Goal: Transaction & Acquisition: Purchase product/service

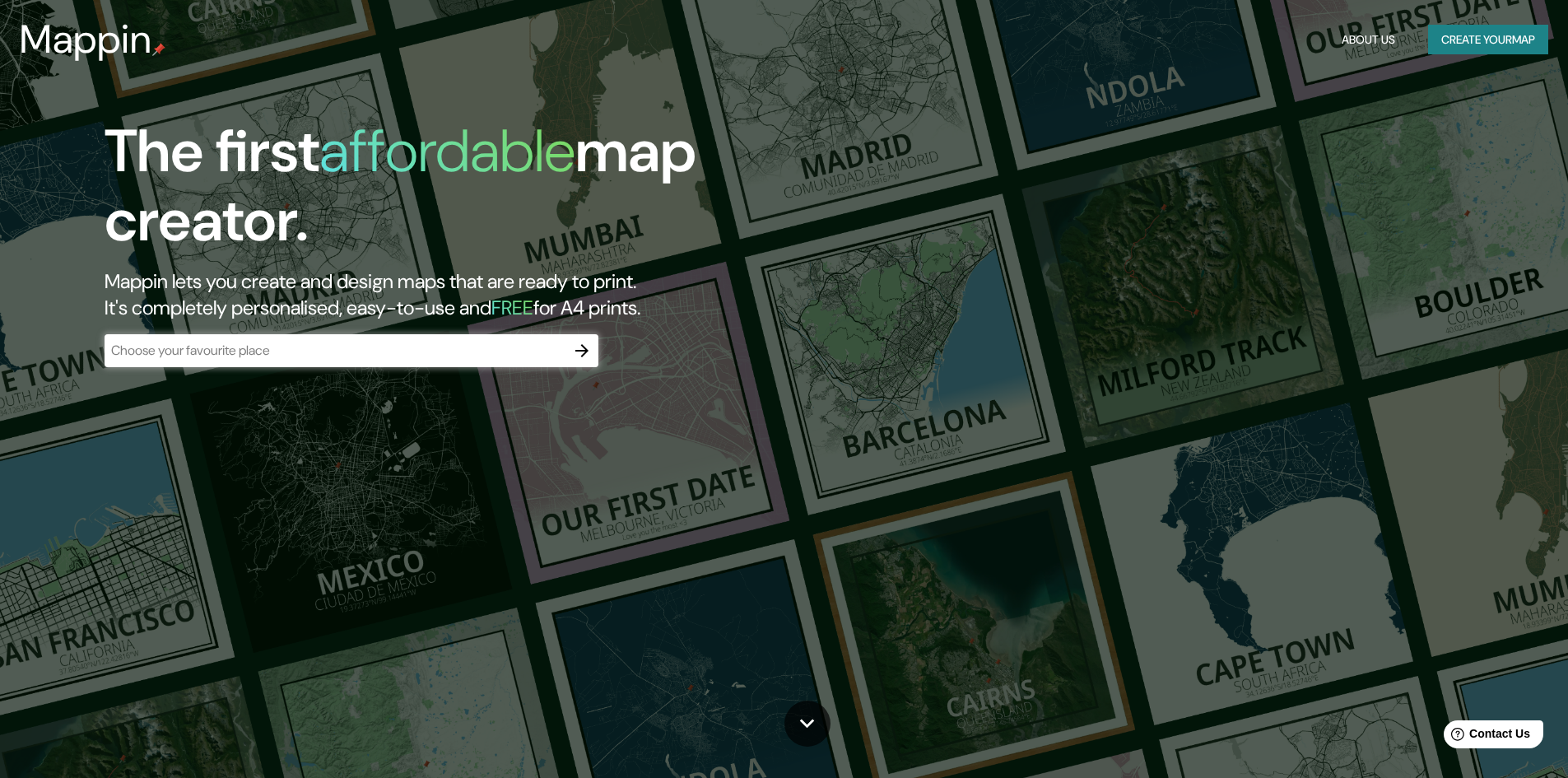
click at [283, 346] on input "text" at bounding box center [335, 349] width 461 height 19
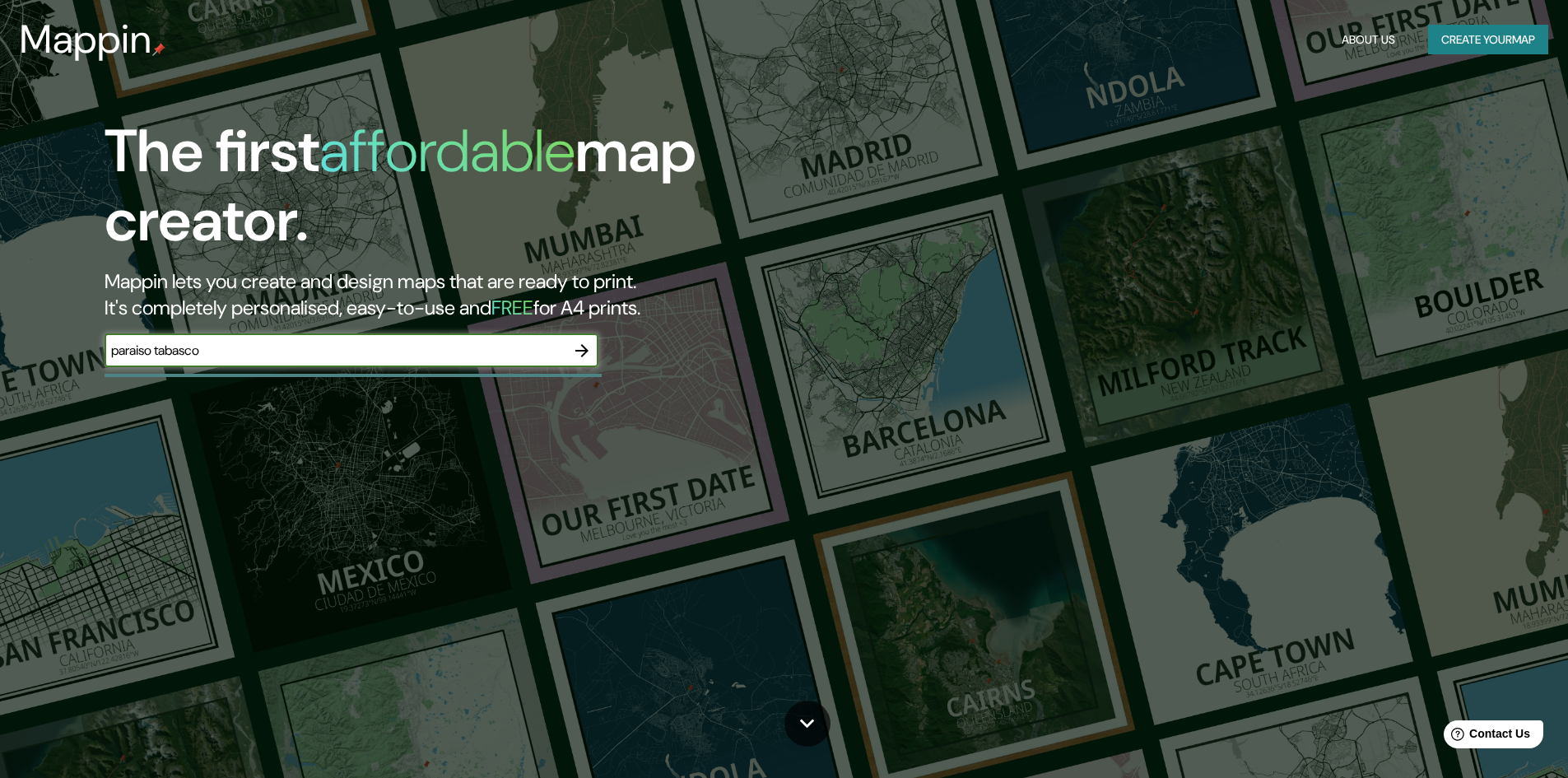
type input "paraiso tabasco"
click at [578, 352] on icon "button" at bounding box center [582, 350] width 20 height 20
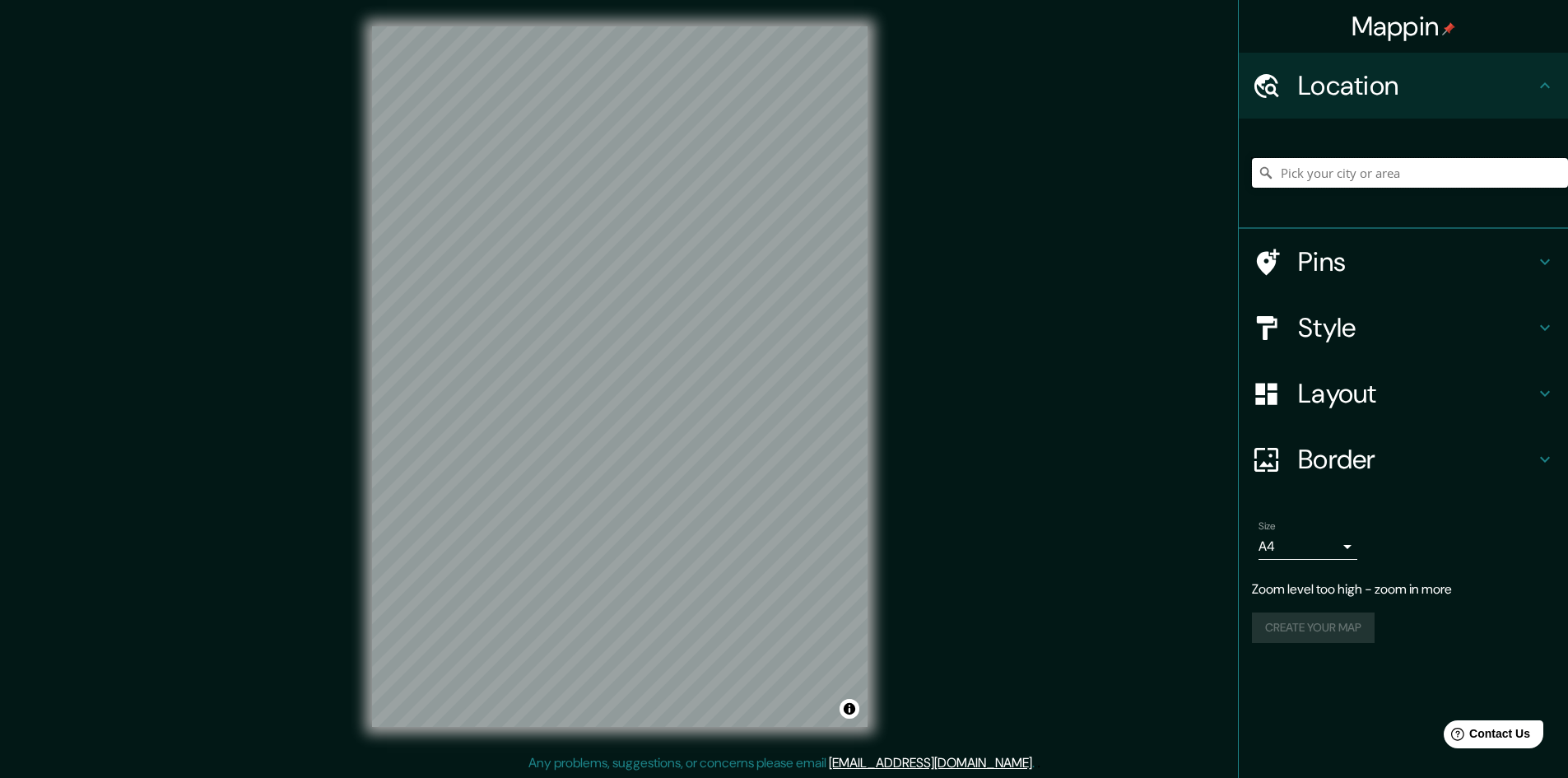
click at [1407, 174] on input "Pick your city or area" at bounding box center [1411, 173] width 317 height 30
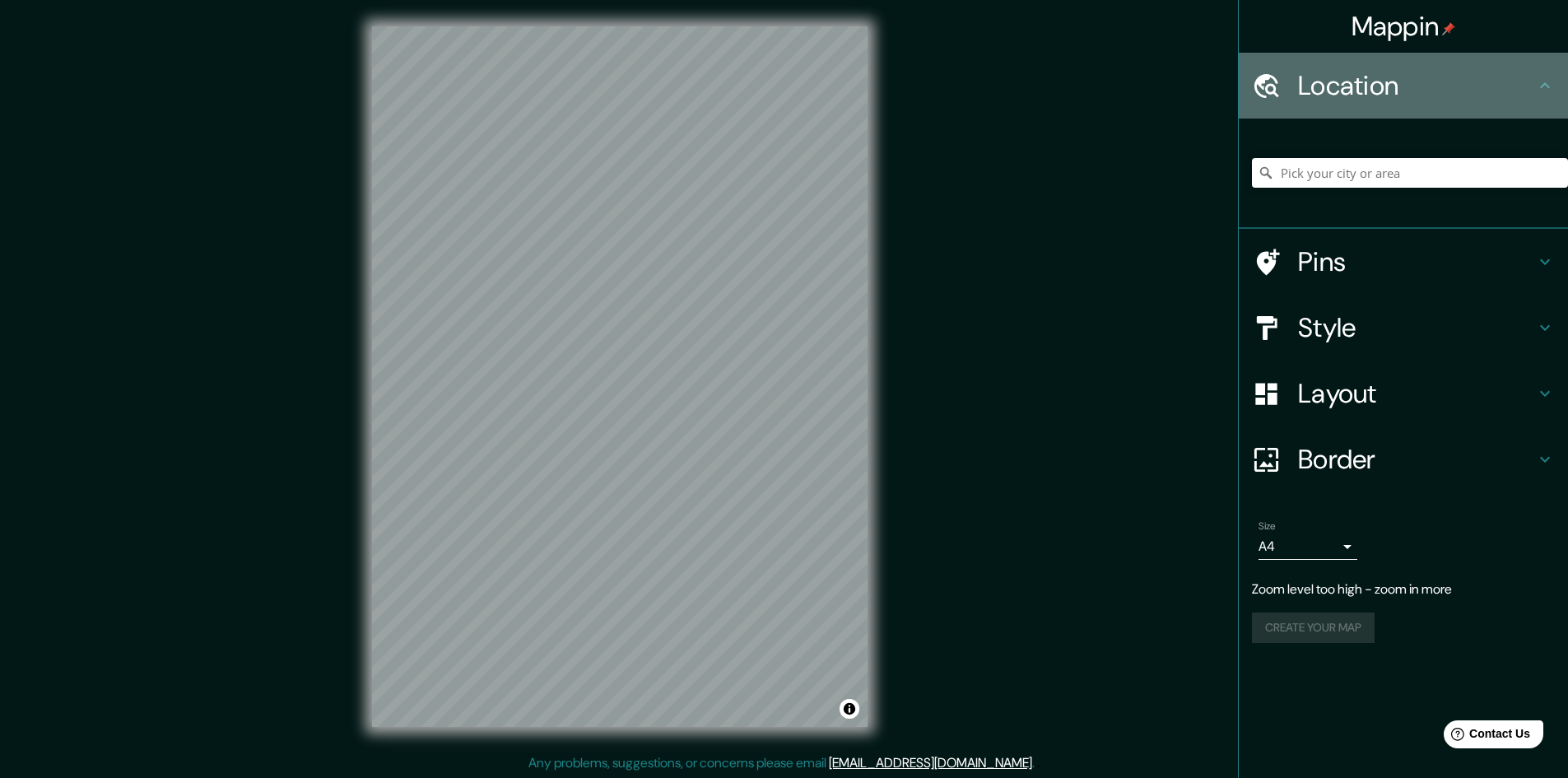
click at [1516, 83] on h4 "Location" at bounding box center [1417, 85] width 237 height 33
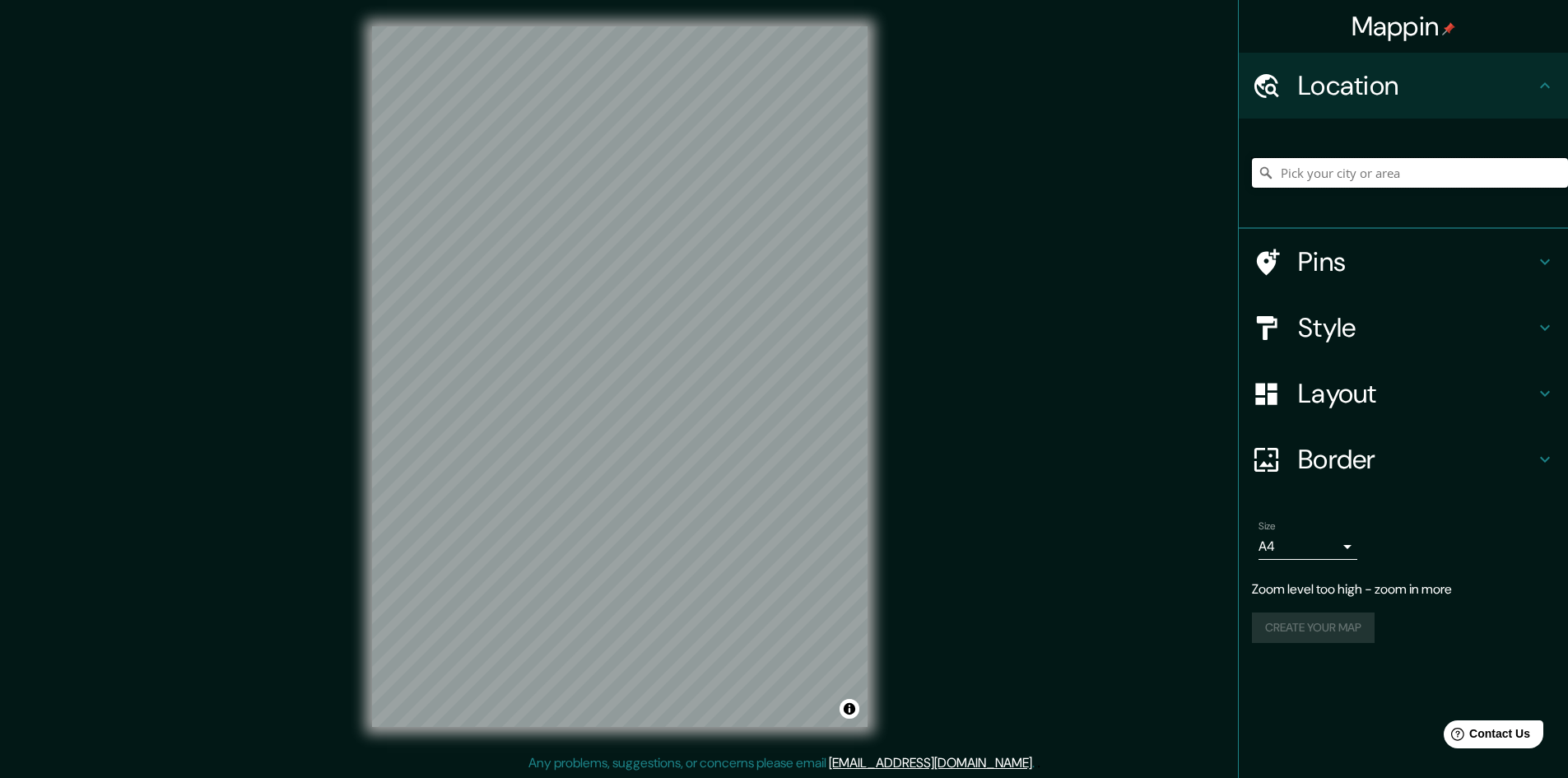
click at [1397, 172] on input "Pick your city or area" at bounding box center [1411, 173] width 317 height 30
click at [894, 404] on div "Mappin Location Pins Style Layout Border Choose a border. Hint : you can make l…" at bounding box center [784, 390] width 1568 height 780
click at [884, 320] on div "© Mapbox © OpenStreetMap Improve this map" at bounding box center [619, 376] width 548 height 753
click at [221, 468] on div "Mappin Location Pins Style Layout Border Choose a border. Hint : you can make l…" at bounding box center [784, 390] width 1568 height 780
click at [330, 390] on div "Mappin Location Pins Style Layout Border Choose a border. Hint : you can make l…" at bounding box center [784, 390] width 1568 height 780
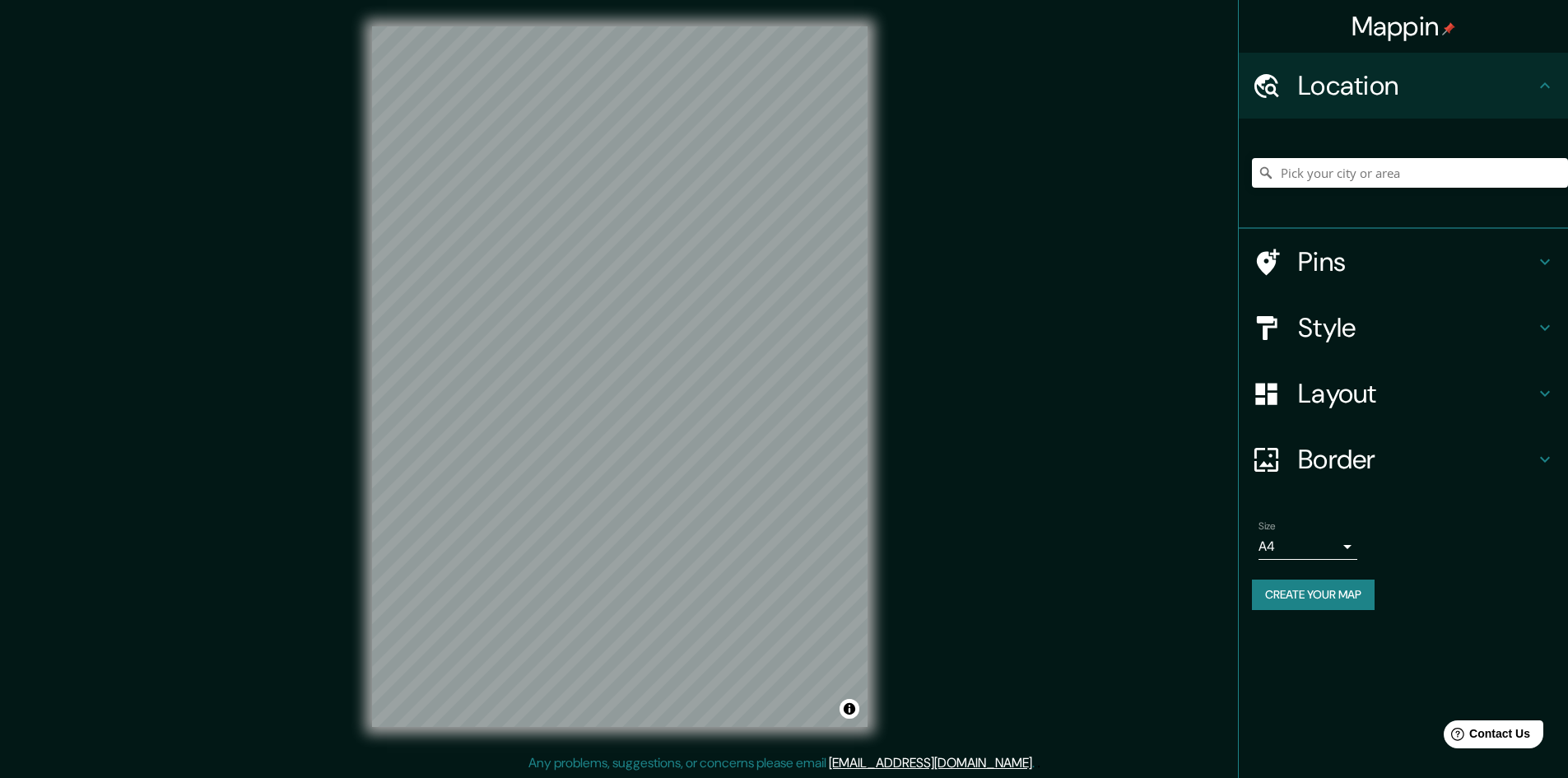
click at [899, 307] on div "Mappin Location Pins Style Layout Border Choose a border. Hint : you can make l…" at bounding box center [784, 390] width 1568 height 780
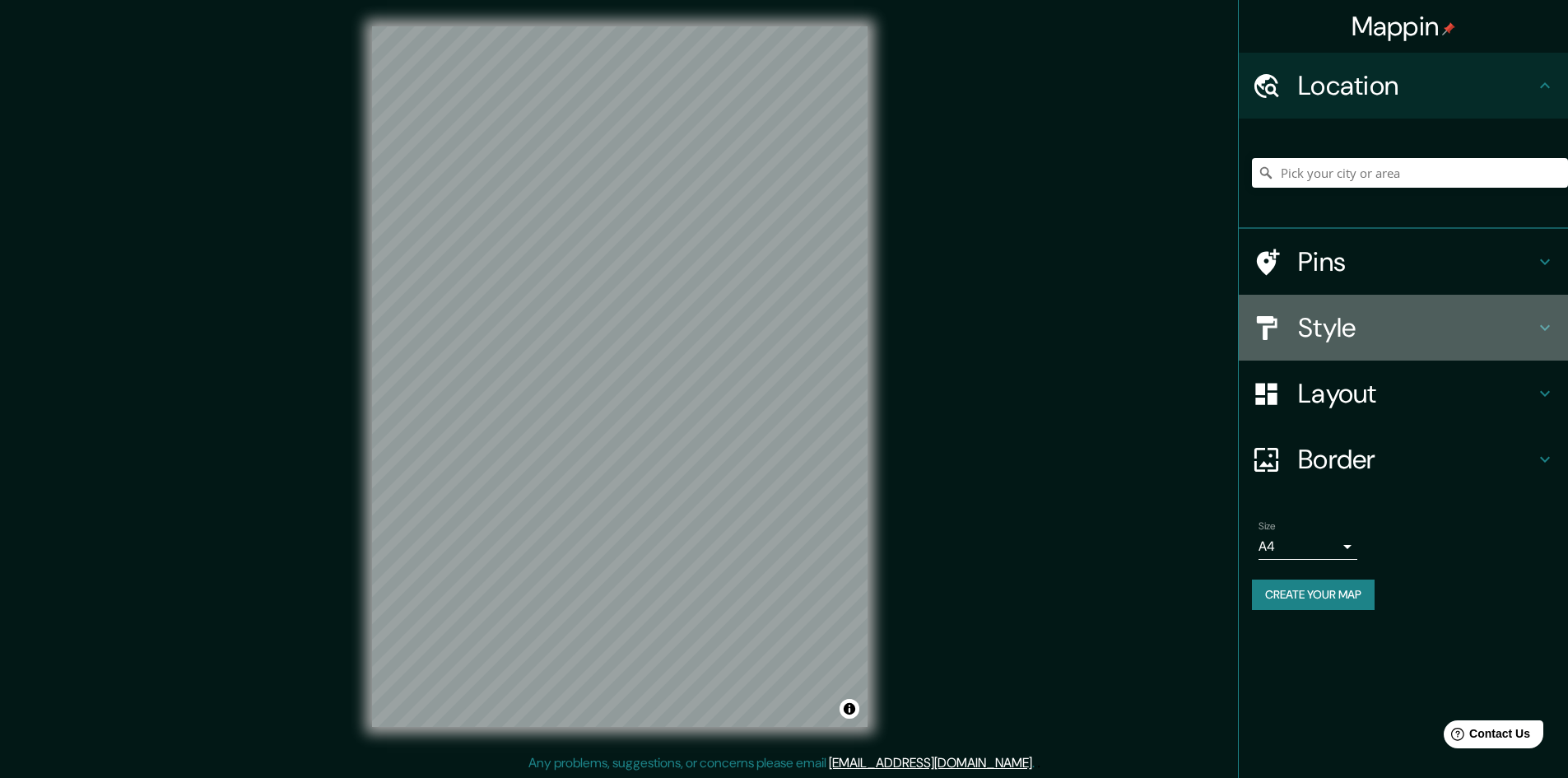
click at [1360, 321] on h4 "Style" at bounding box center [1417, 328] width 237 height 33
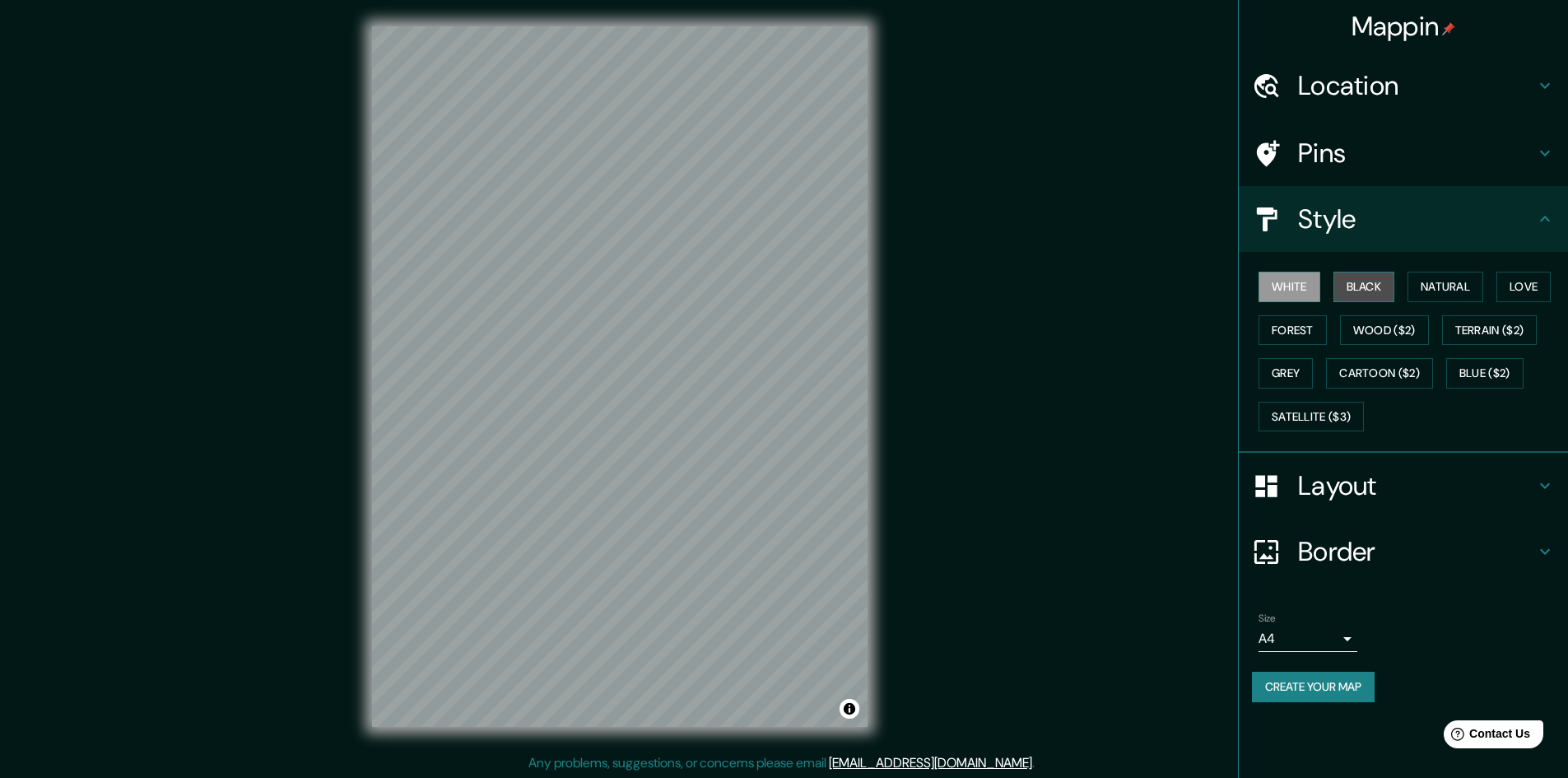
click at [1382, 287] on button "Black" at bounding box center [1364, 287] width 61 height 31
click at [1445, 290] on button "Natural" at bounding box center [1445, 287] width 76 height 31
click at [1529, 287] on button "Love" at bounding box center [1523, 287] width 54 height 31
click at [1288, 331] on button "Forest" at bounding box center [1292, 331] width 68 height 31
drag, startPoint x: 1358, startPoint y: 322, endPoint x: 1383, endPoint y: 322, distance: 25.0
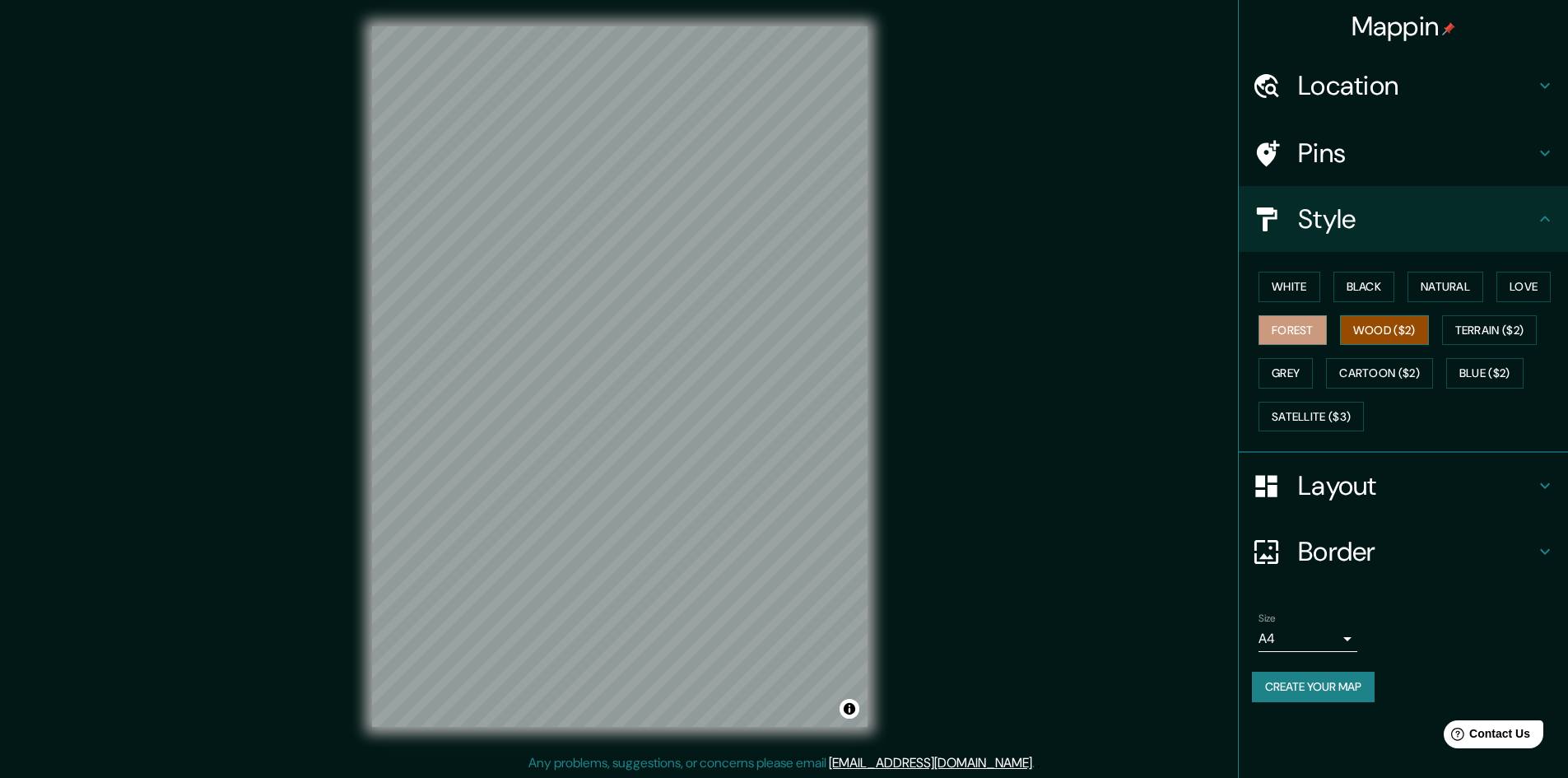
click at [1360, 322] on button "Wood ($2)" at bounding box center [1385, 331] width 89 height 31
click at [1429, 321] on button "Wood ($2)" at bounding box center [1385, 331] width 89 height 31
click at [1474, 319] on button "Terrain ($2)" at bounding box center [1490, 331] width 96 height 31
click at [1305, 355] on div "White Black Natural Love Forest Wood ($2) Terrain ($2) Grey Cartoon ($2) Blue (…" at bounding box center [1411, 351] width 317 height 173
click at [1301, 365] on button "Grey" at bounding box center [1285, 373] width 54 height 31
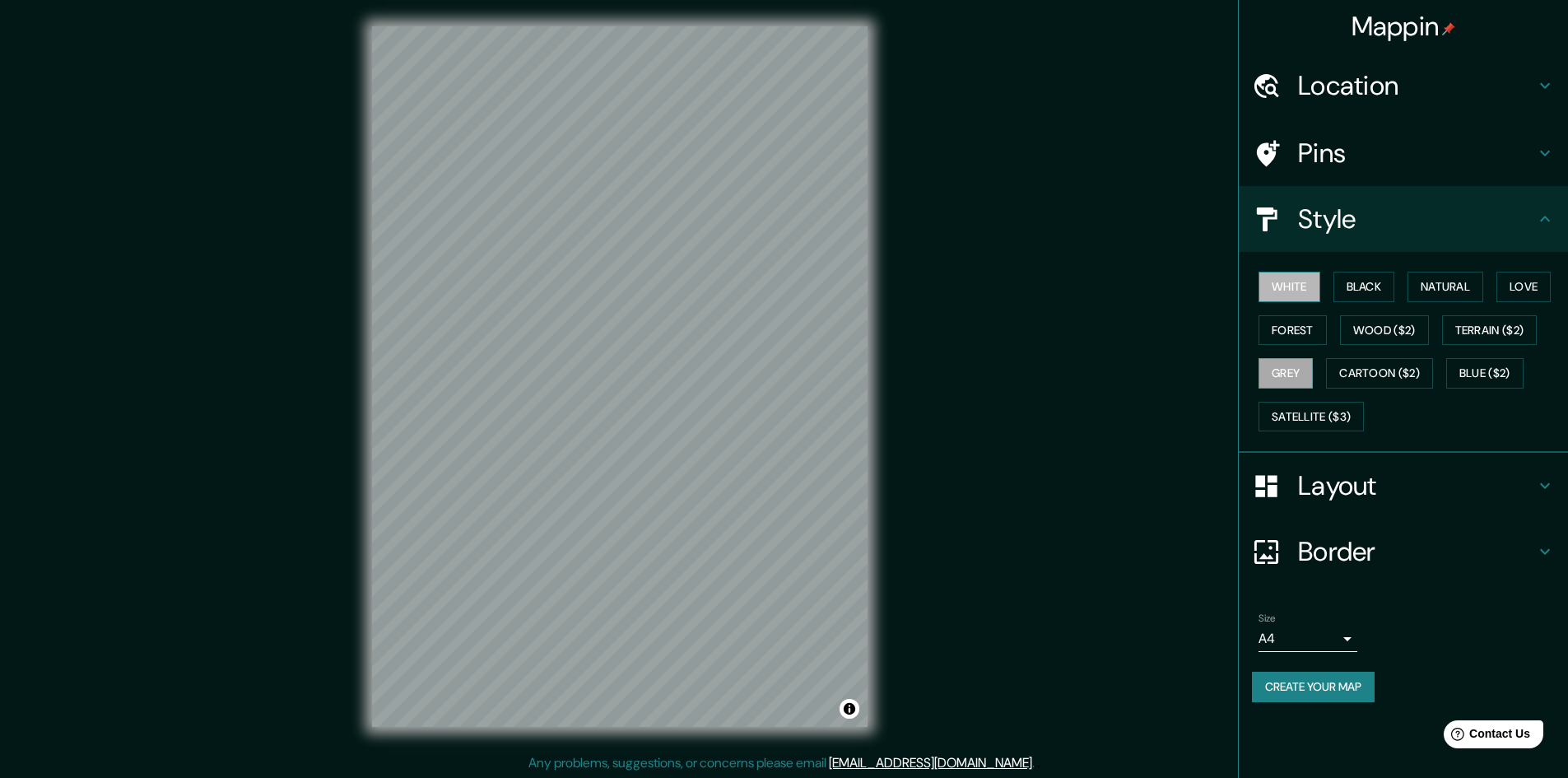
click at [1301, 292] on button "White" at bounding box center [1289, 287] width 61 height 31
click at [1379, 292] on button "Black" at bounding box center [1364, 287] width 61 height 31
click at [1342, 406] on button "Satellite ($3)" at bounding box center [1311, 417] width 106 height 31
click at [1384, 493] on h4 "Layout" at bounding box center [1417, 485] width 237 height 33
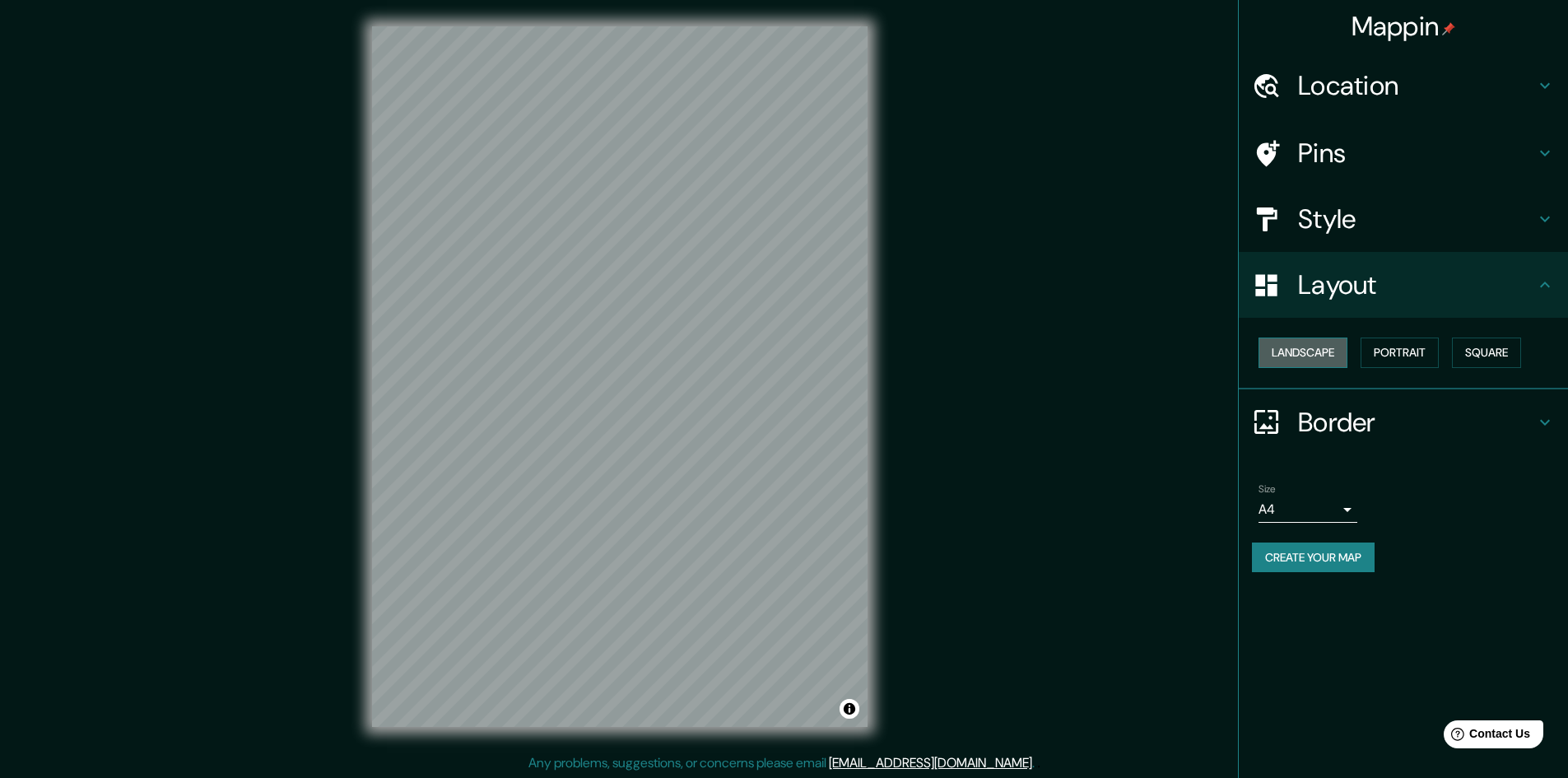
click at [1332, 360] on button "Landscape" at bounding box center [1303, 352] width 89 height 31
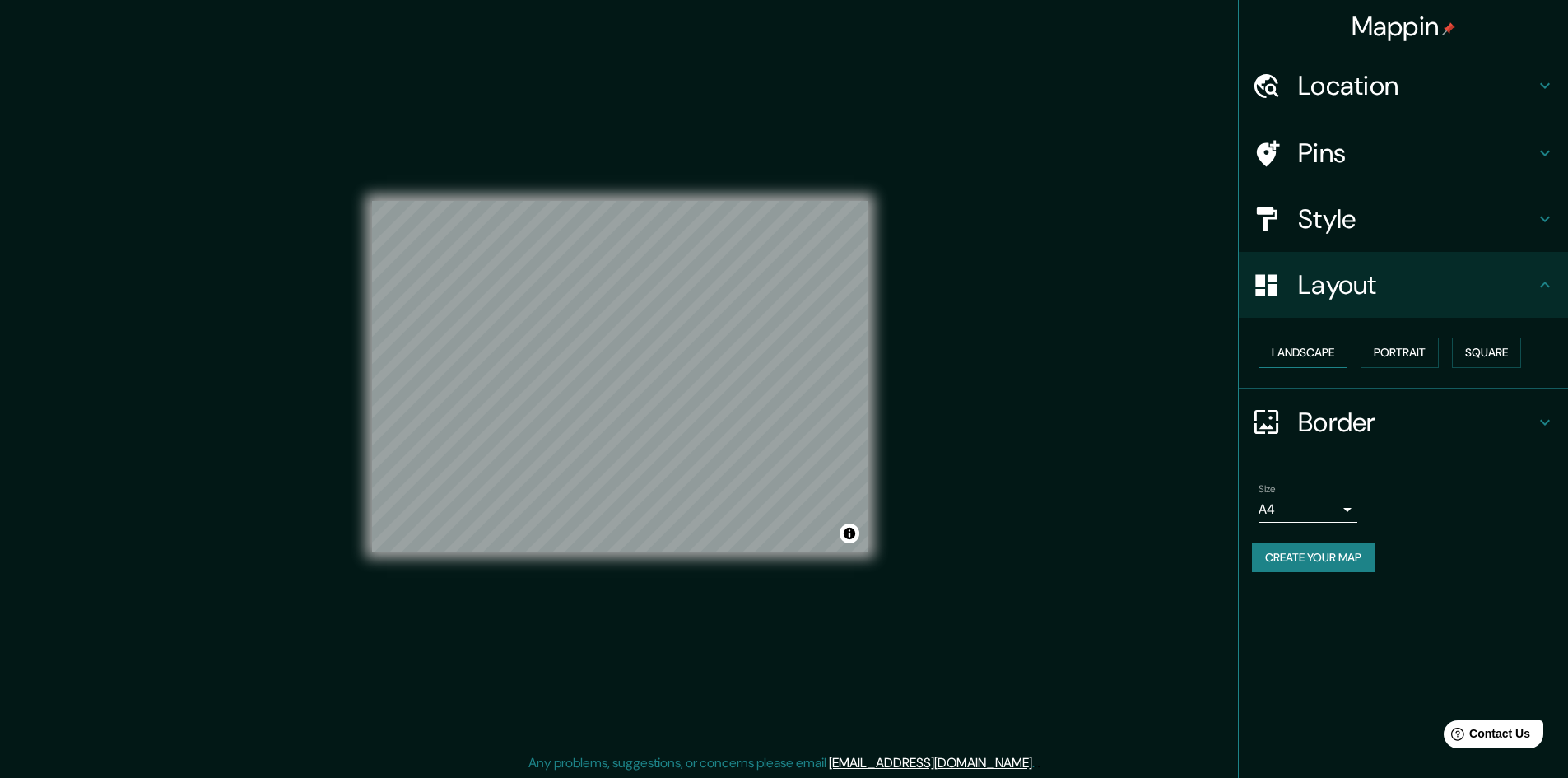
click at [1332, 360] on button "Landscape" at bounding box center [1303, 352] width 89 height 31
click at [1408, 369] on div "Landscape [GEOGRAPHIC_DATA]" at bounding box center [1411, 352] width 317 height 44
click at [1418, 360] on button "Portrait" at bounding box center [1399, 352] width 78 height 31
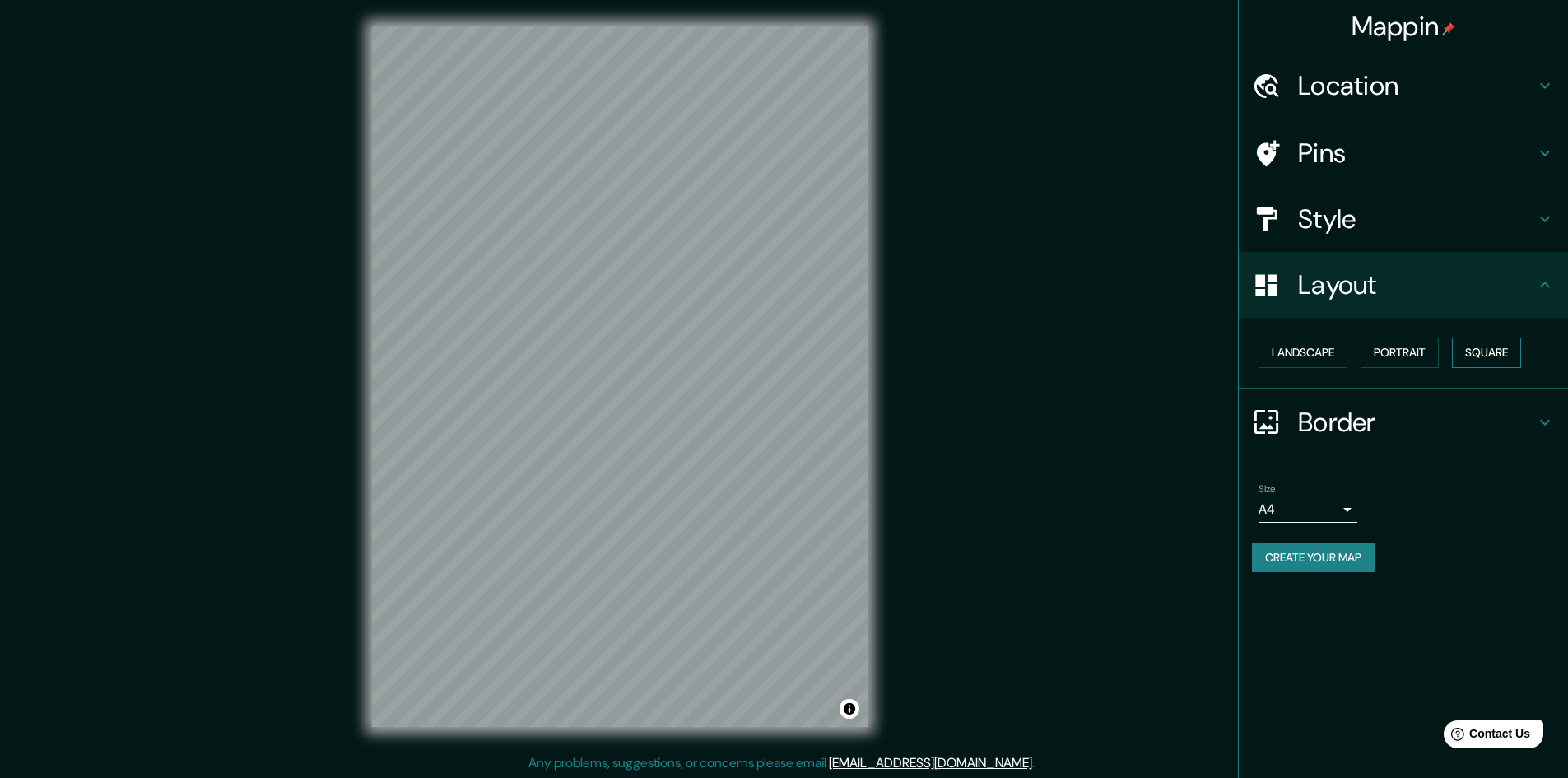
click at [1482, 355] on button "Square" at bounding box center [1487, 352] width 69 height 31
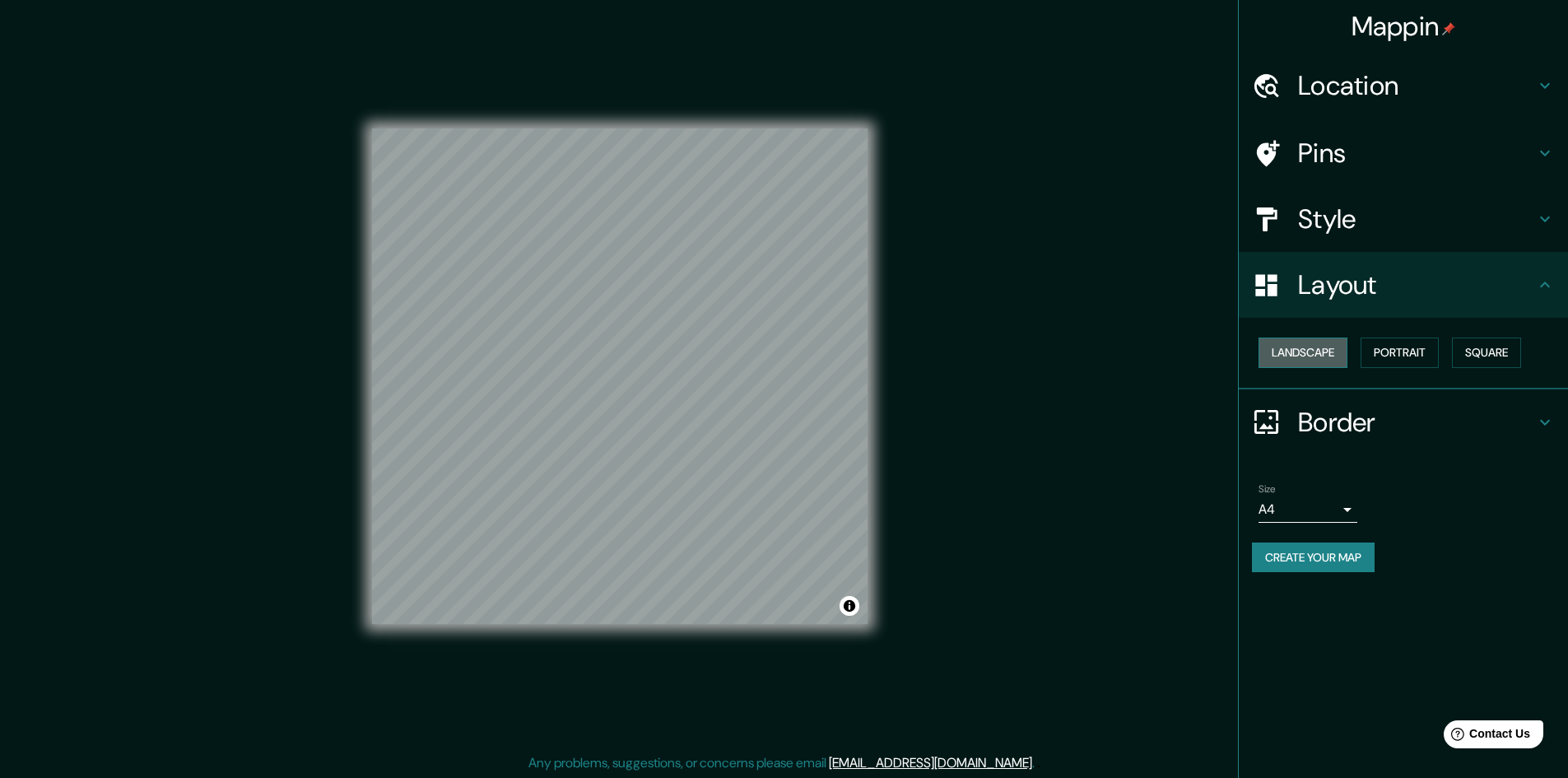
click at [1329, 353] on button "Landscape" at bounding box center [1303, 352] width 89 height 31
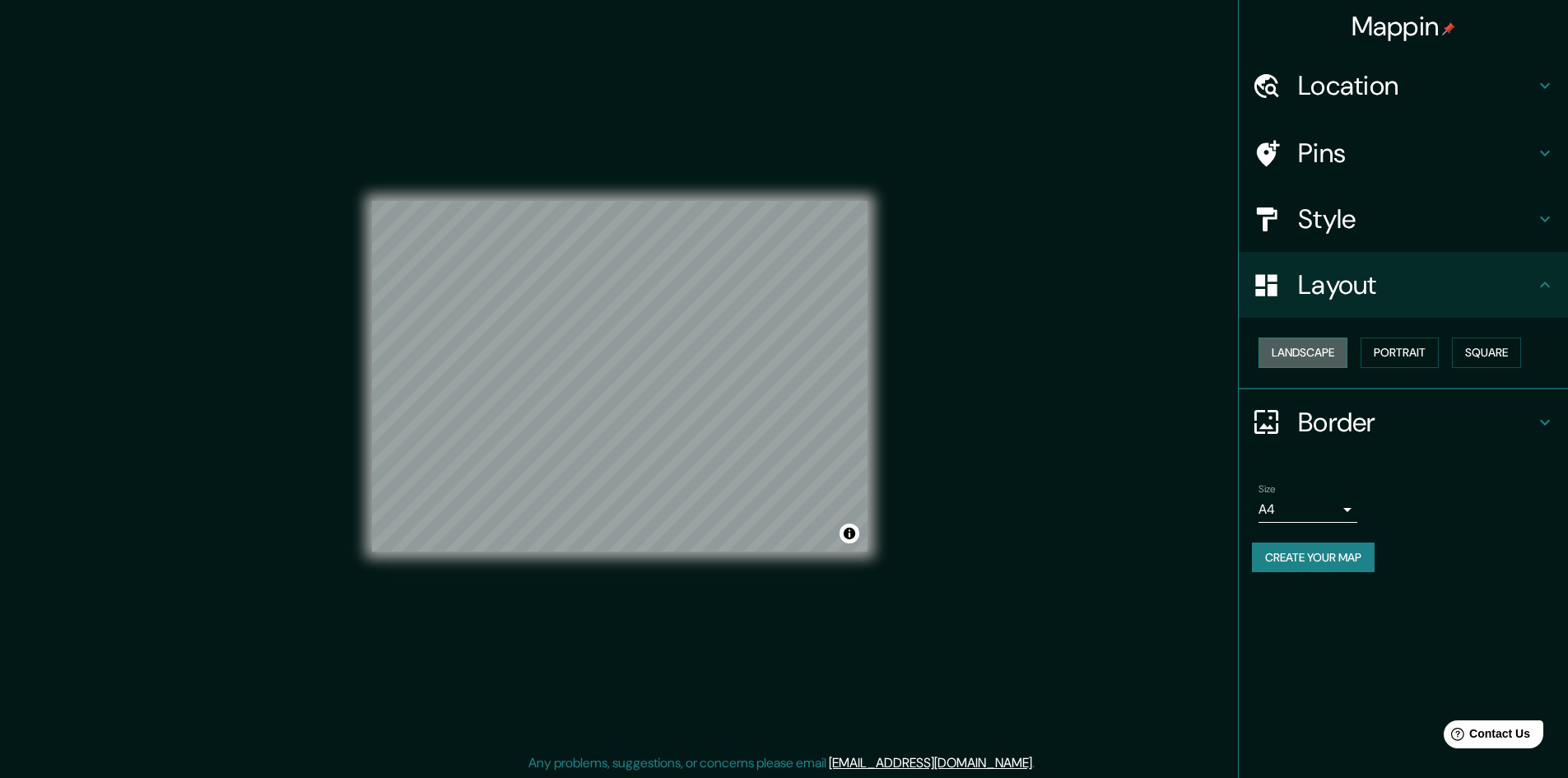
click at [1286, 349] on button "Landscape" at bounding box center [1303, 352] width 89 height 31
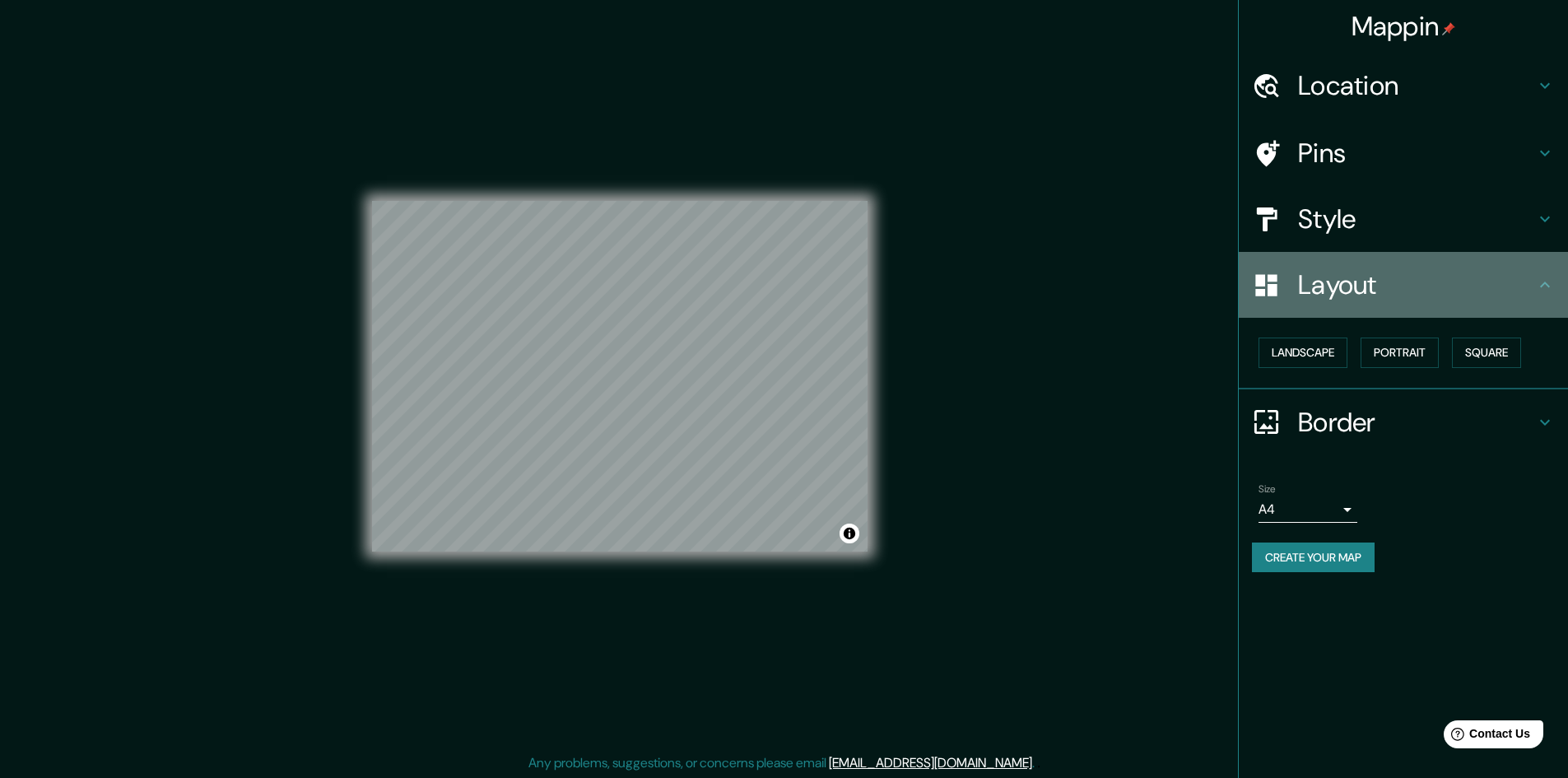
click at [1360, 304] on div "Layout" at bounding box center [1403, 285] width 329 height 66
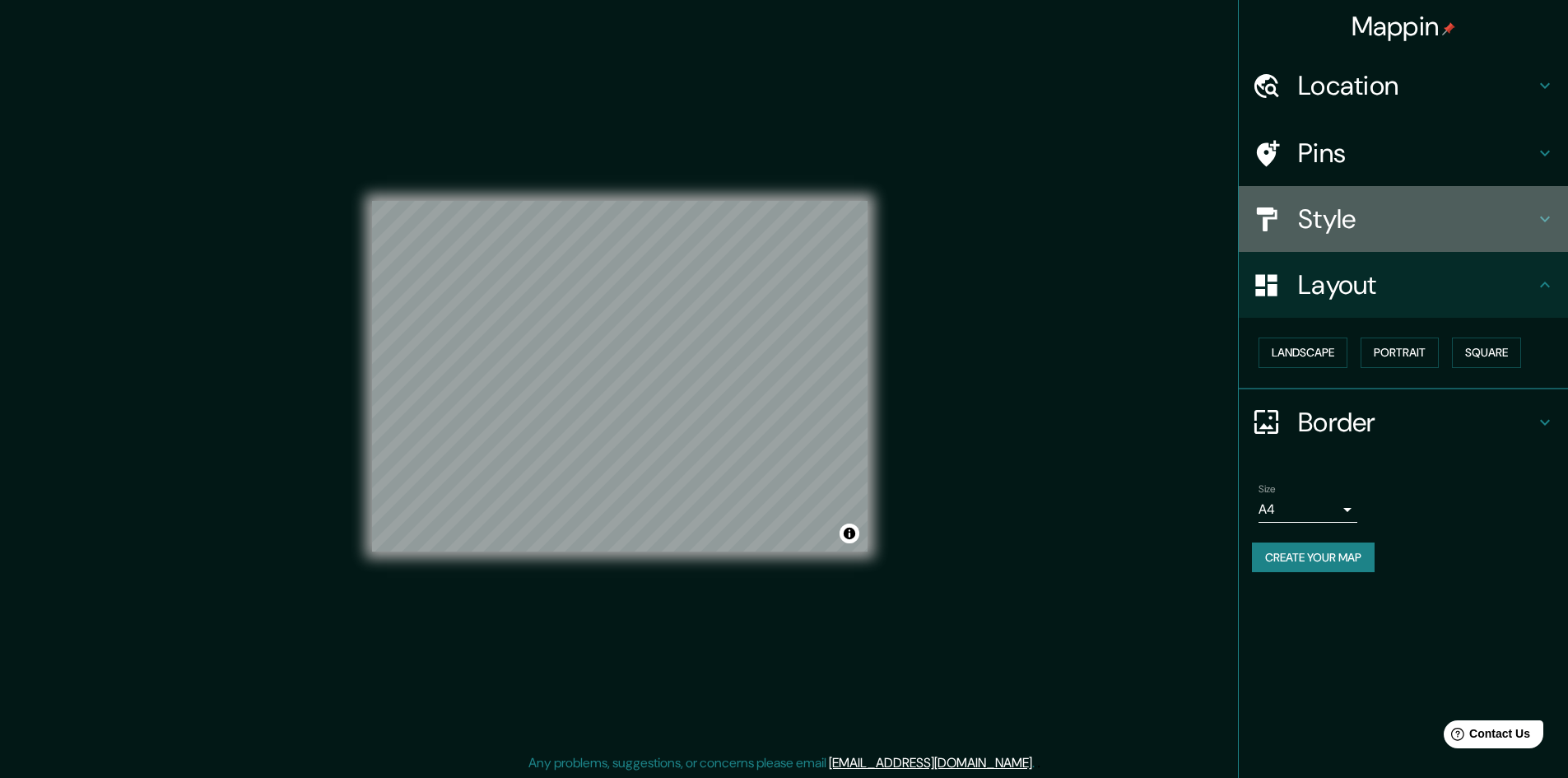
click at [1360, 230] on h4 "Style" at bounding box center [1417, 219] width 237 height 33
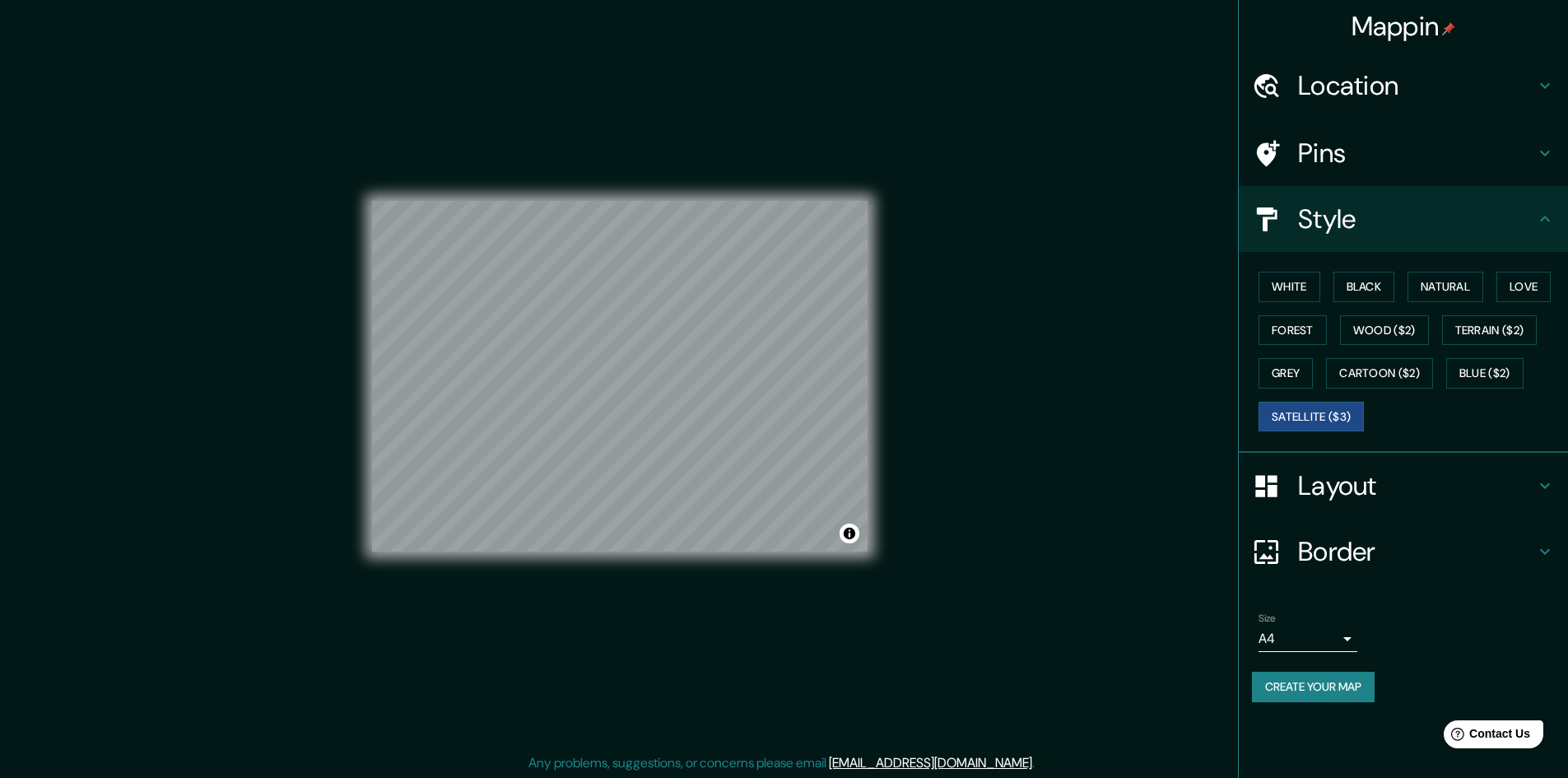
click at [1391, 303] on div "White Black Natural Love Forest Wood ($2) Terrain ($2) Grey Cartoon ($2) Blue (…" at bounding box center [1411, 351] width 317 height 173
click at [1378, 287] on button "Black" at bounding box center [1364, 287] width 61 height 31
click at [1439, 282] on button "Natural" at bounding box center [1445, 287] width 76 height 31
click at [1528, 283] on button "Love" at bounding box center [1523, 287] width 54 height 31
click at [1411, 332] on button "Wood ($2)" at bounding box center [1385, 331] width 89 height 31
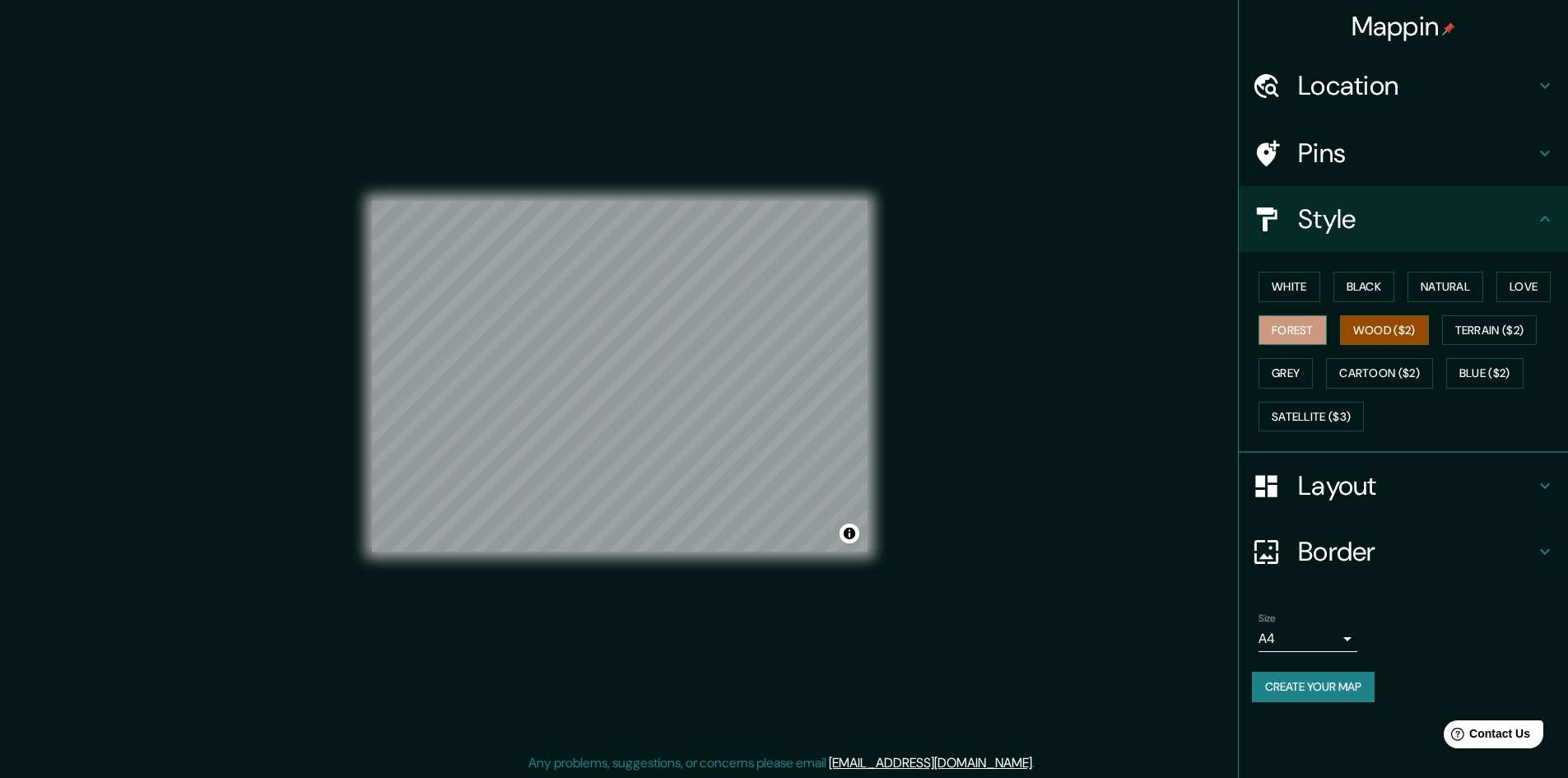
click at [1278, 319] on button "Forest" at bounding box center [1292, 331] width 68 height 31
click at [1479, 332] on button "Terrain ($2)" at bounding box center [1490, 331] width 96 height 31
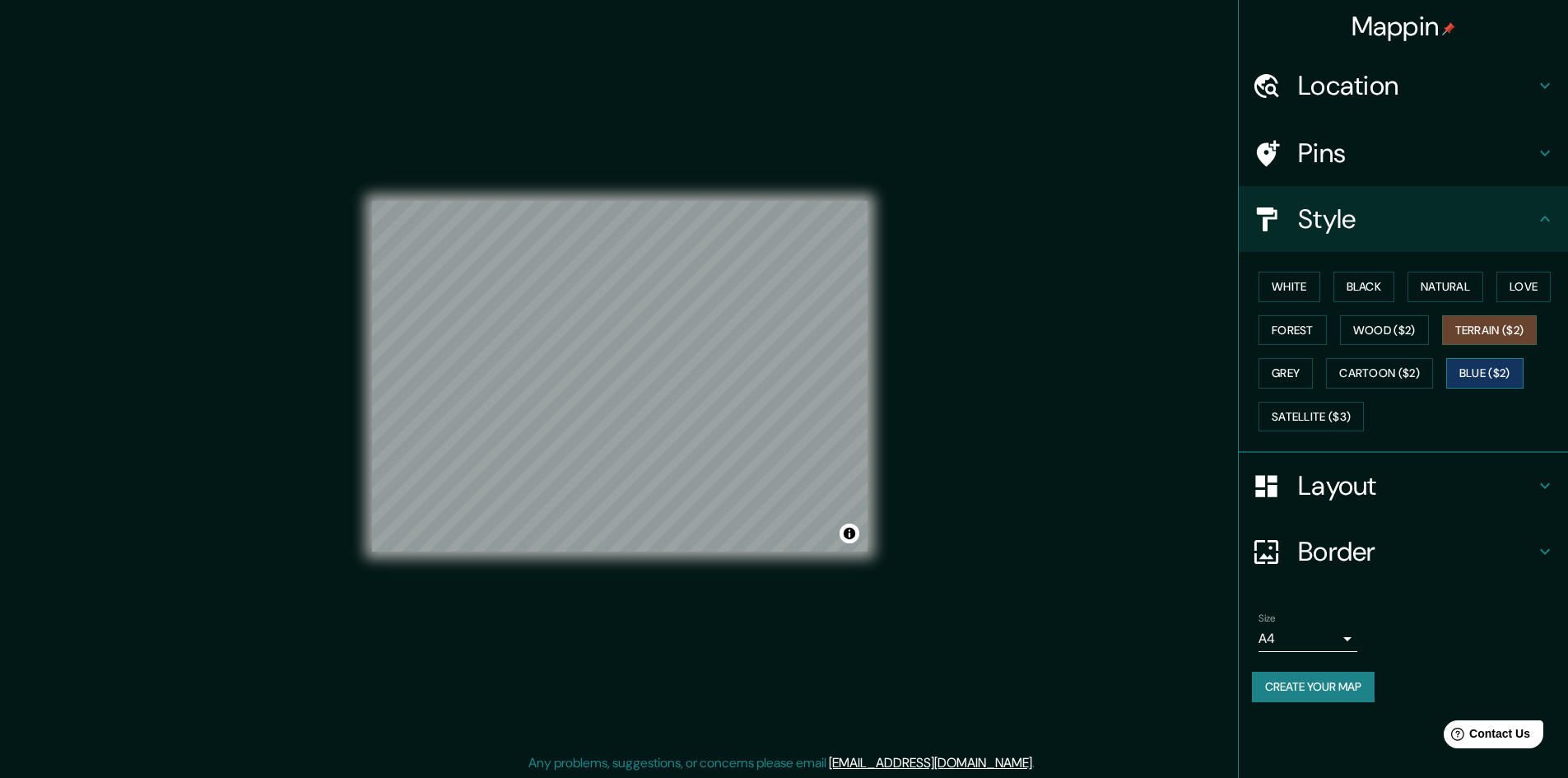
click at [1497, 377] on button "Blue ($2)" at bounding box center [1485, 373] width 77 height 31
click at [1388, 375] on button "Cartoon ($2)" at bounding box center [1379, 373] width 107 height 31
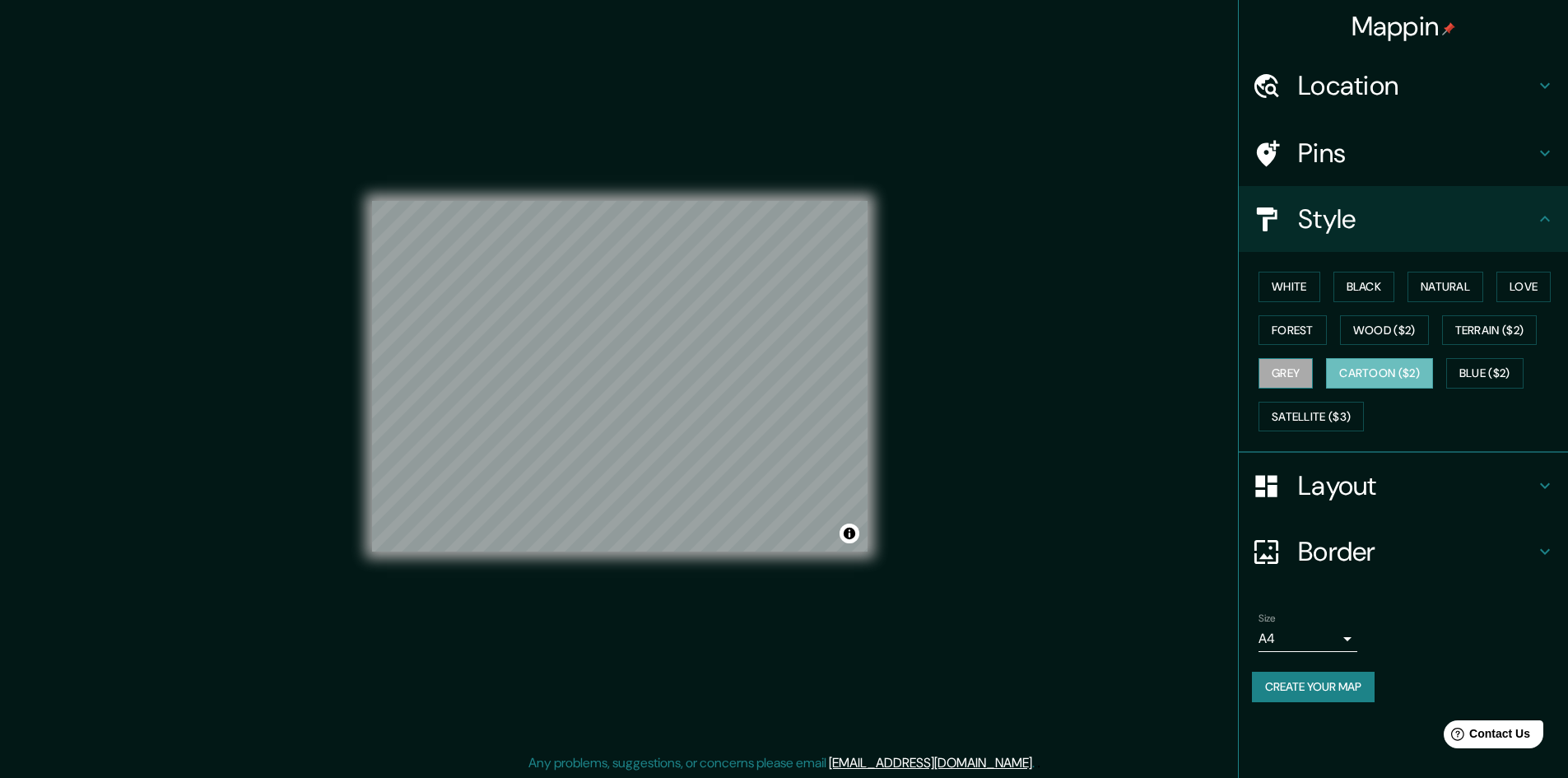
click at [1307, 383] on button "Grey" at bounding box center [1285, 373] width 54 height 31
click at [1412, 367] on button "Cartoon ($2)" at bounding box center [1379, 373] width 107 height 31
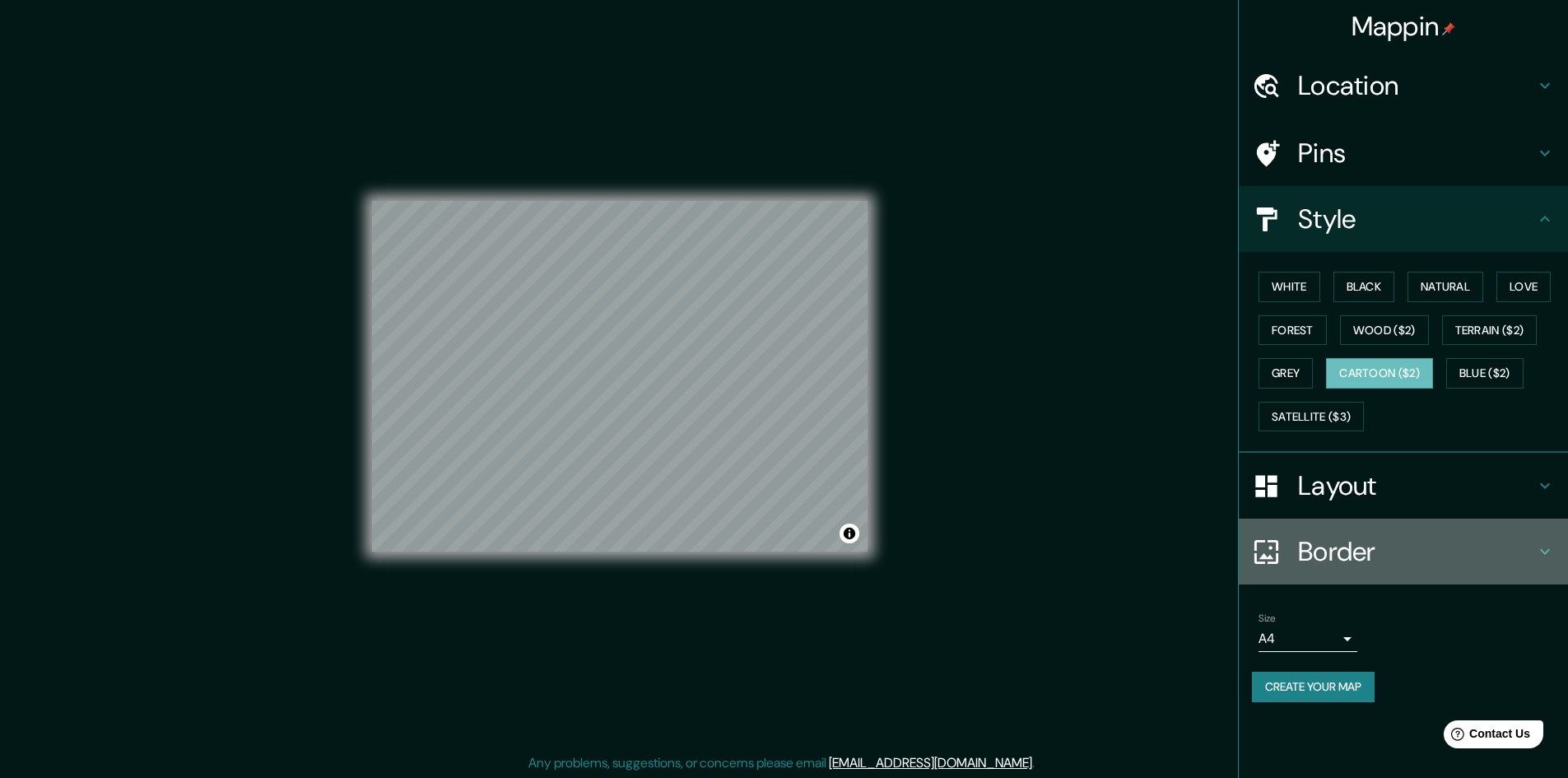
click at [1344, 555] on h4 "Border" at bounding box center [1417, 551] width 237 height 33
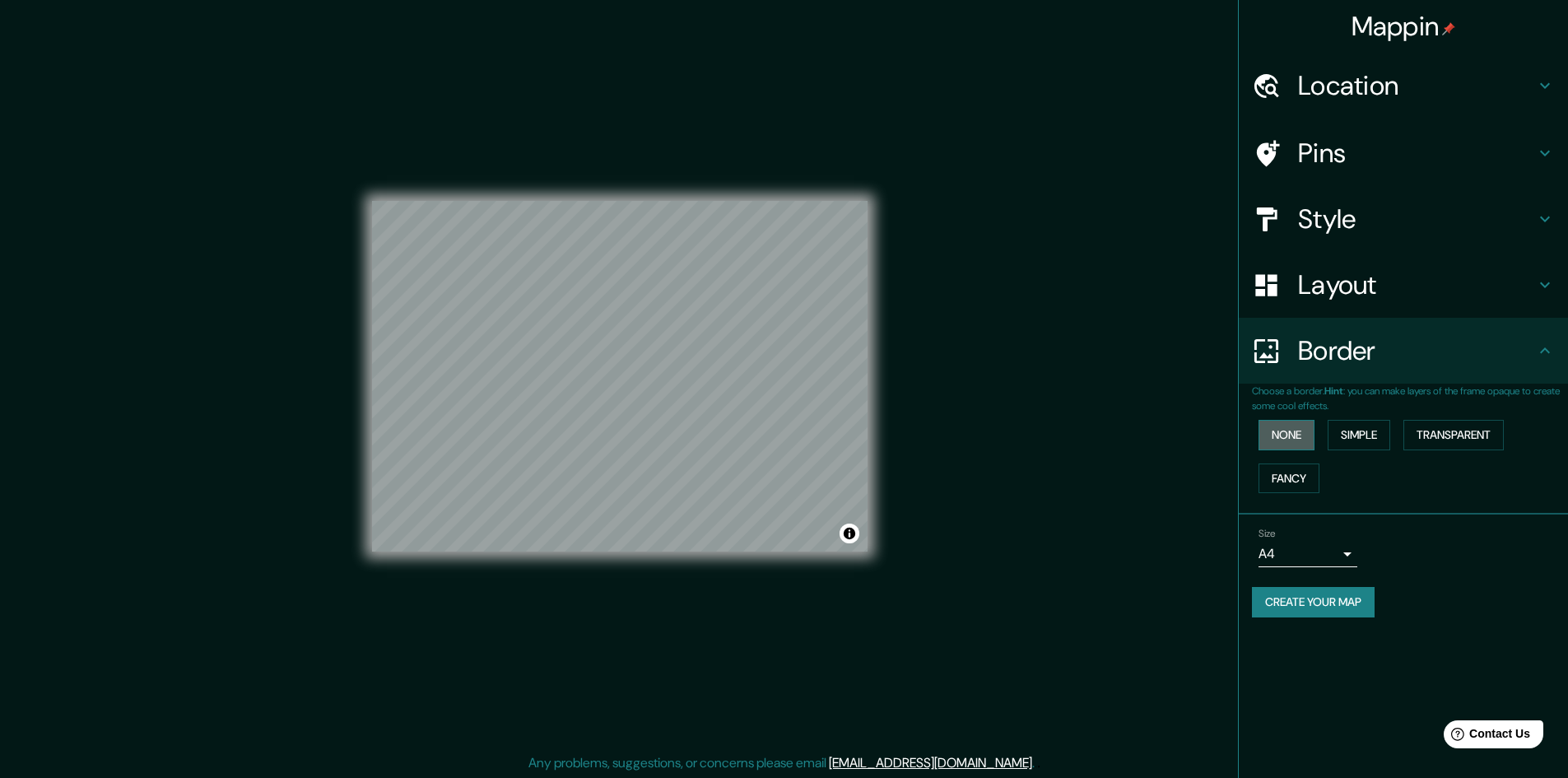
click at [1289, 431] on button "None" at bounding box center [1286, 435] width 56 height 31
click at [1355, 438] on button "Simple" at bounding box center [1358, 435] width 62 height 31
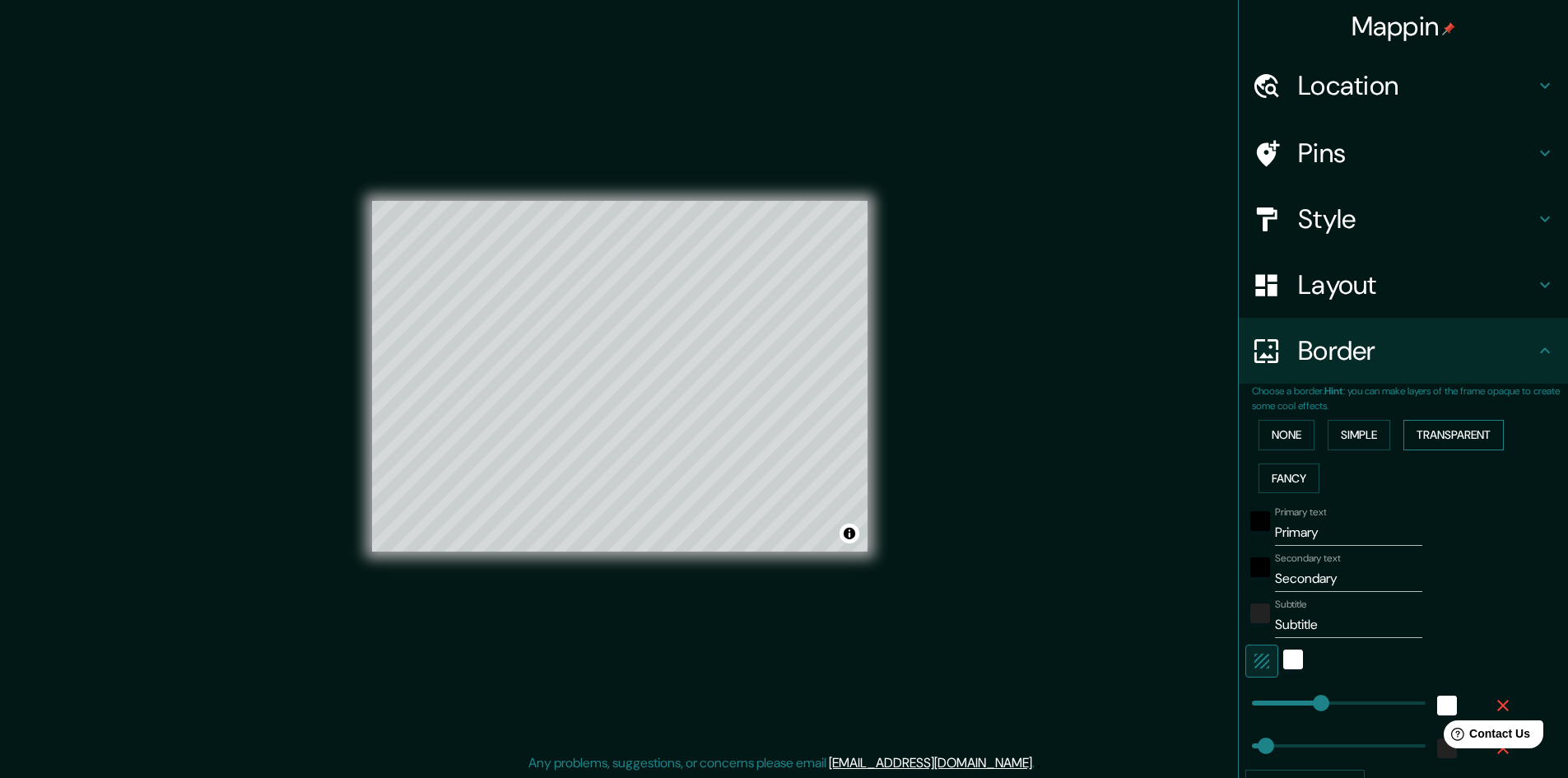
click at [1423, 432] on button "Transparent" at bounding box center [1454, 435] width 101 height 31
drag, startPoint x: 1293, startPoint y: 472, endPoint x: 1298, endPoint y: 455, distance: 17.7
click at [1293, 471] on button "Fancy" at bounding box center [1289, 478] width 61 height 31
click at [1291, 434] on button "None" at bounding box center [1286, 435] width 56 height 31
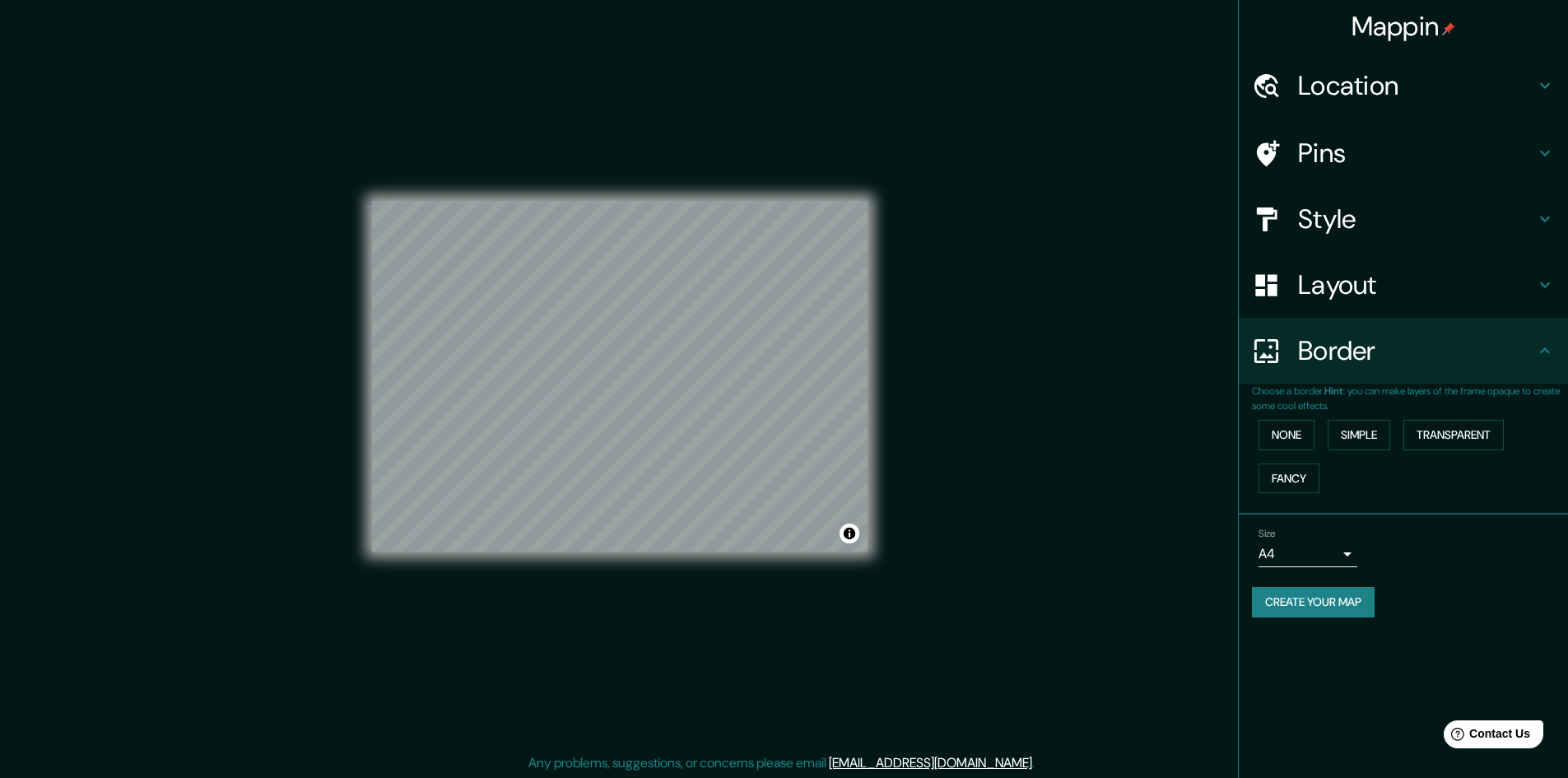
click at [1346, 295] on h4 "Layout" at bounding box center [1417, 284] width 237 height 33
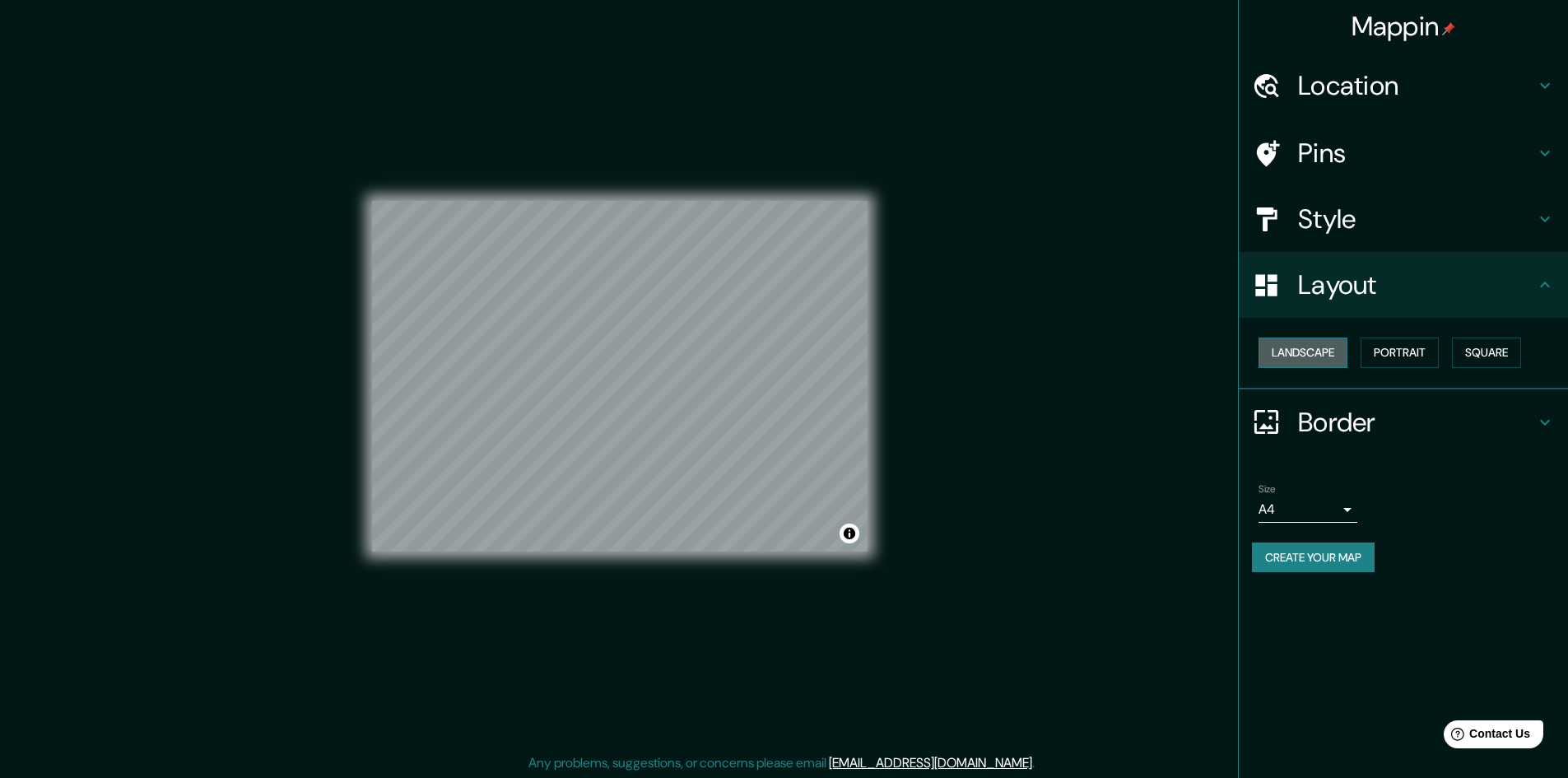
click at [1314, 346] on button "Landscape" at bounding box center [1303, 352] width 89 height 31
click at [1378, 355] on button "Portrait" at bounding box center [1399, 352] width 78 height 31
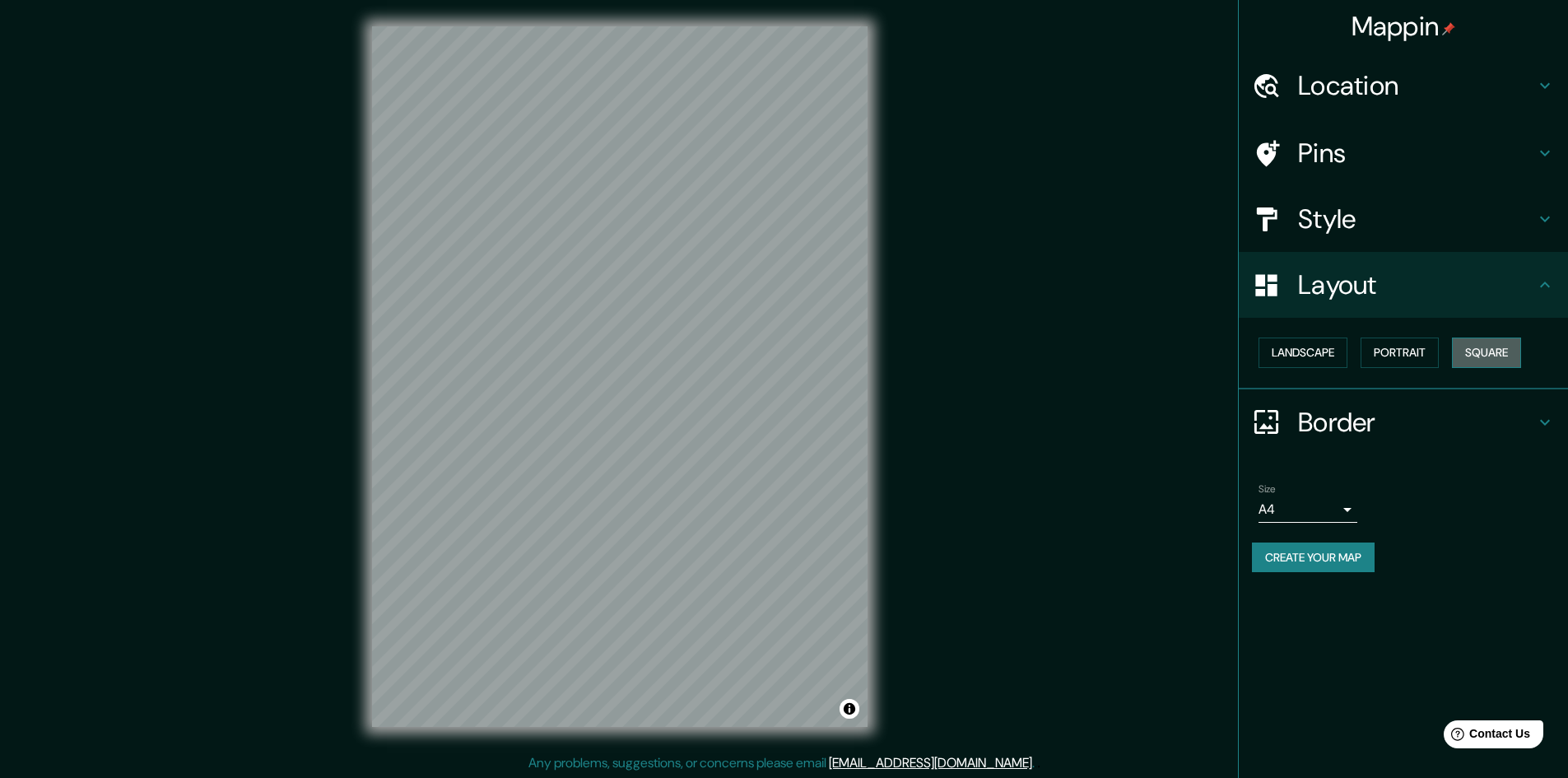
click at [1478, 358] on button "Square" at bounding box center [1487, 352] width 69 height 31
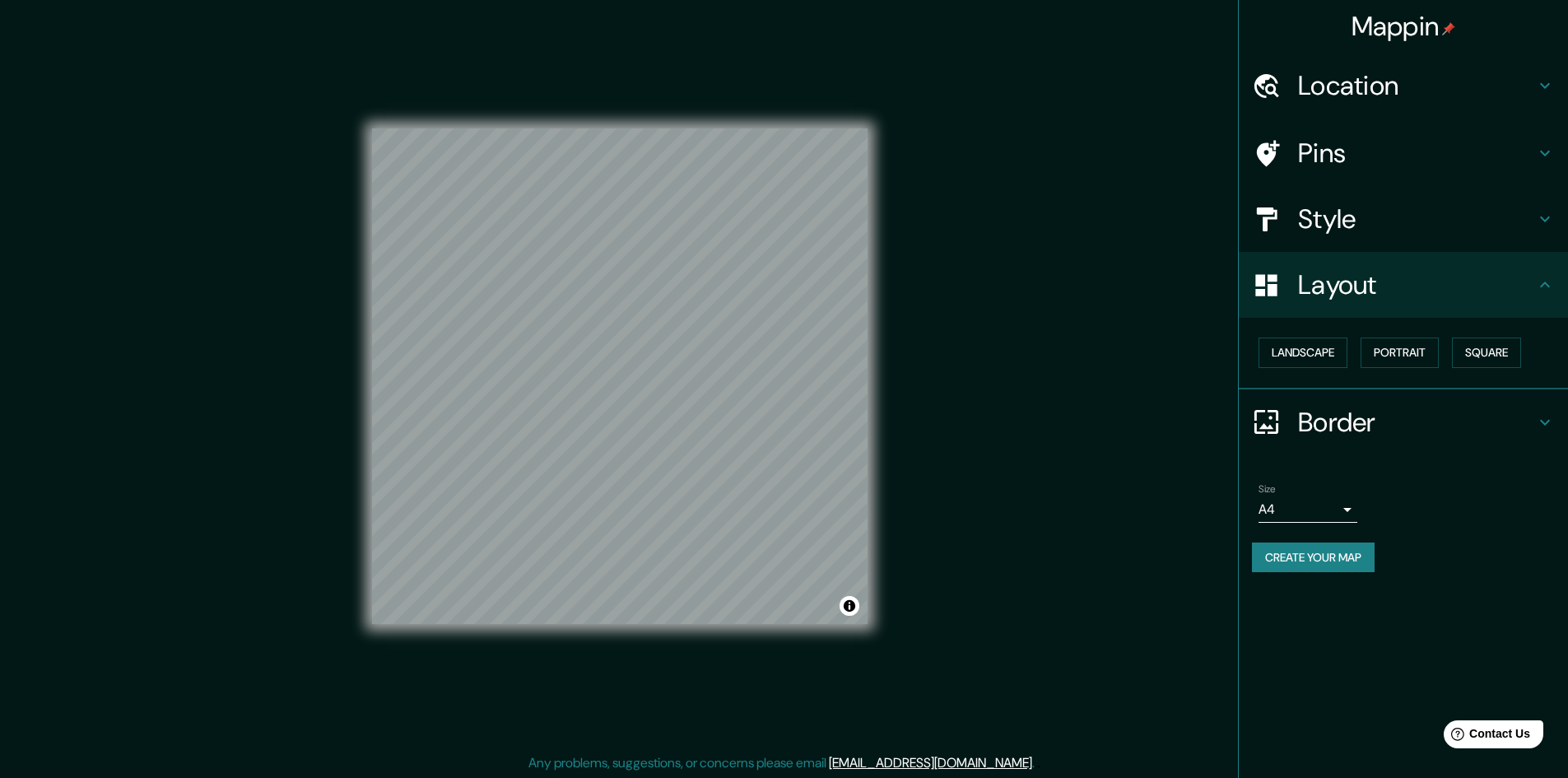
click at [1350, 519] on body "Mappin Location Pins Style Layout Landscape Portrait Square Border Choose a bor…" at bounding box center [784, 389] width 1568 height 778
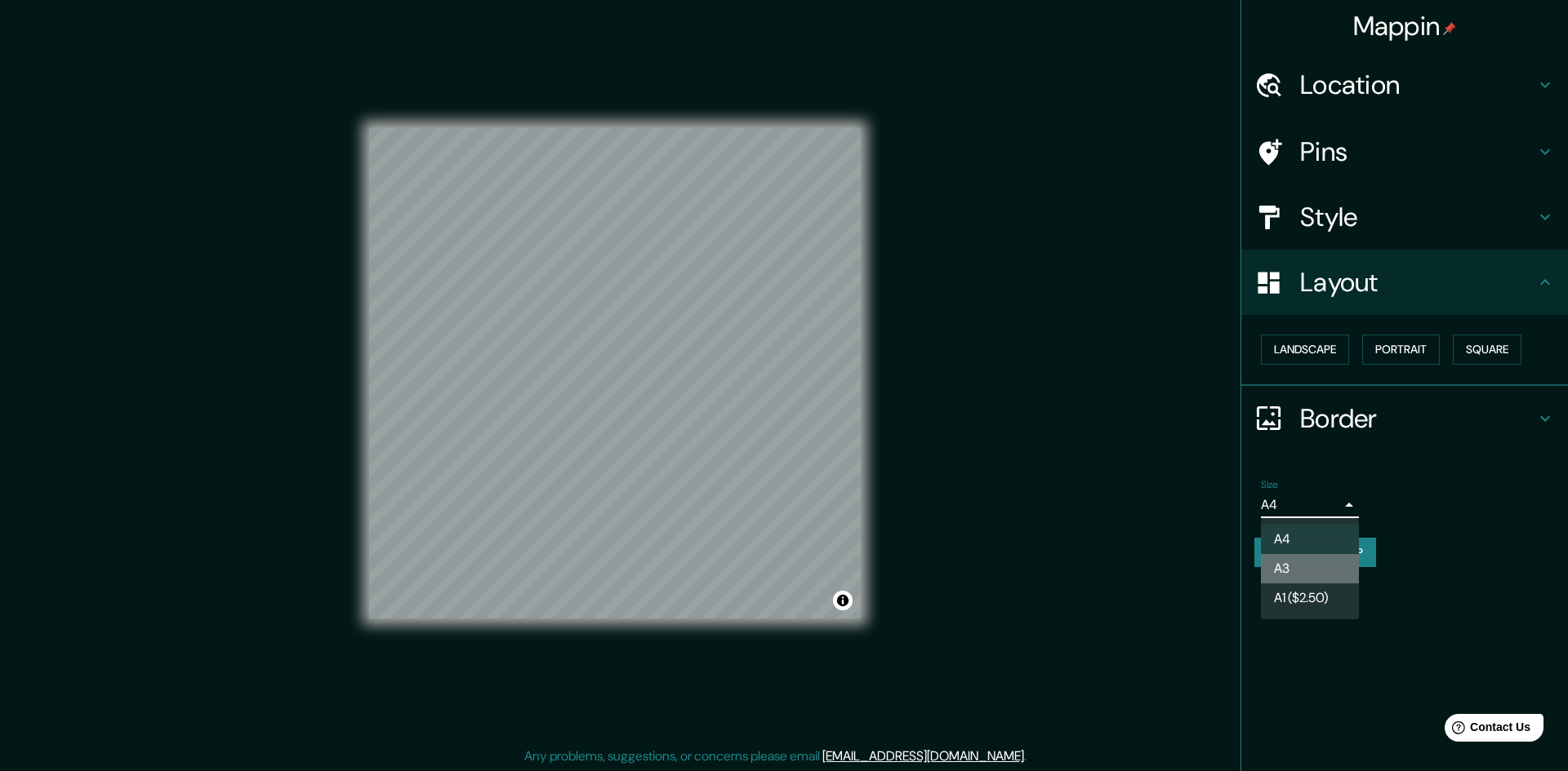
click at [1304, 570] on li "A3" at bounding box center [1310, 569] width 98 height 29
type input "a4"
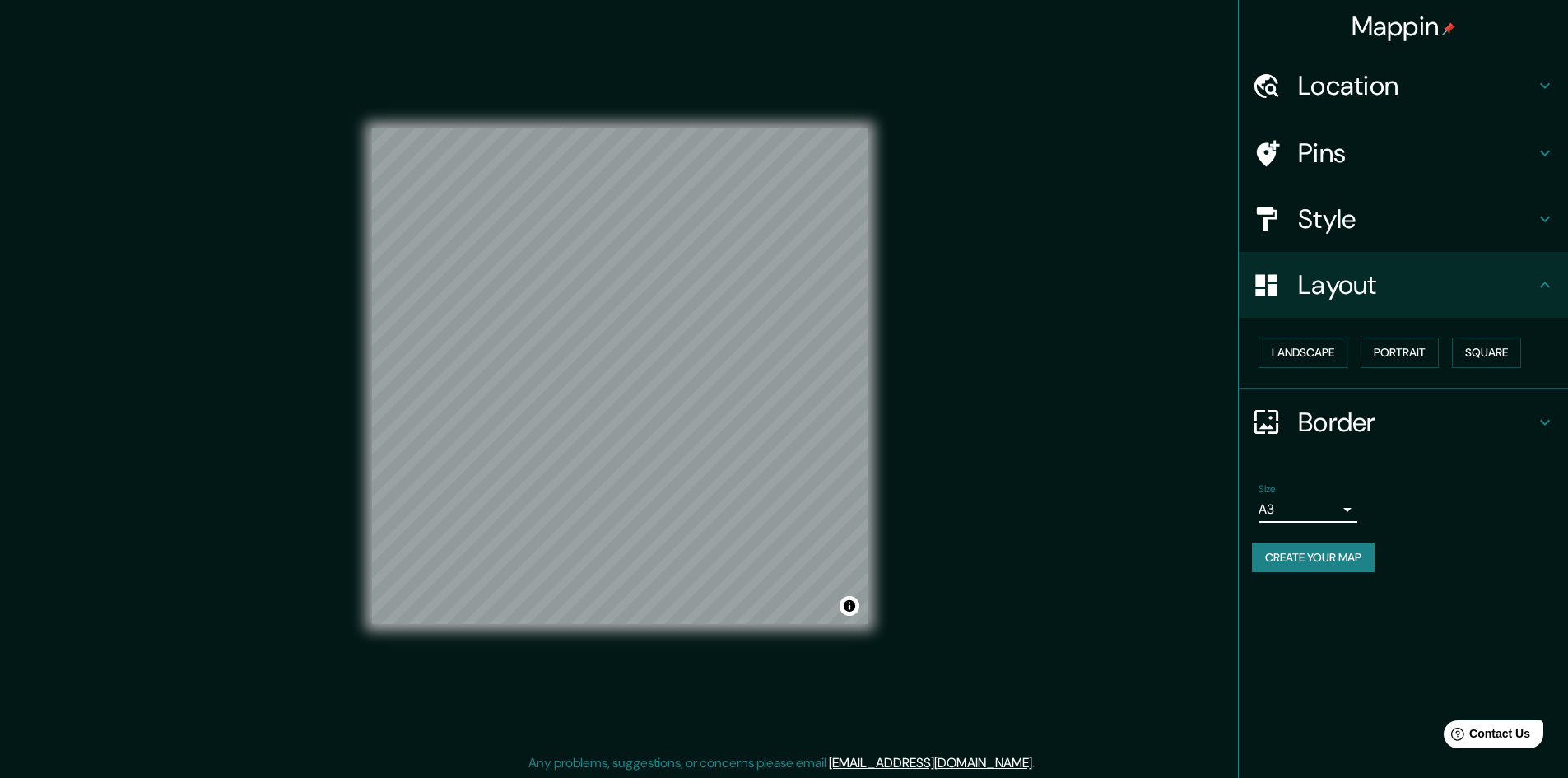
click at [1353, 141] on h4 "Pins" at bounding box center [1417, 152] width 237 height 33
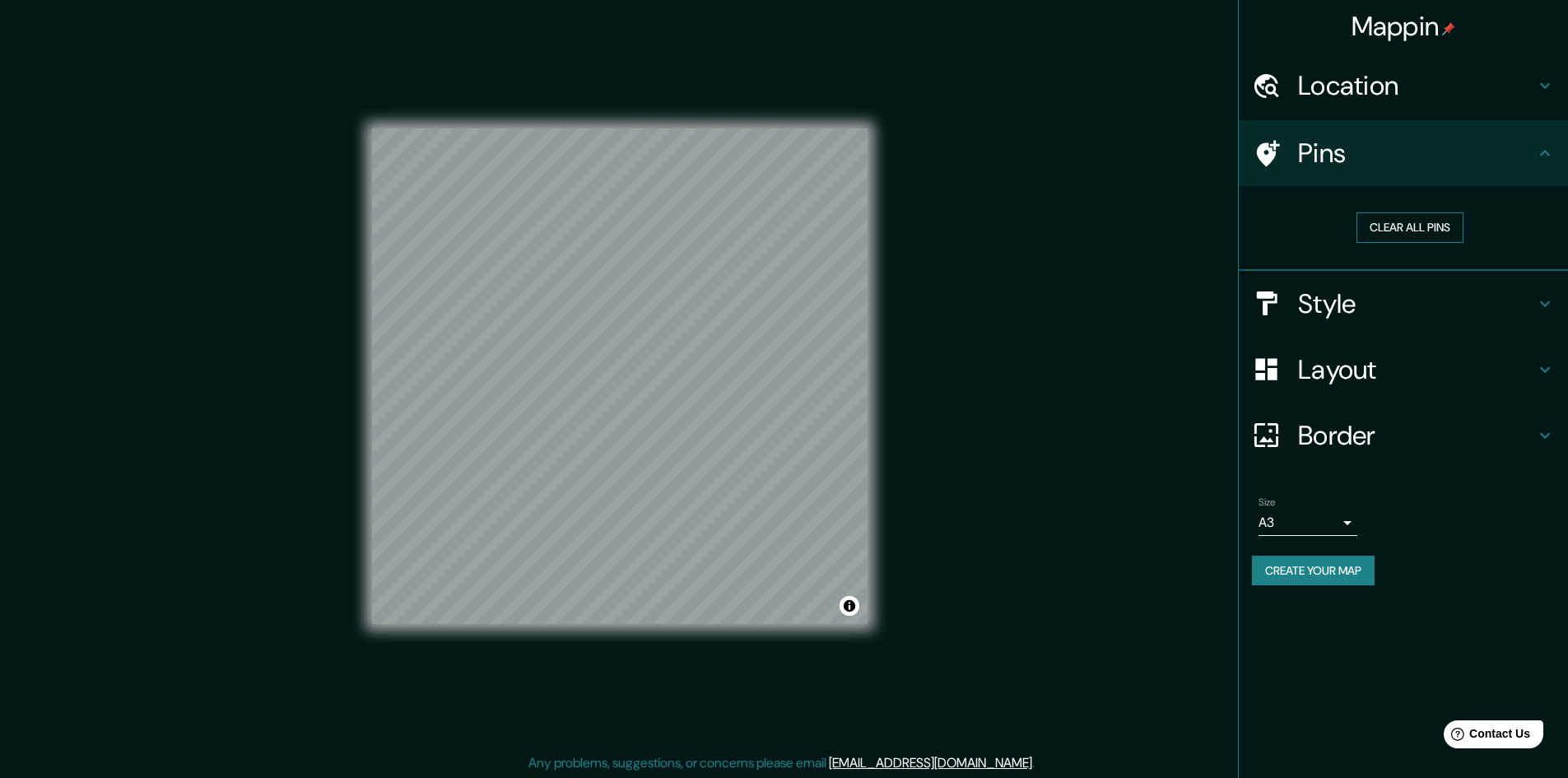
click at [1432, 236] on button "Clear all pins" at bounding box center [1410, 228] width 107 height 31
click at [1371, 307] on h4 "Style" at bounding box center [1417, 303] width 237 height 33
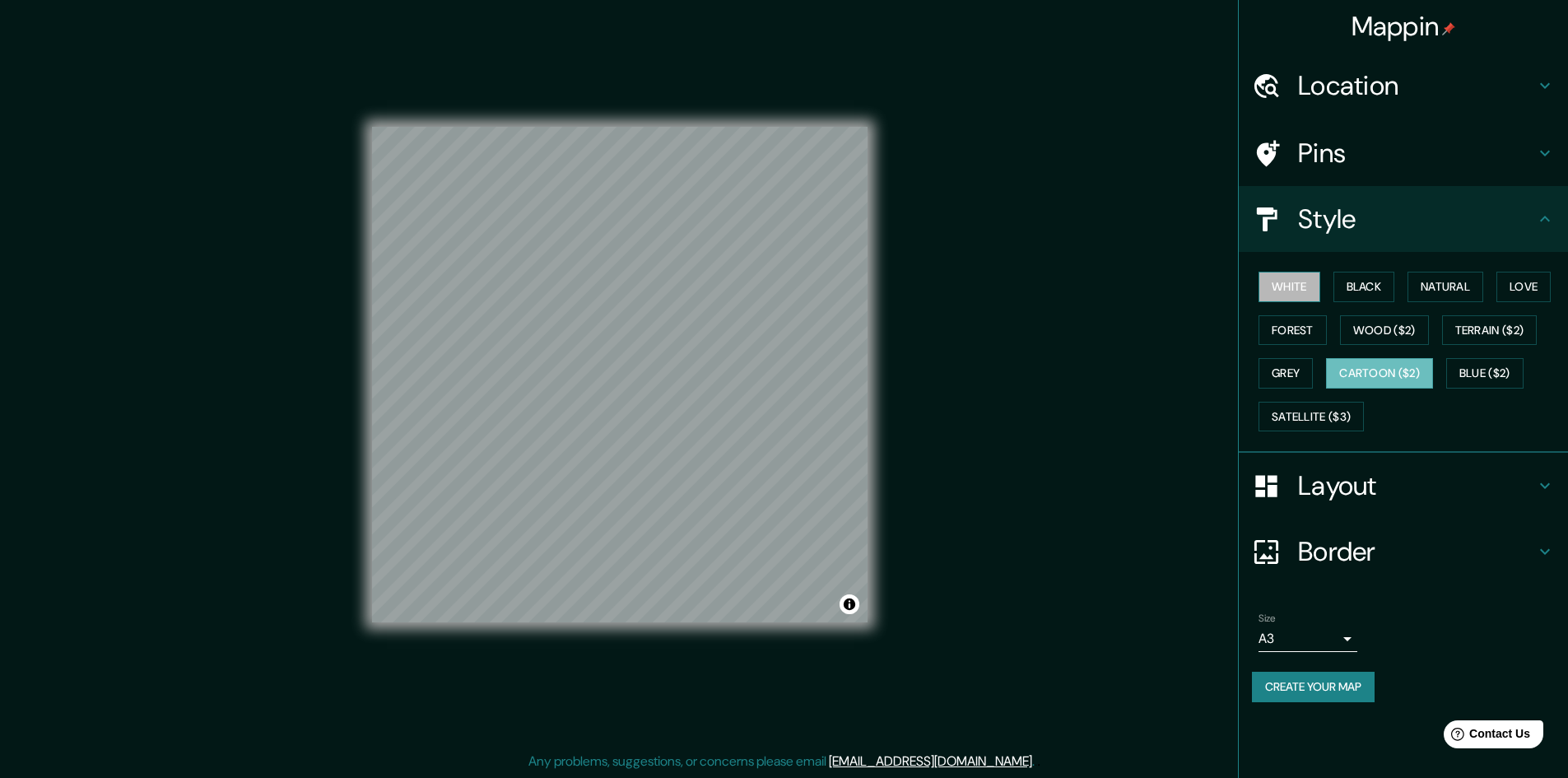
click at [1296, 282] on button "White" at bounding box center [1289, 287] width 61 height 31
click at [1360, 282] on button "Black" at bounding box center [1364, 287] width 61 height 31
click at [1281, 289] on button "White" at bounding box center [1289, 287] width 61 height 31
click at [1267, 331] on button "Forest" at bounding box center [1292, 331] width 68 height 31
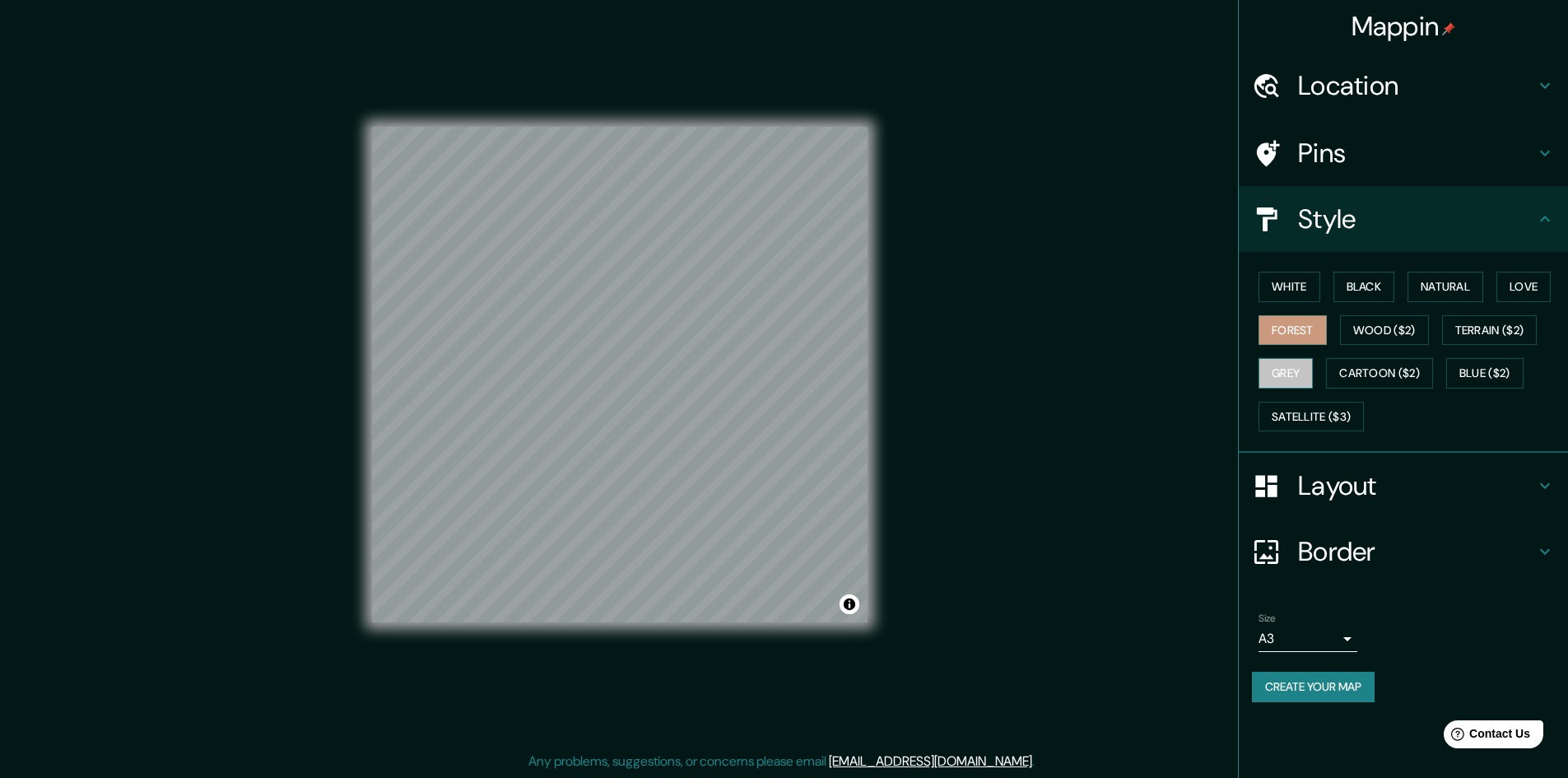
click at [1304, 378] on button "Grey" at bounding box center [1285, 373] width 54 height 31
click at [1340, 412] on button "Satellite ($3)" at bounding box center [1311, 417] width 106 height 31
click at [1493, 375] on button "Blue ($2)" at bounding box center [1485, 373] width 77 height 31
click at [1530, 285] on button "Love" at bounding box center [1523, 287] width 54 height 31
click at [1458, 279] on button "Natural" at bounding box center [1445, 287] width 76 height 31
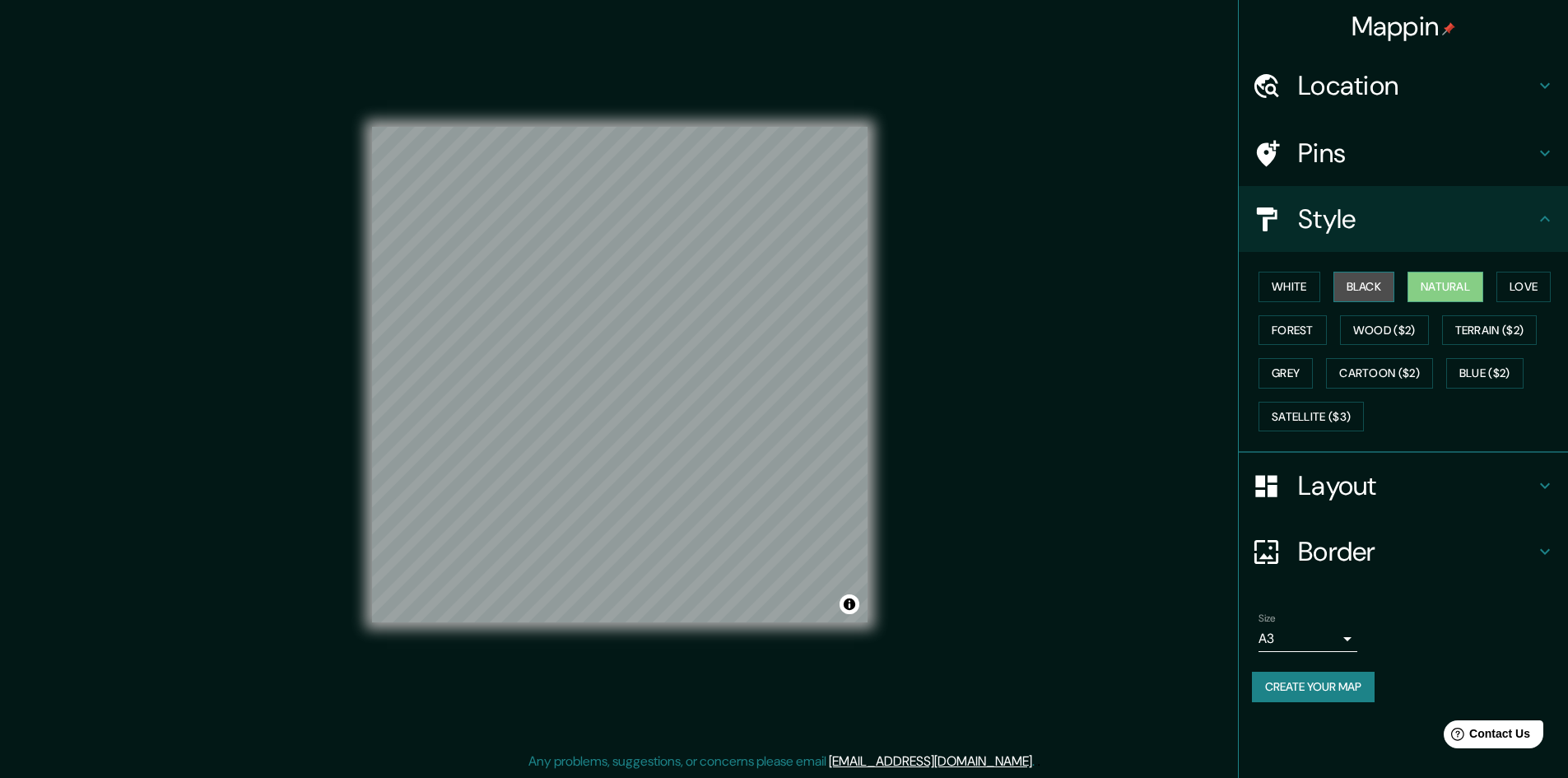
click at [1341, 292] on button "Black" at bounding box center [1364, 287] width 61 height 31
click at [1313, 292] on button "White" at bounding box center [1289, 287] width 61 height 31
click at [1291, 365] on button "Grey" at bounding box center [1285, 373] width 54 height 31
click at [1303, 332] on button "Forest" at bounding box center [1292, 331] width 68 height 31
click at [1319, 289] on button "White" at bounding box center [1289, 287] width 61 height 31
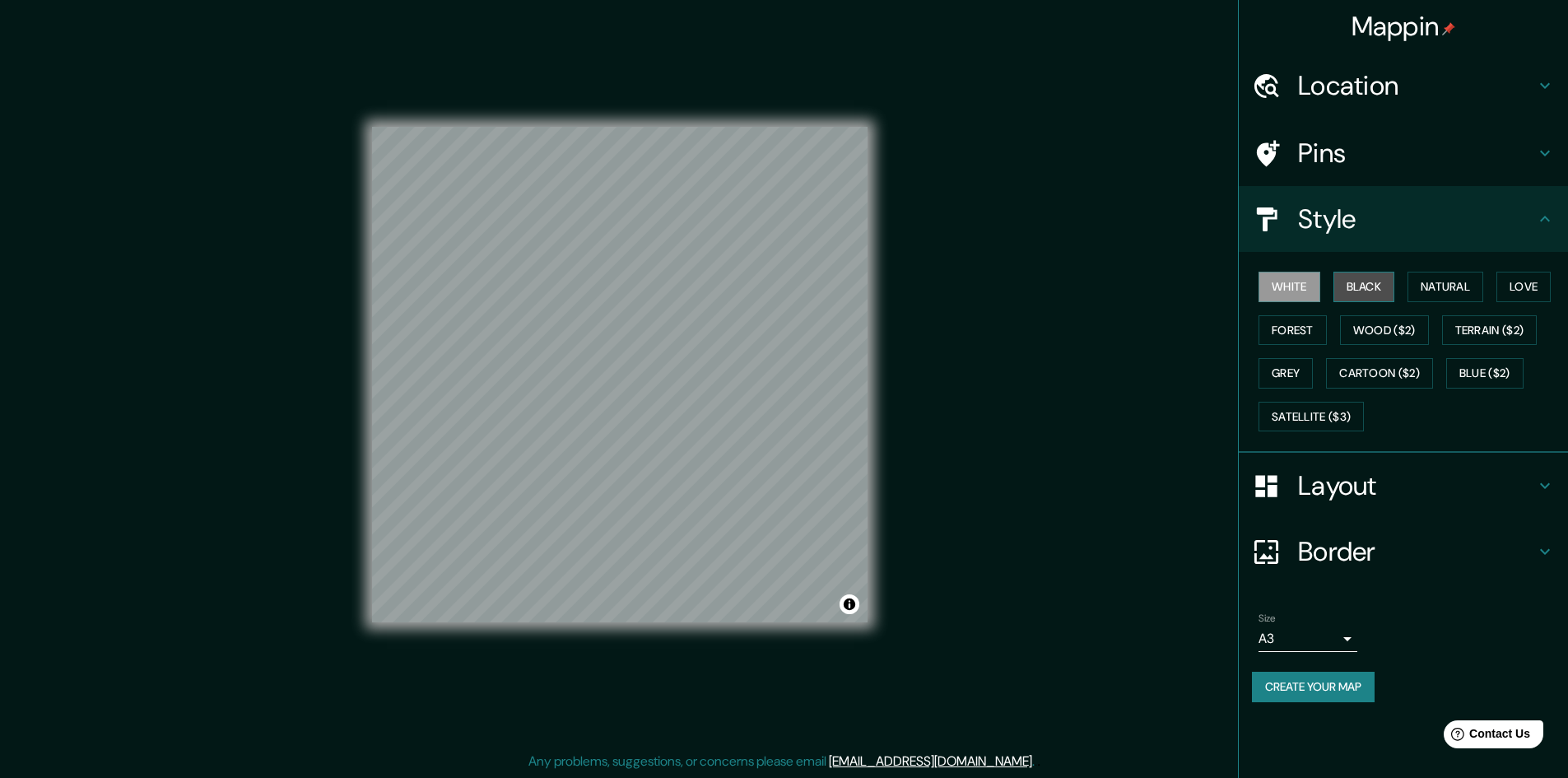
click at [1375, 285] on button "Black" at bounding box center [1364, 287] width 61 height 31
click at [1438, 285] on button "Natural" at bounding box center [1445, 287] width 76 height 31
click at [1288, 299] on button "White" at bounding box center [1289, 287] width 61 height 31
click at [1351, 282] on button "Black" at bounding box center [1364, 287] width 61 height 31
click at [1296, 336] on button "Forest" at bounding box center [1292, 331] width 68 height 31
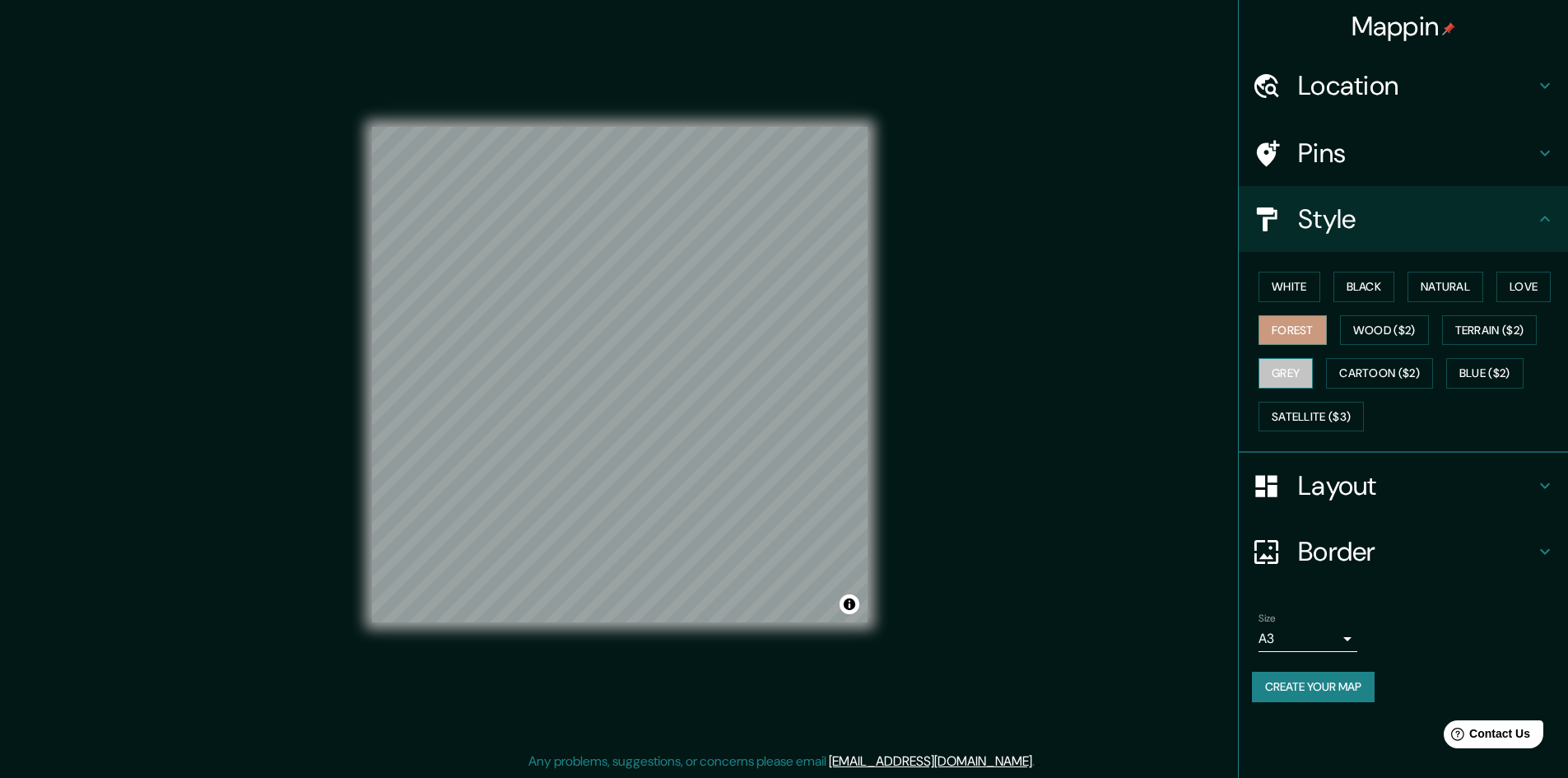
click at [1296, 379] on button "Grey" at bounding box center [1285, 373] width 54 height 31
drag, startPoint x: 1307, startPoint y: 417, endPoint x: 1412, endPoint y: 375, distance: 113.1
click at [1306, 417] on button "Satellite ($3)" at bounding box center [1311, 417] width 106 height 31
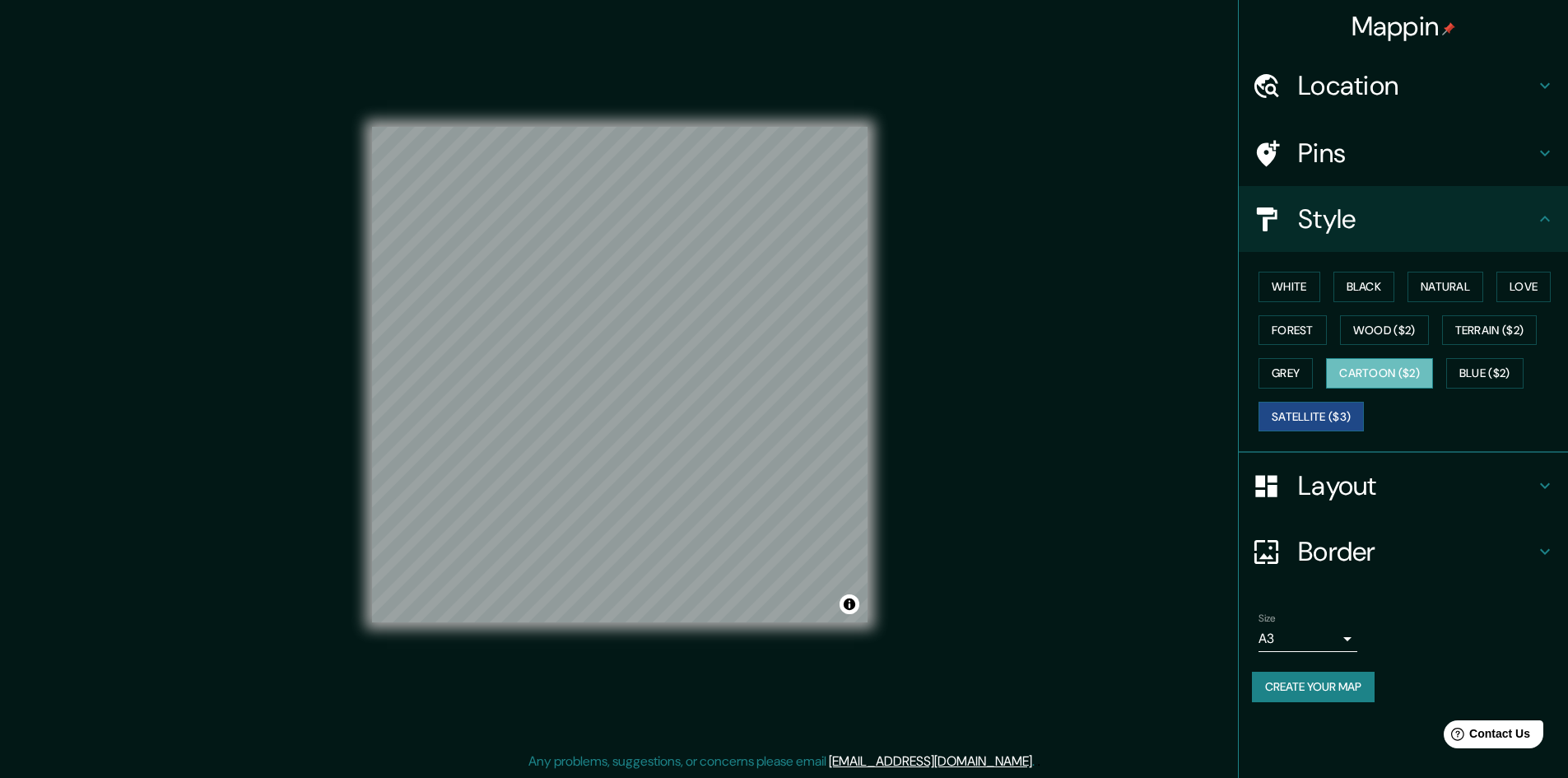
click at [1399, 365] on button "Cartoon ($2)" at bounding box center [1379, 373] width 107 height 31
click at [1550, 290] on button "Love" at bounding box center [1523, 287] width 54 height 31
click at [1443, 269] on div "White Black Natural Love Forest Wood ($2) Terrain ($2) Grey Cartoon ($2) Blue (…" at bounding box center [1411, 351] width 317 height 173
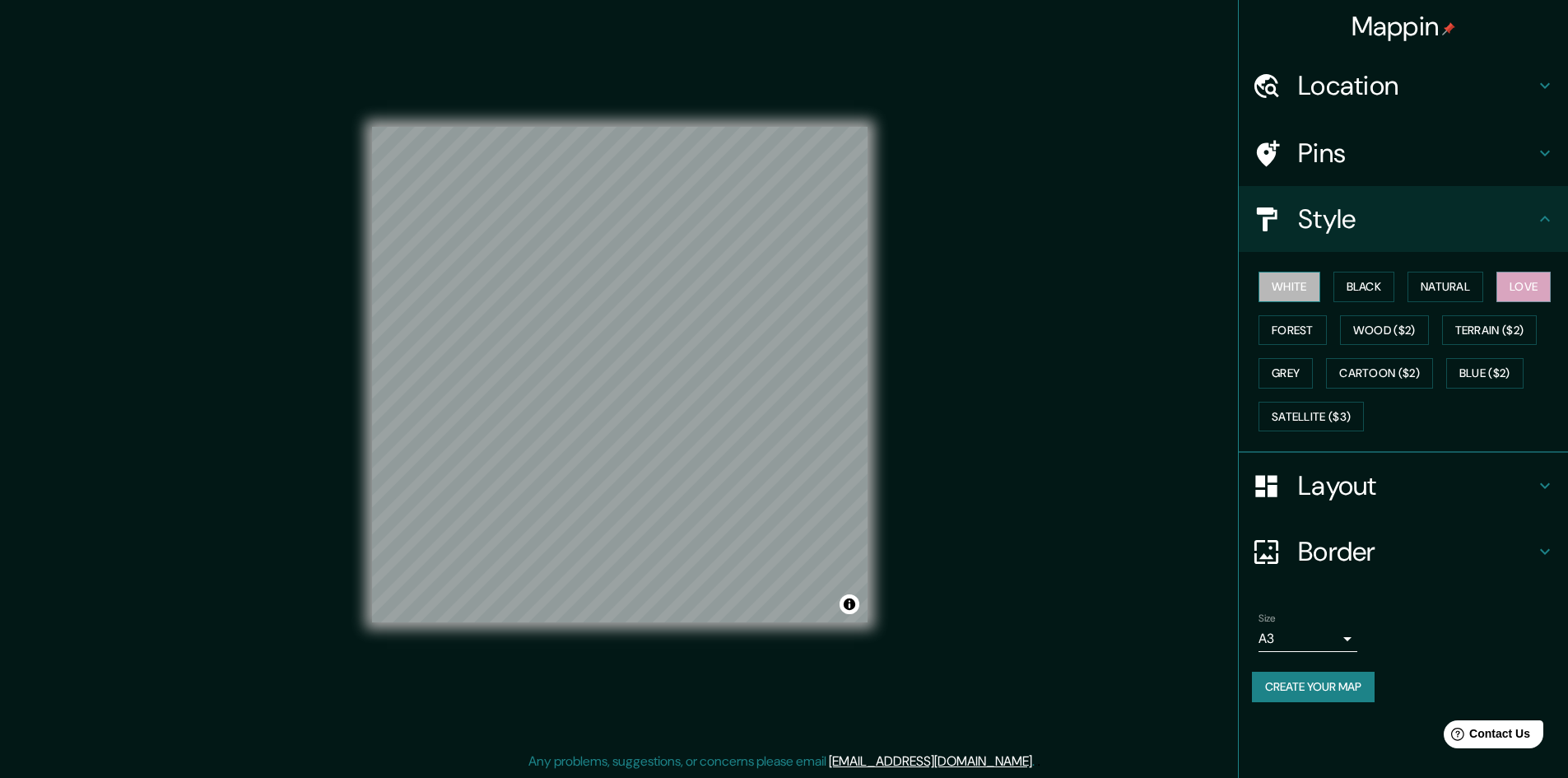
click at [1308, 289] on button "White" at bounding box center [1289, 287] width 61 height 31
click at [1372, 86] on h4 "Location" at bounding box center [1417, 85] width 237 height 33
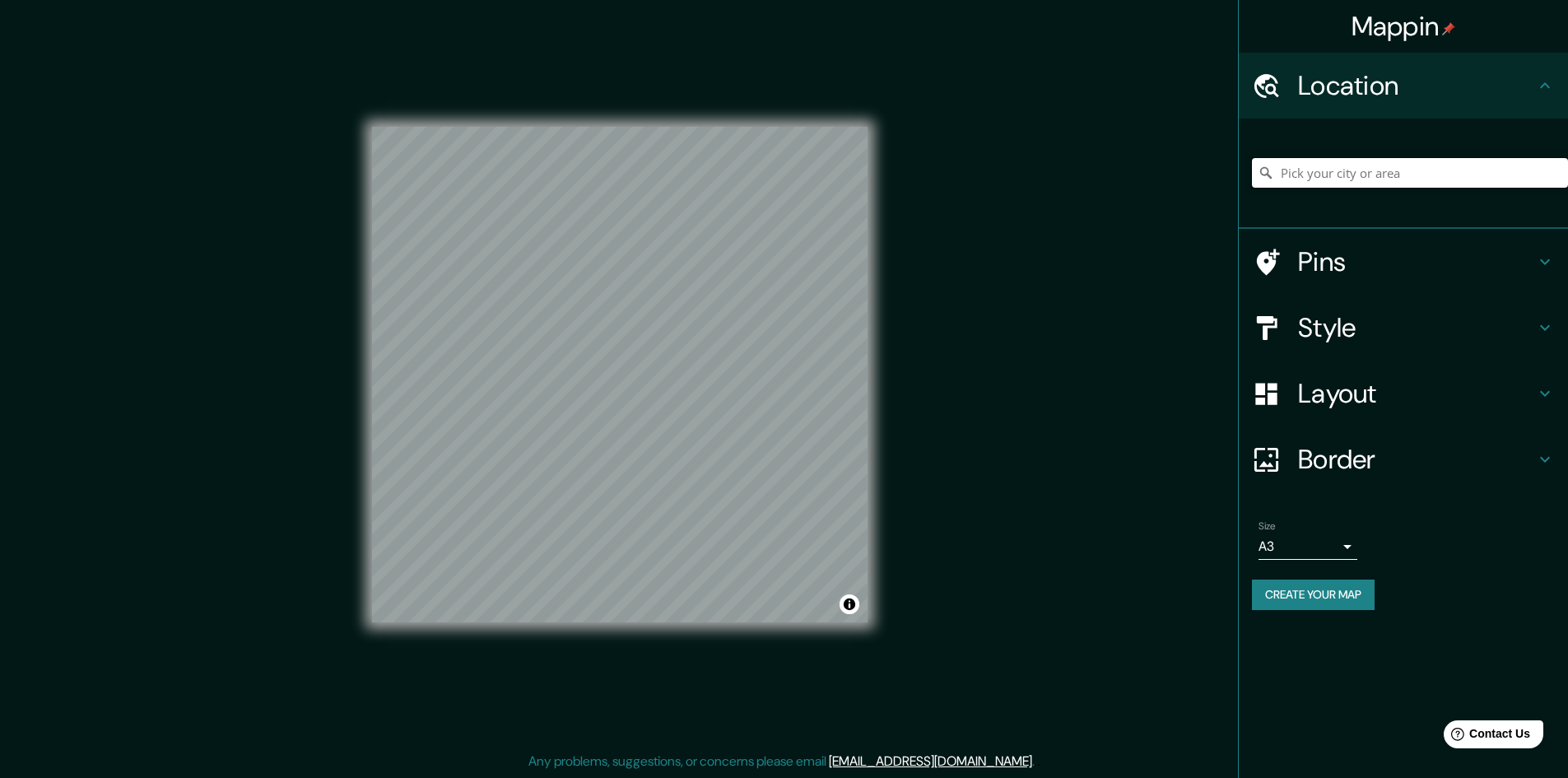
click at [1326, 174] on input "Pick your city or area" at bounding box center [1411, 173] width 317 height 30
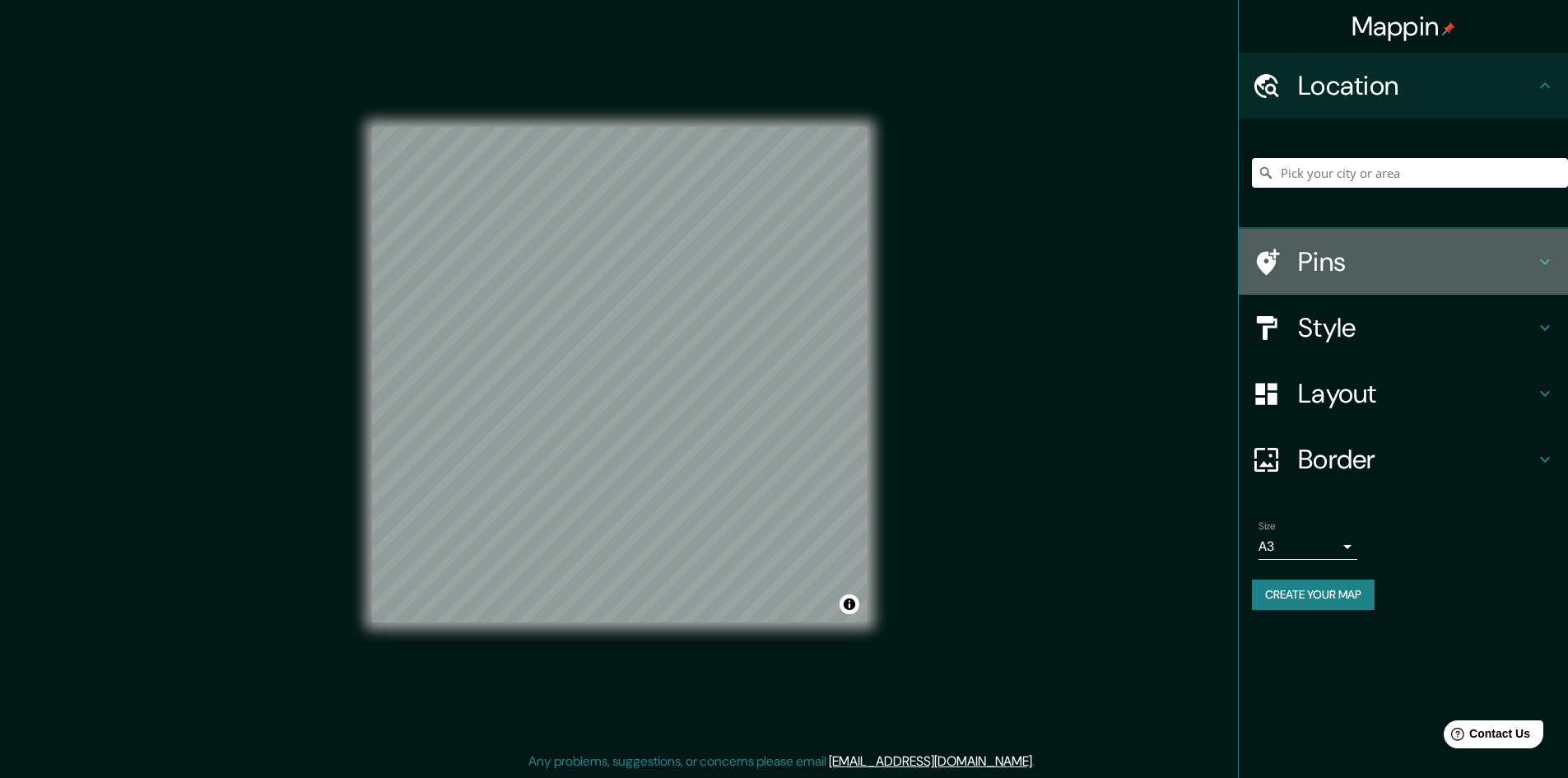
click at [1330, 254] on h4 "Pins" at bounding box center [1417, 261] width 237 height 33
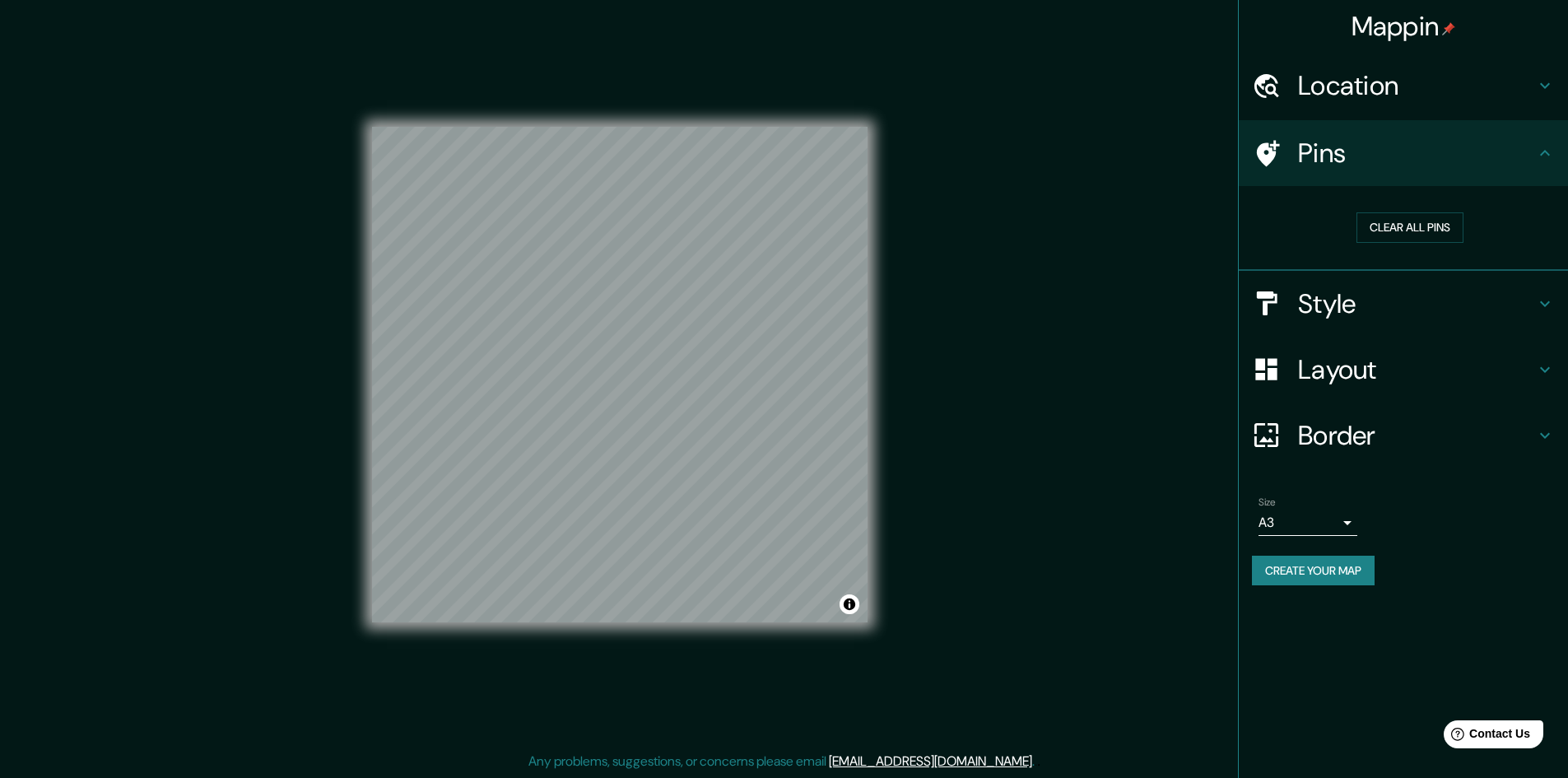
click at [1262, 147] on icon at bounding box center [1268, 152] width 23 height 27
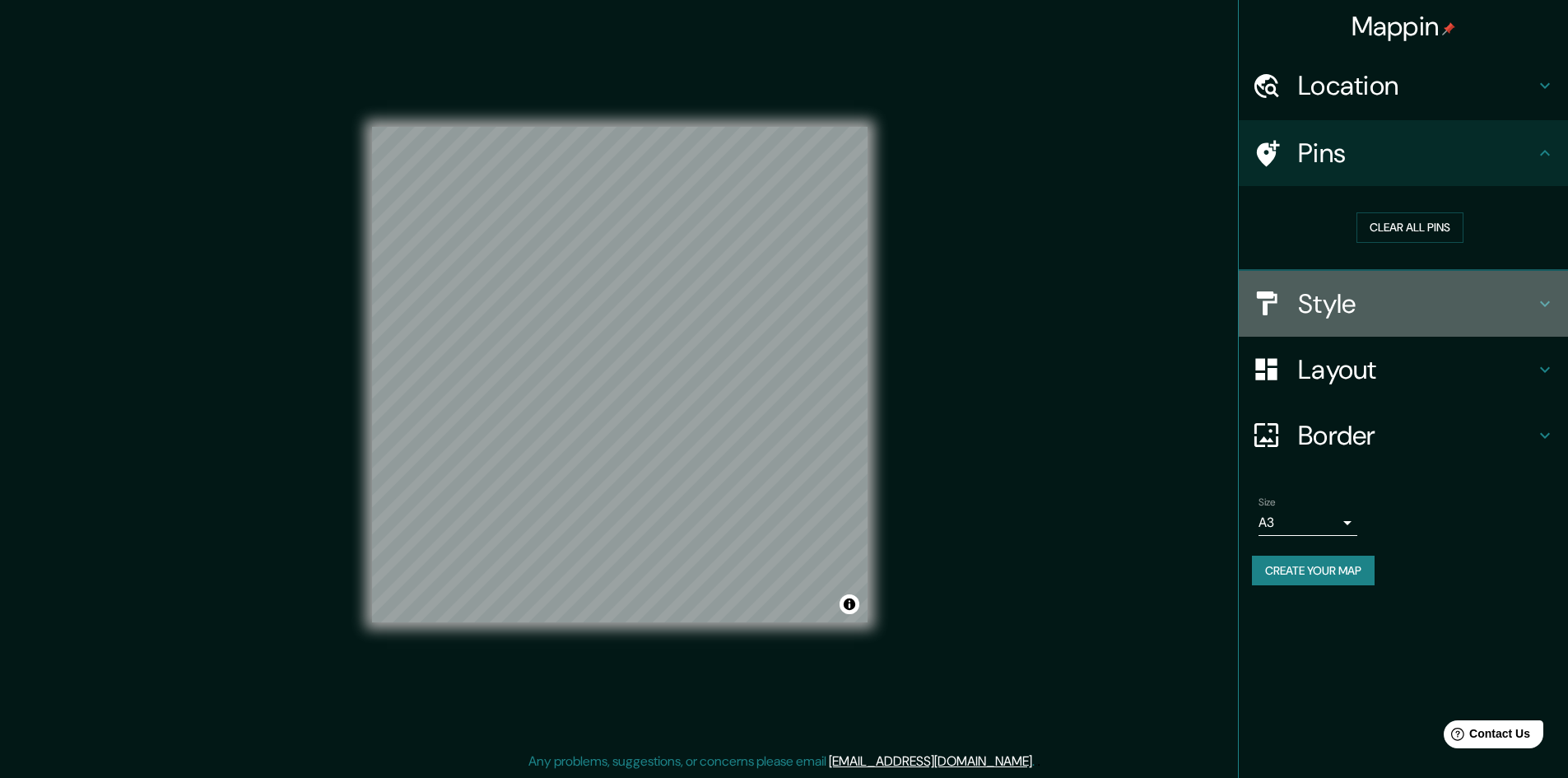
click at [1350, 302] on h4 "Style" at bounding box center [1417, 303] width 237 height 33
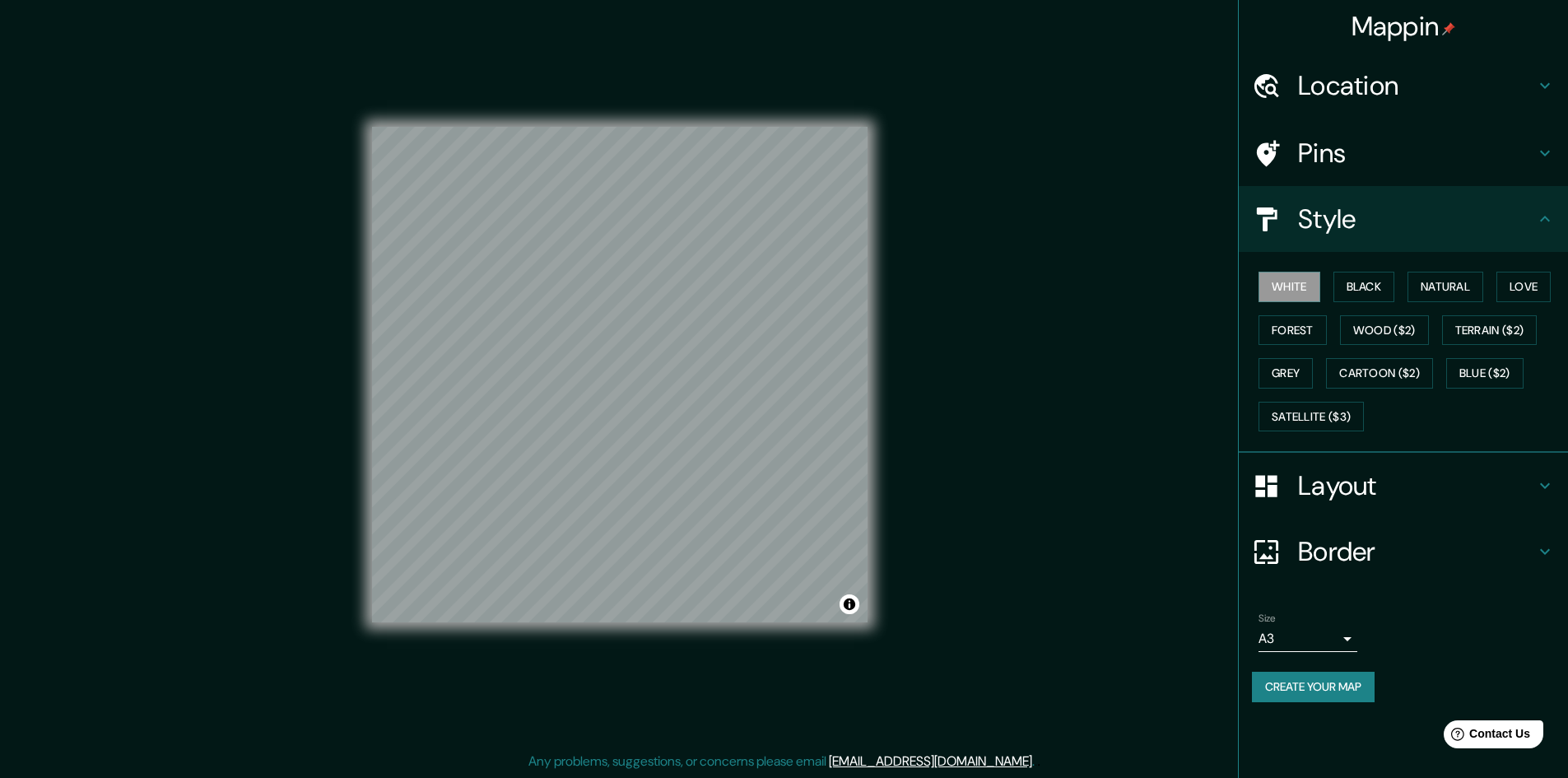
click at [1345, 473] on h4 "Layout" at bounding box center [1417, 485] width 237 height 33
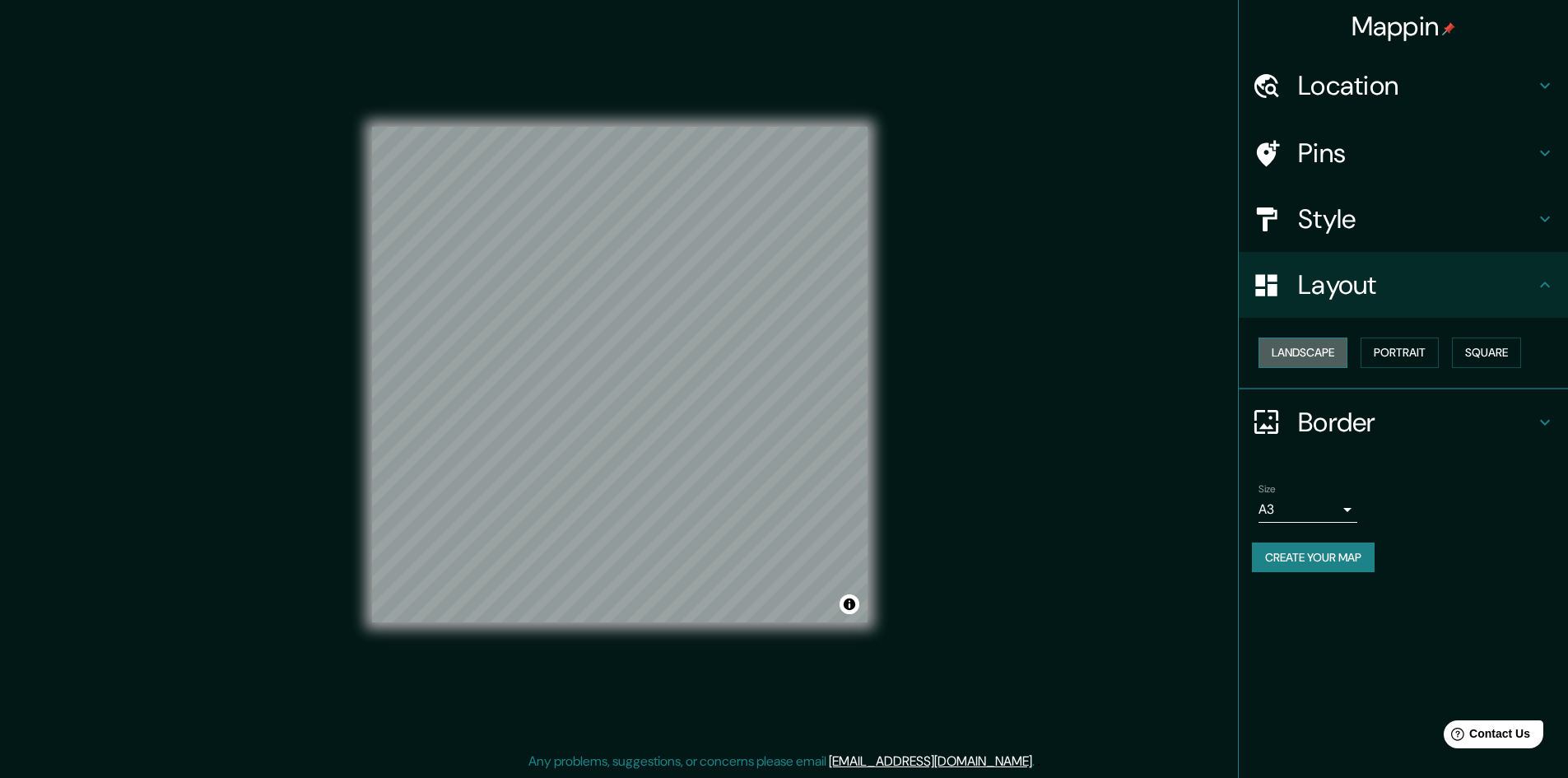
click at [1300, 354] on button "Landscape" at bounding box center [1303, 352] width 89 height 31
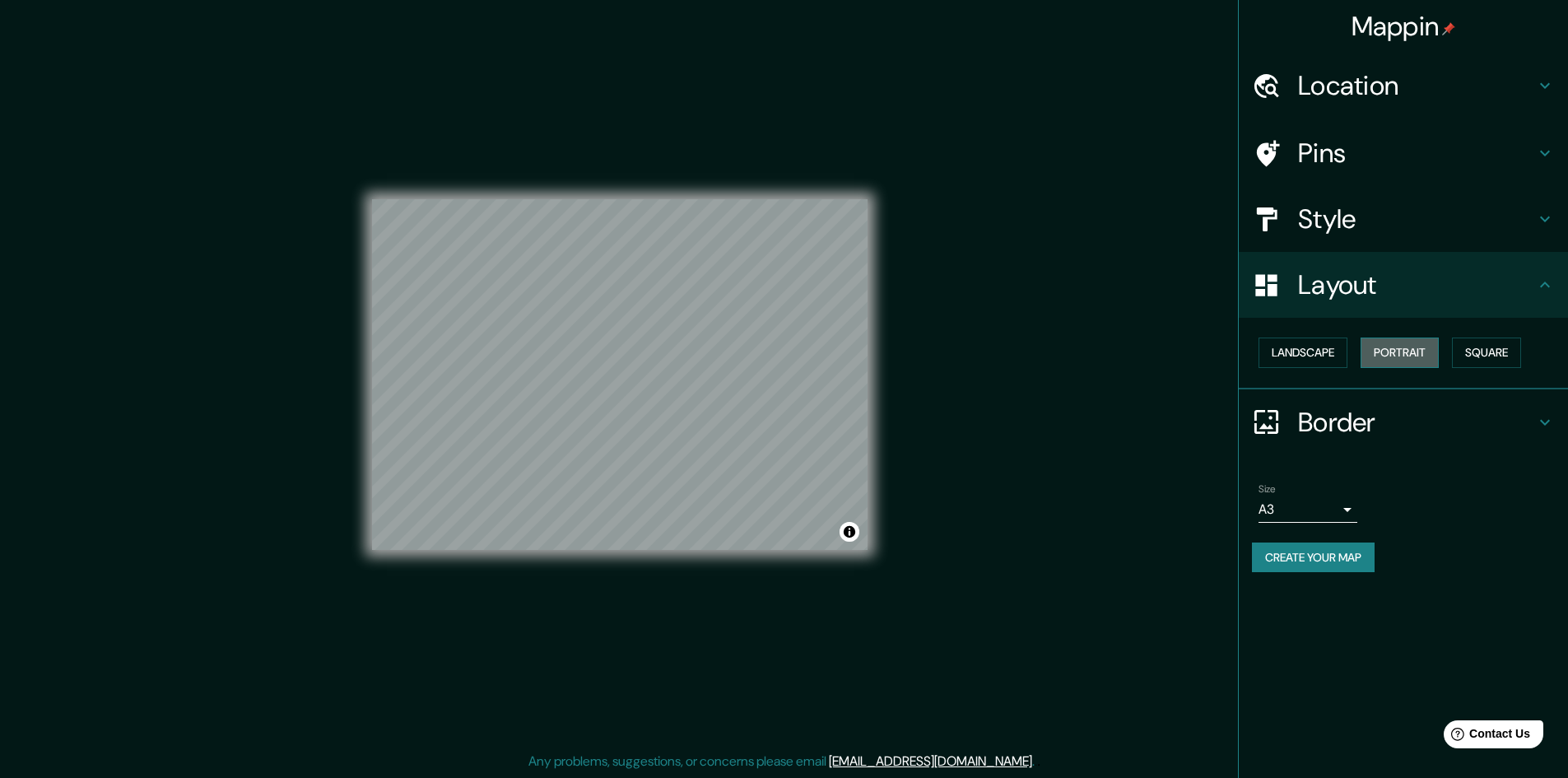
click at [1413, 342] on button "Portrait" at bounding box center [1399, 352] width 78 height 31
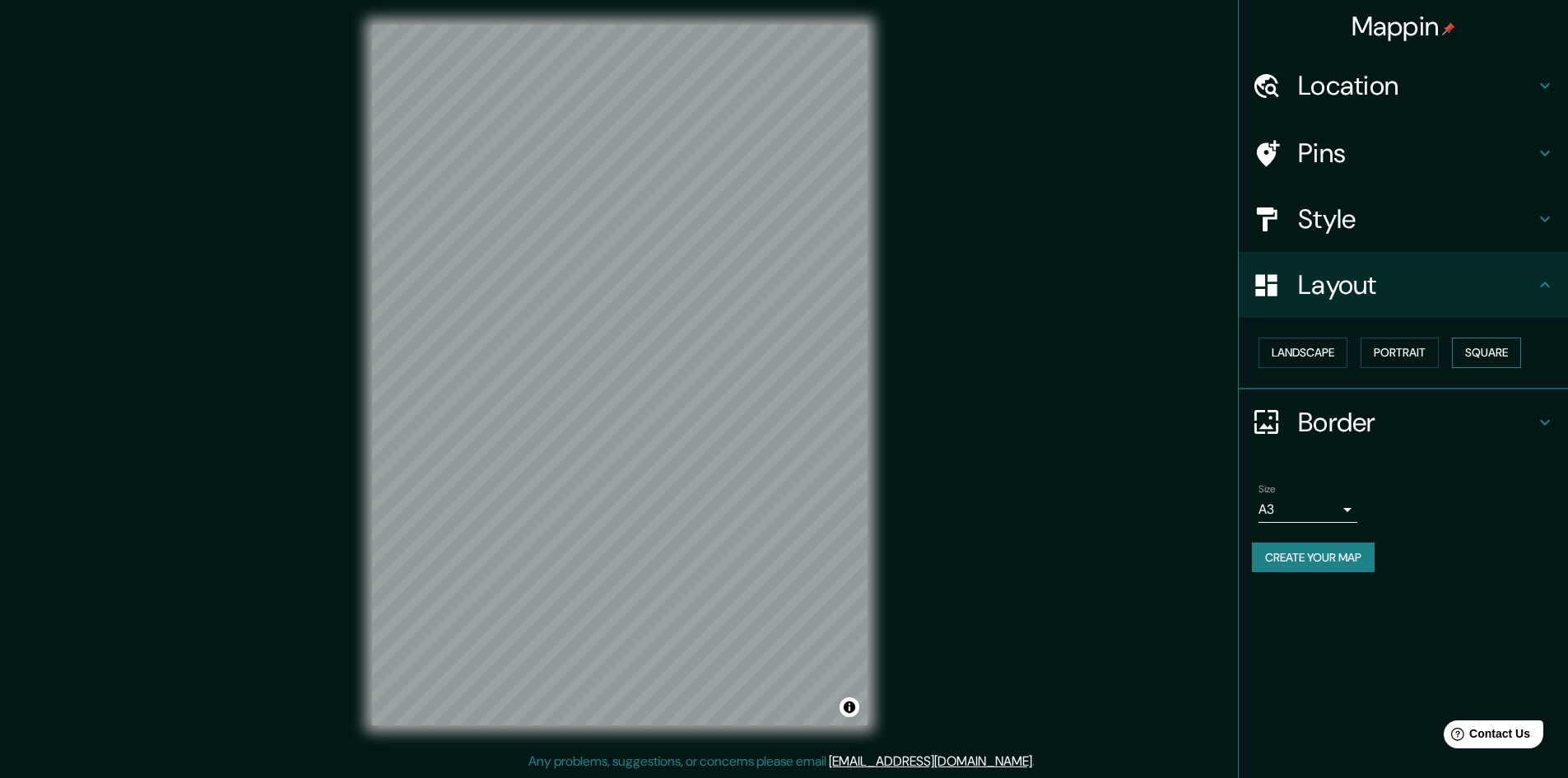
click at [1489, 354] on button "Square" at bounding box center [1487, 352] width 69 height 31
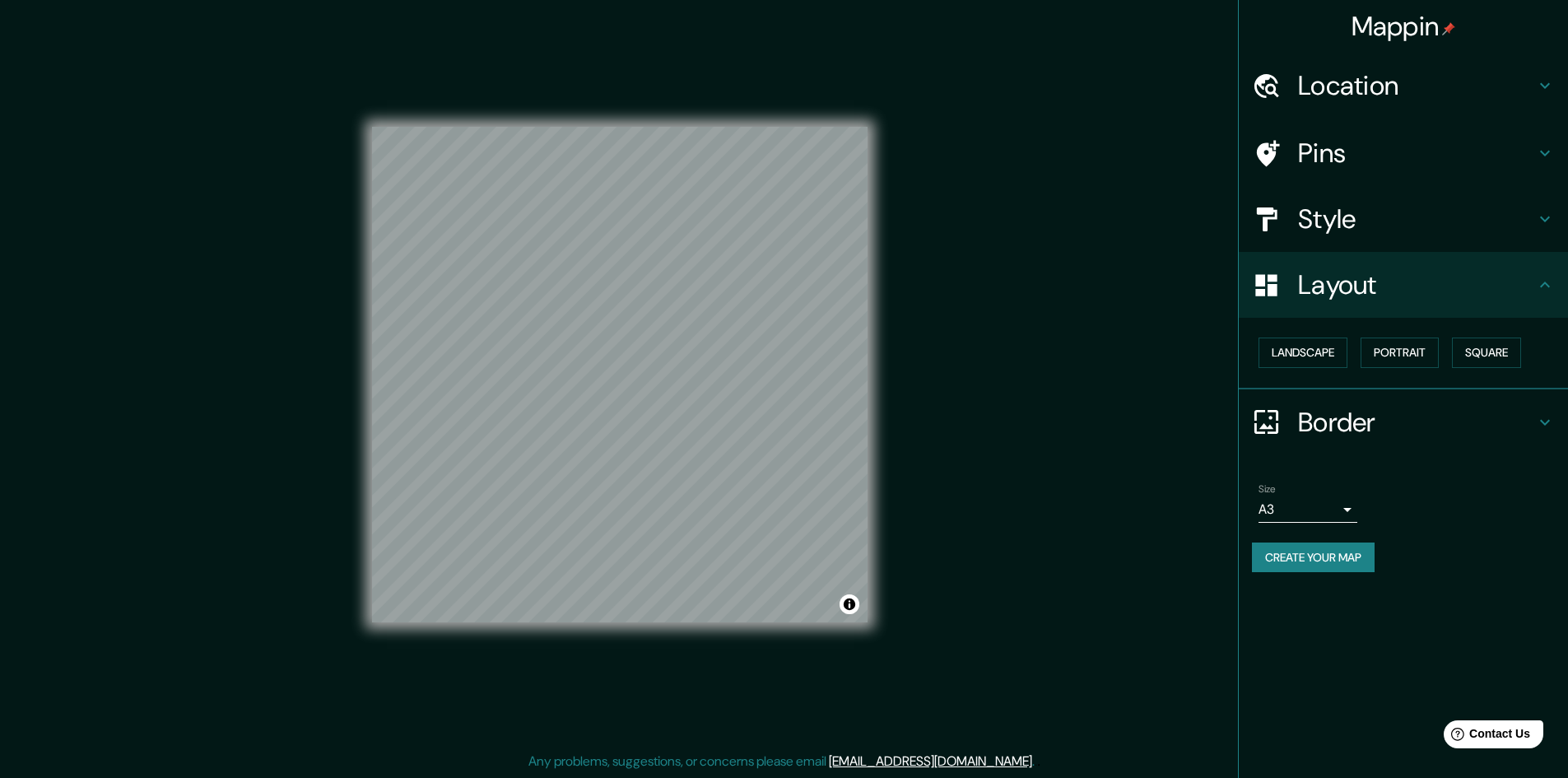
click at [1344, 417] on h4 "Border" at bounding box center [1417, 422] width 237 height 33
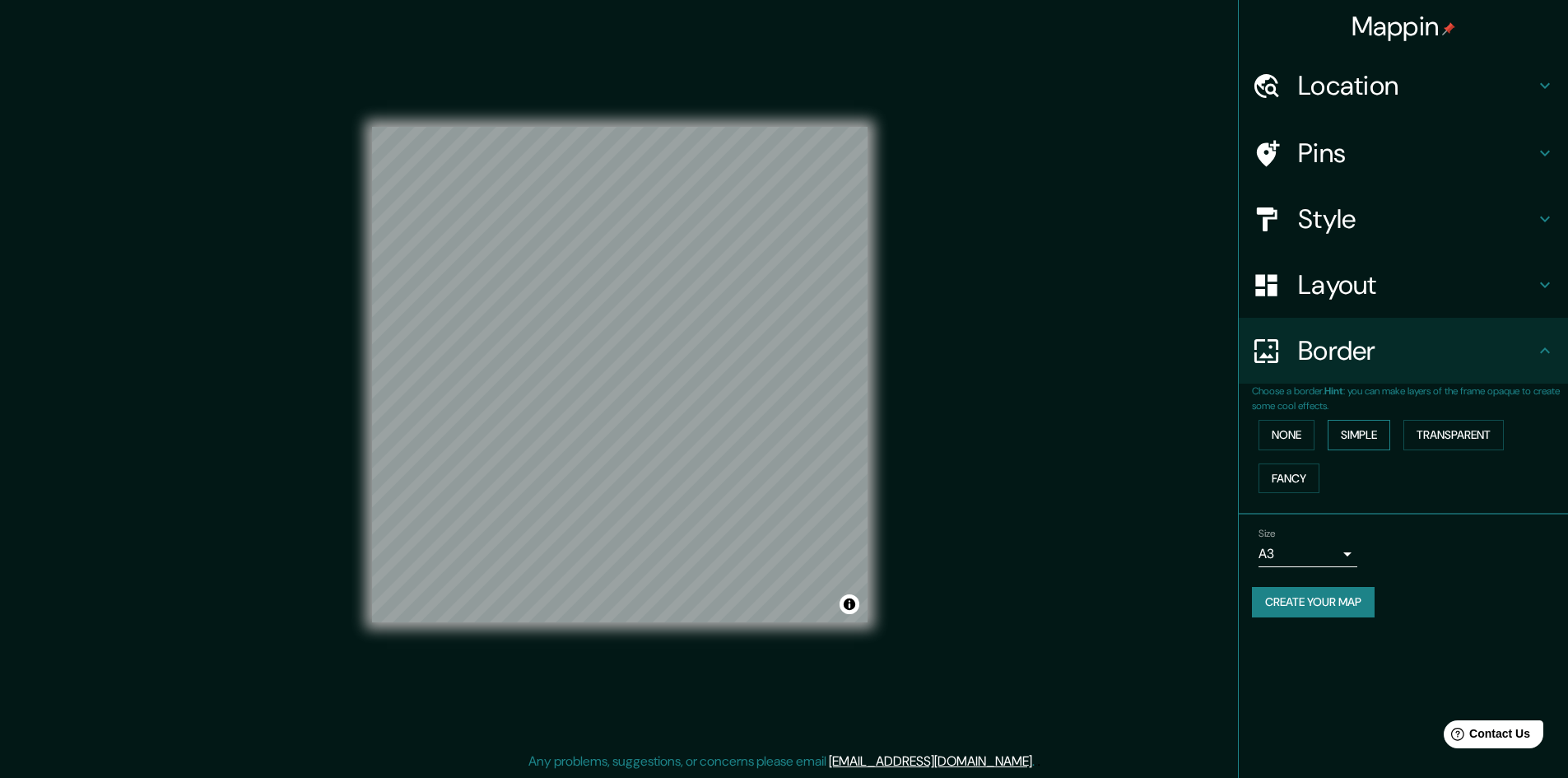
click at [1360, 440] on button "Simple" at bounding box center [1358, 435] width 62 height 31
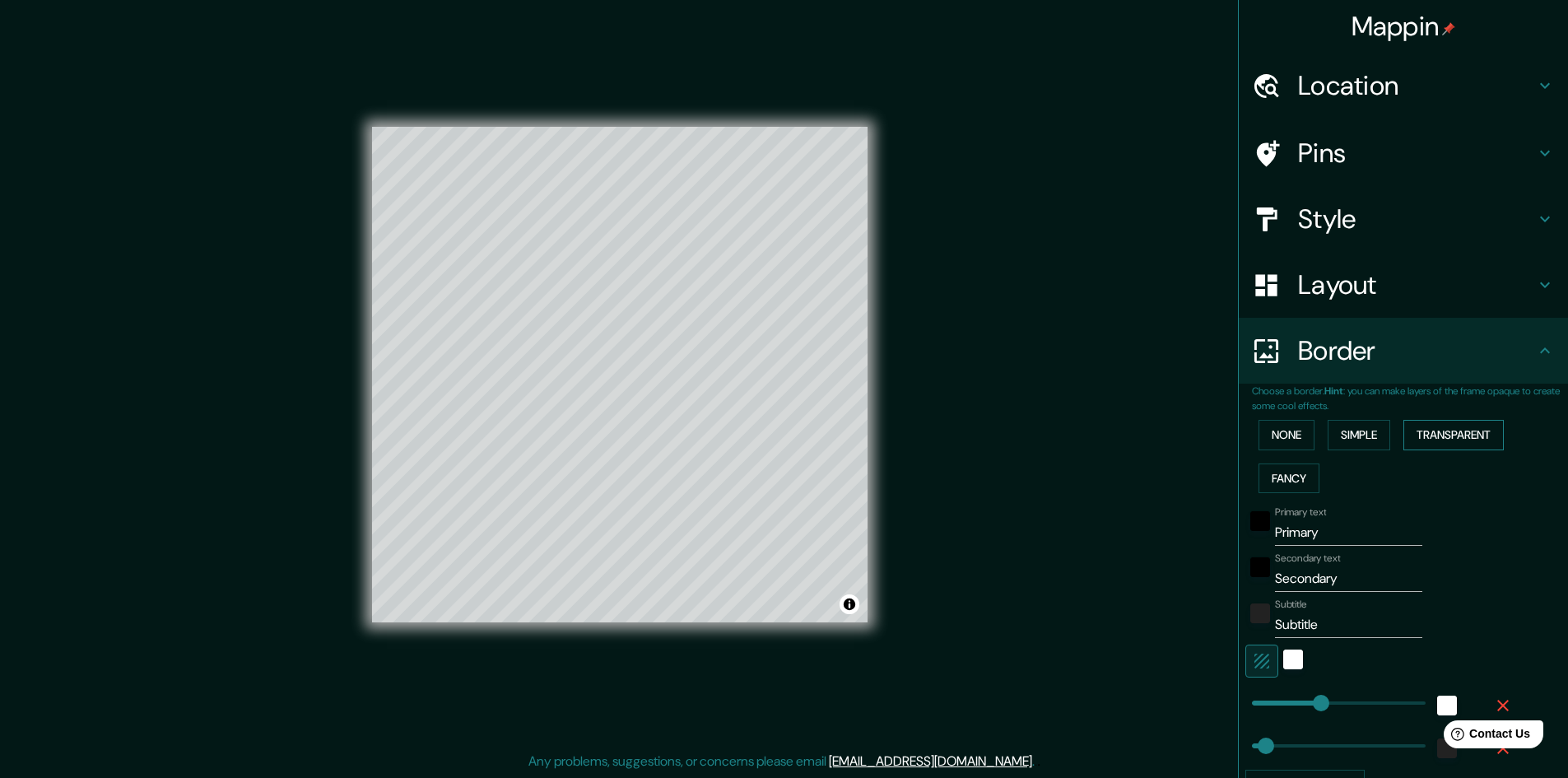
click at [1470, 428] on button "Transparent" at bounding box center [1454, 435] width 101 height 31
click at [1285, 475] on button "Fancy" at bounding box center [1289, 478] width 61 height 31
click at [1286, 438] on button "None" at bounding box center [1286, 435] width 56 height 31
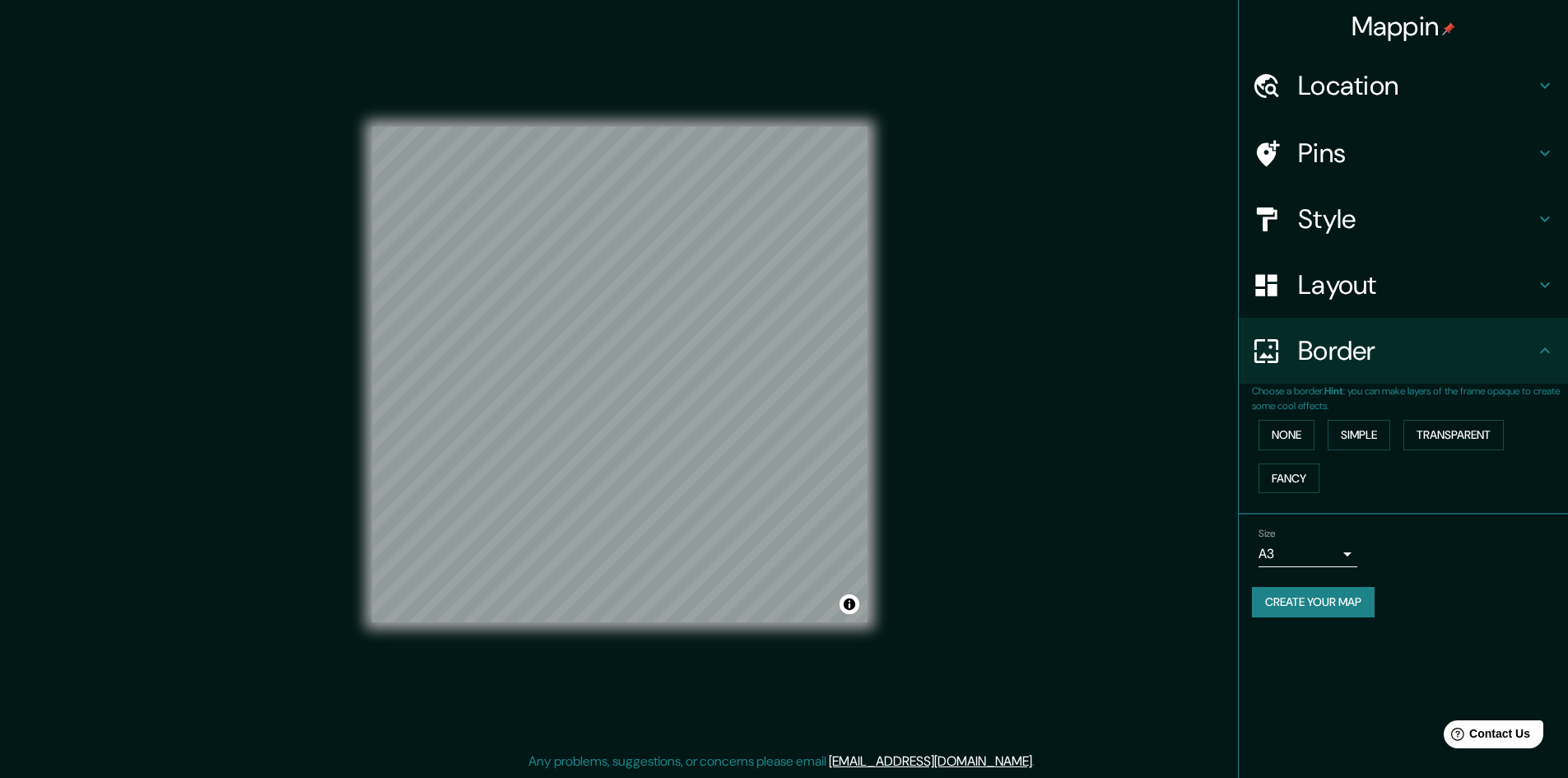
click at [1426, 282] on h4 "Layout" at bounding box center [1417, 284] width 237 height 33
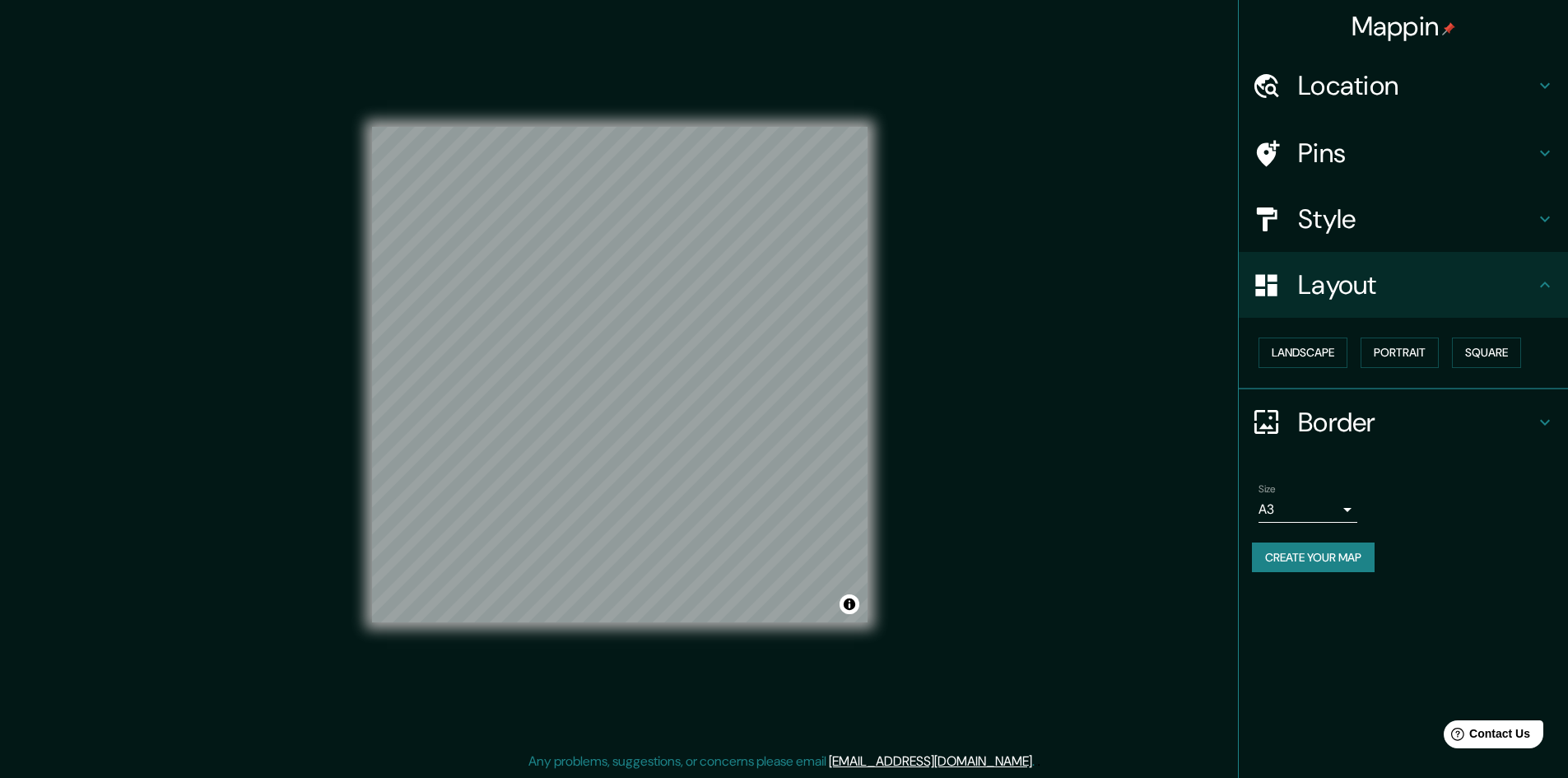
click at [1366, 199] on div "Style" at bounding box center [1403, 219] width 329 height 66
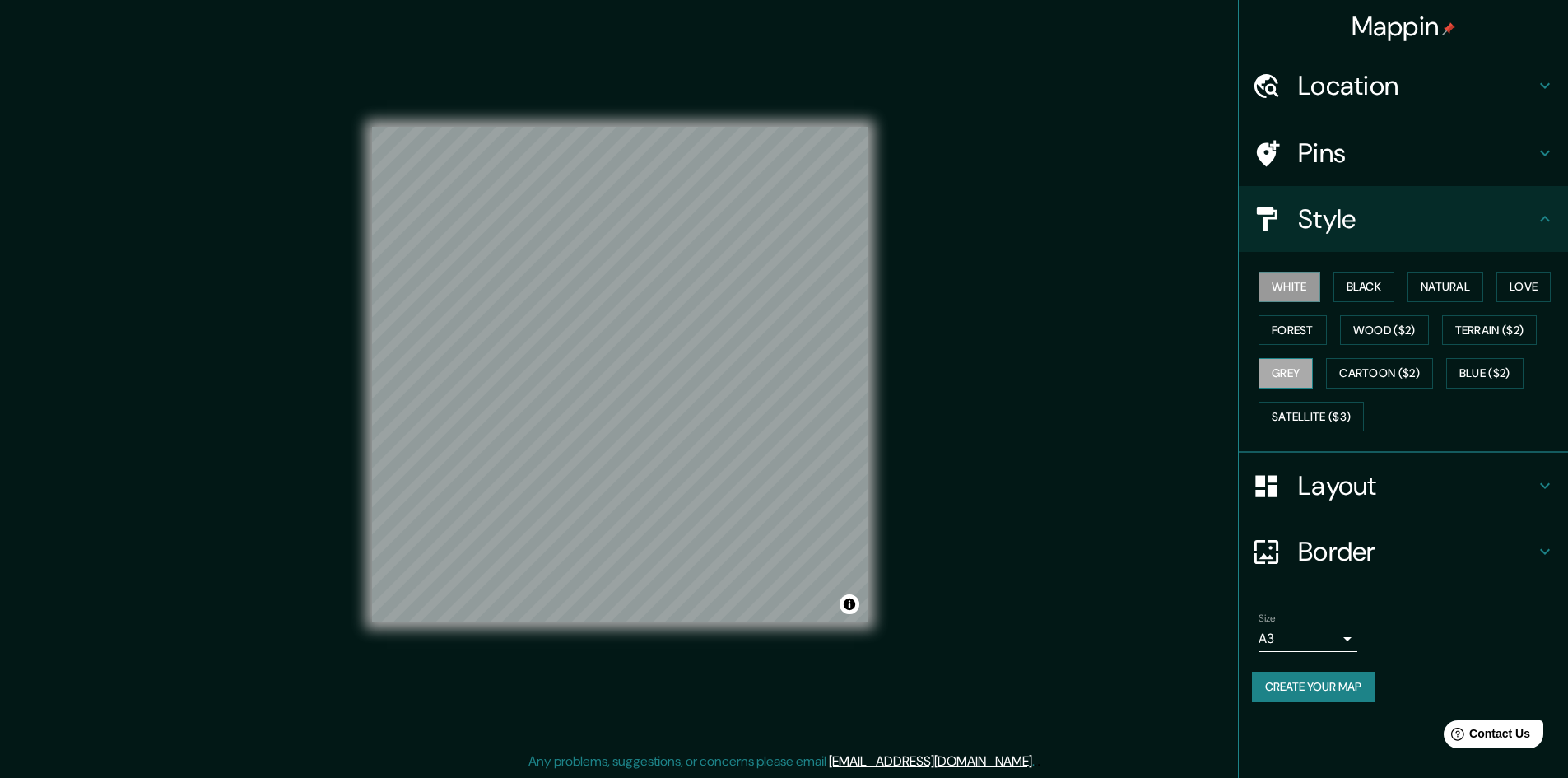
click at [1296, 374] on button "Grey" at bounding box center [1285, 373] width 54 height 31
click at [1299, 280] on button "White" at bounding box center [1289, 287] width 61 height 31
click at [1294, 330] on button "Forest" at bounding box center [1292, 331] width 68 height 31
click at [1292, 365] on button "Grey" at bounding box center [1285, 373] width 54 height 31
click at [1301, 283] on button "White" at bounding box center [1289, 287] width 61 height 31
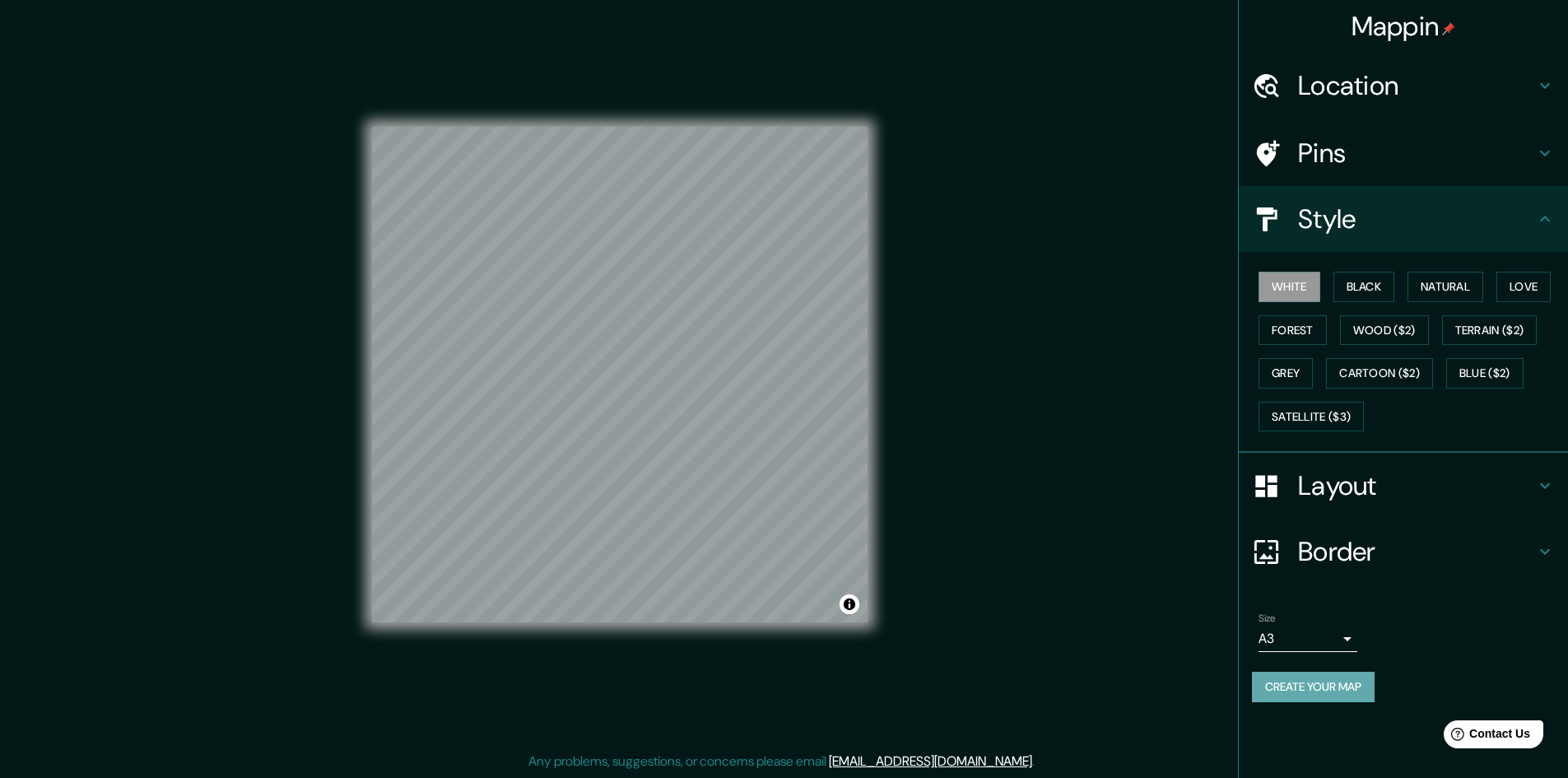
click at [1372, 689] on button "Create your map" at bounding box center [1314, 687] width 123 height 31
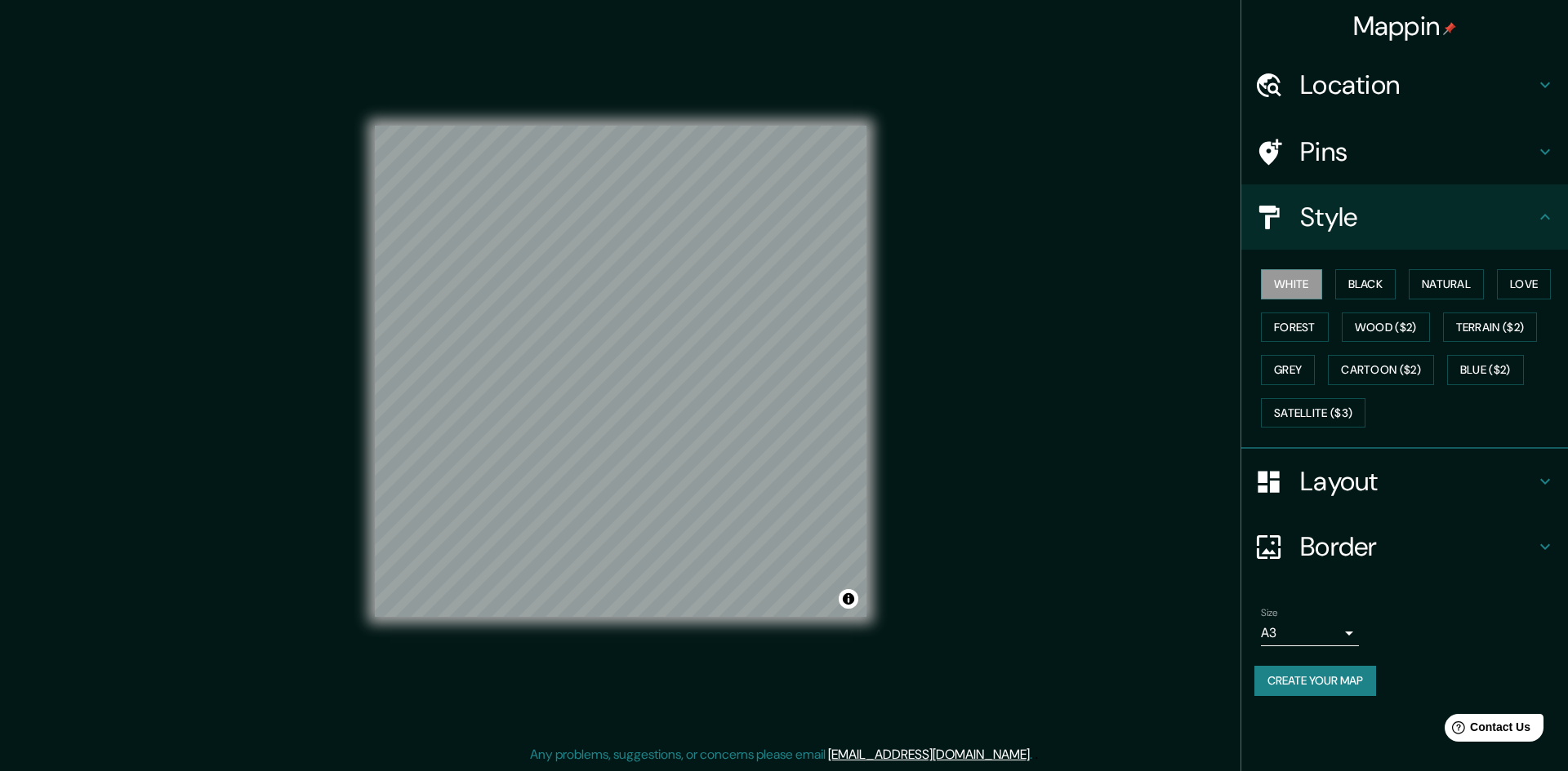
click at [1338, 630] on body "Mappin Location Pins Style White Black Natural Love Forest Wood ($2) Terrain ($…" at bounding box center [784, 384] width 1568 height 771
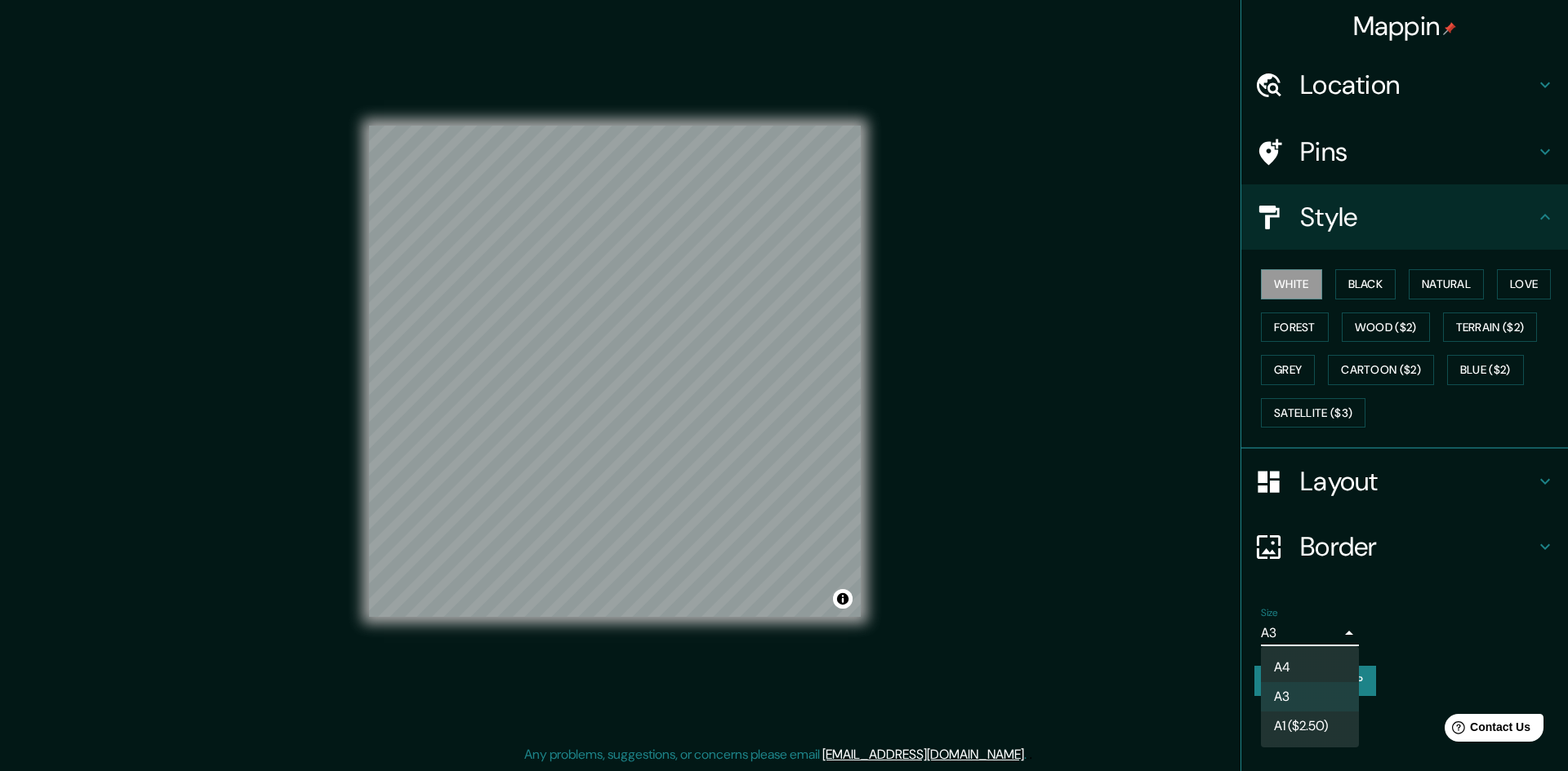
click at [1404, 597] on div at bounding box center [784, 386] width 1568 height 771
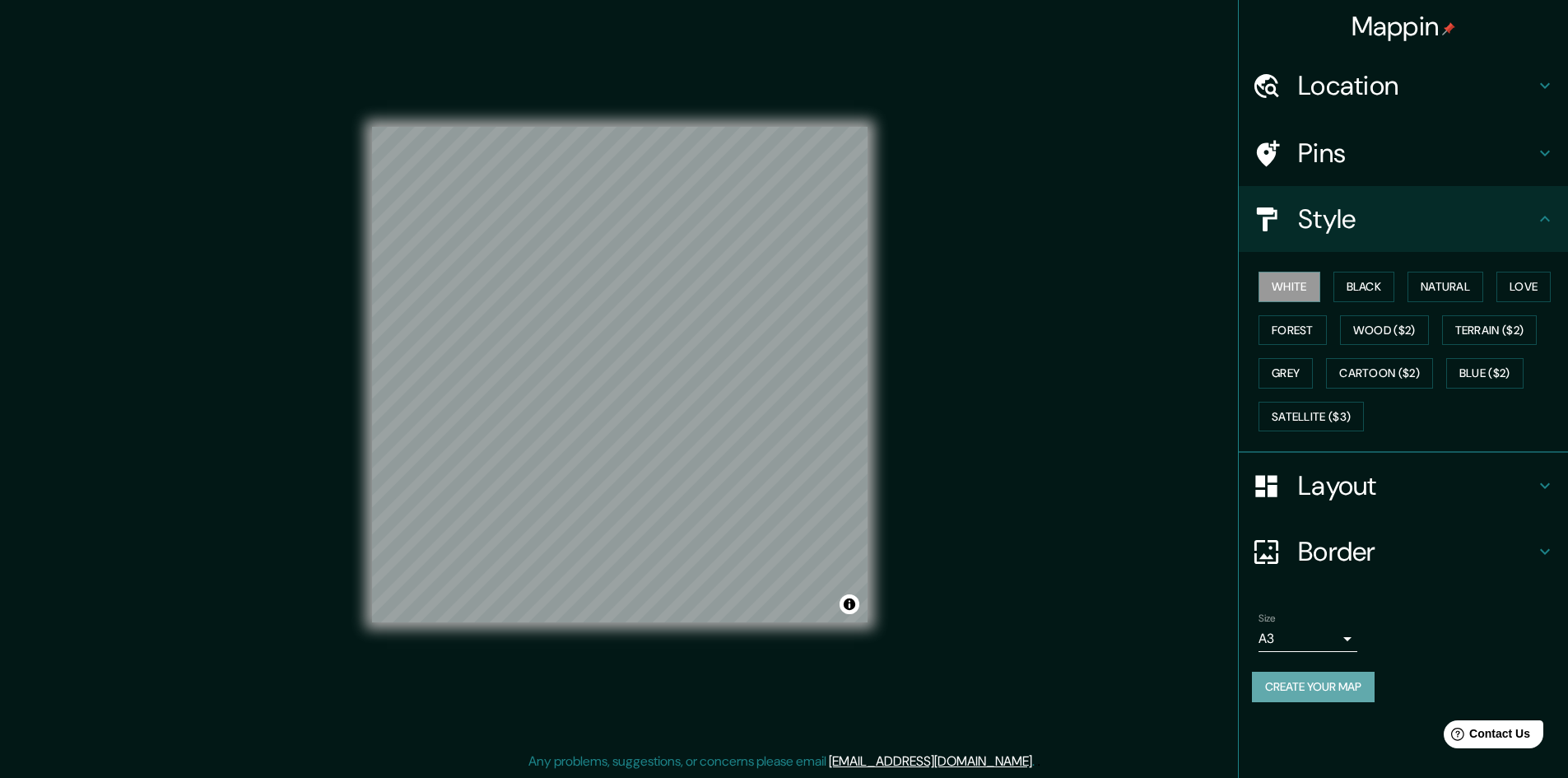
click at [1370, 689] on button "Create your map" at bounding box center [1314, 687] width 123 height 31
click at [1311, 406] on button "Satellite ($3)" at bounding box center [1311, 417] width 106 height 31
click at [1286, 294] on button "White" at bounding box center [1289, 287] width 61 height 31
click at [1336, 684] on button "Create your map" at bounding box center [1314, 687] width 123 height 31
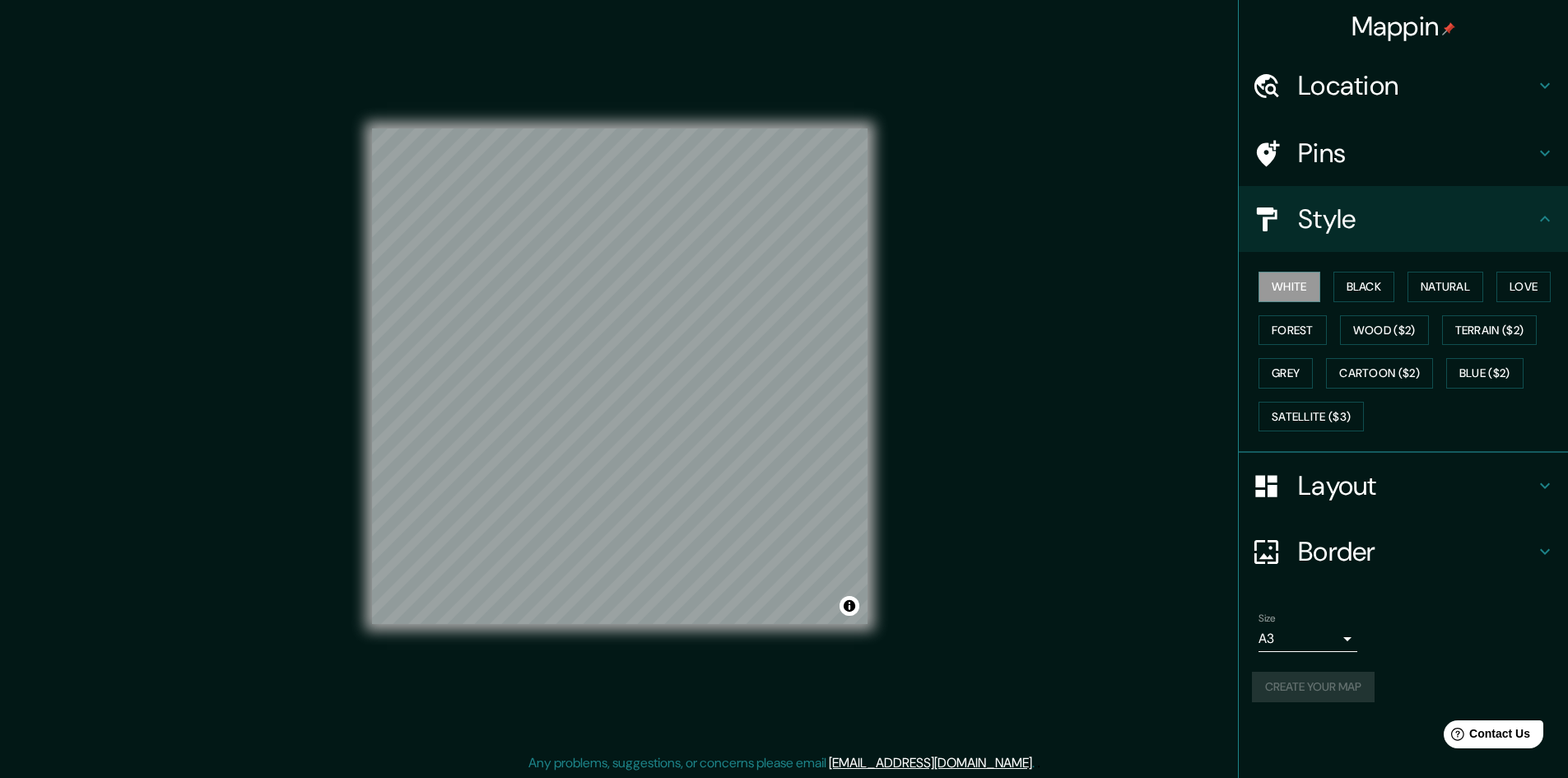
click at [1355, 88] on h4 "Location" at bounding box center [1417, 85] width 237 height 33
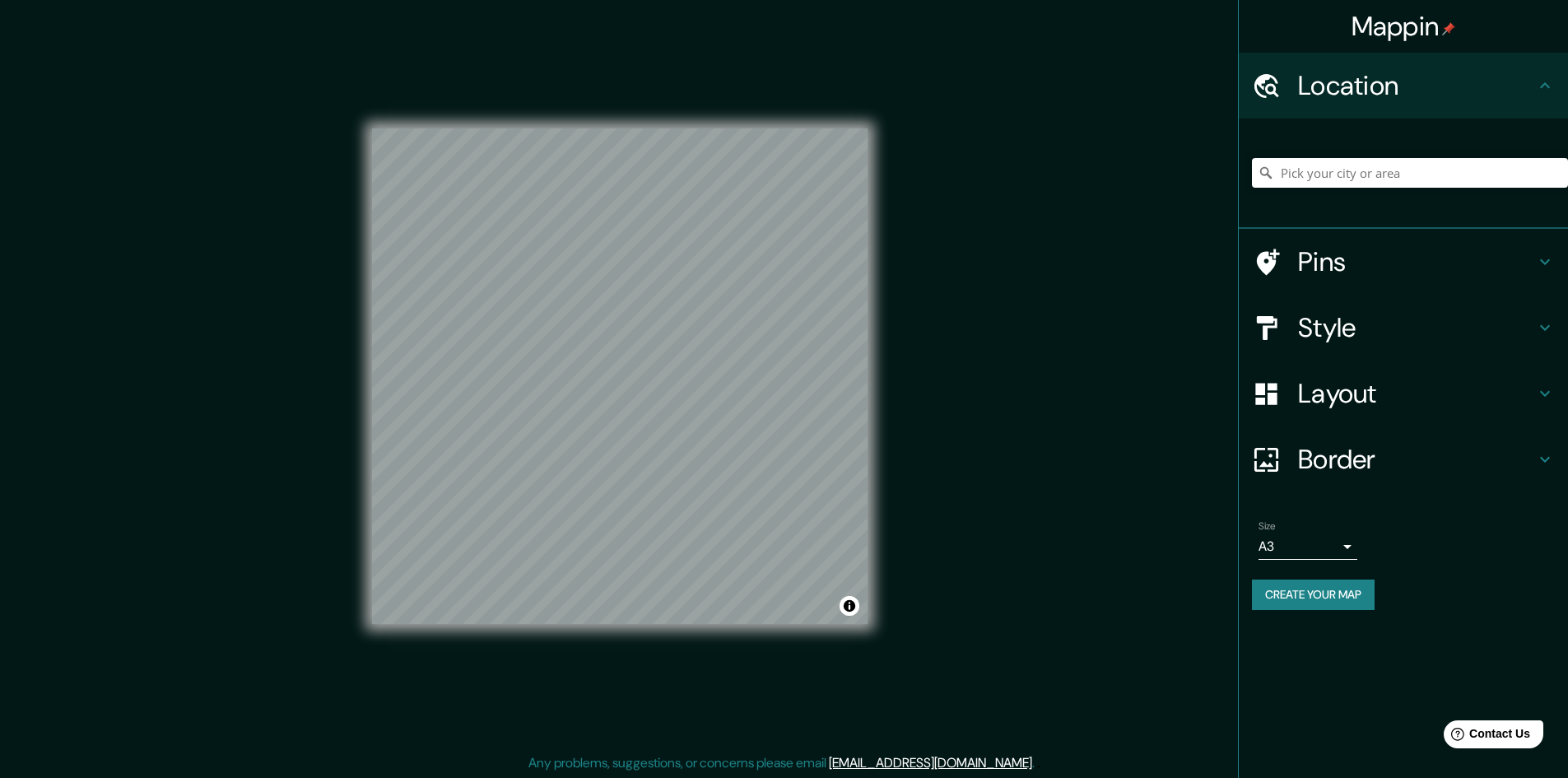
drag, startPoint x: 999, startPoint y: 244, endPoint x: 1438, endPoint y: 509, distance: 512.8
click at [1438, 509] on li "Size A3 a4 Create your map" at bounding box center [1403, 569] width 329 height 123
click at [1333, 589] on button "Create your map" at bounding box center [1314, 595] width 123 height 31
drag, startPoint x: 1561, startPoint y: 98, endPoint x: 1544, endPoint y: 86, distance: 20.8
click at [1559, 98] on div "Location" at bounding box center [1403, 85] width 329 height 66
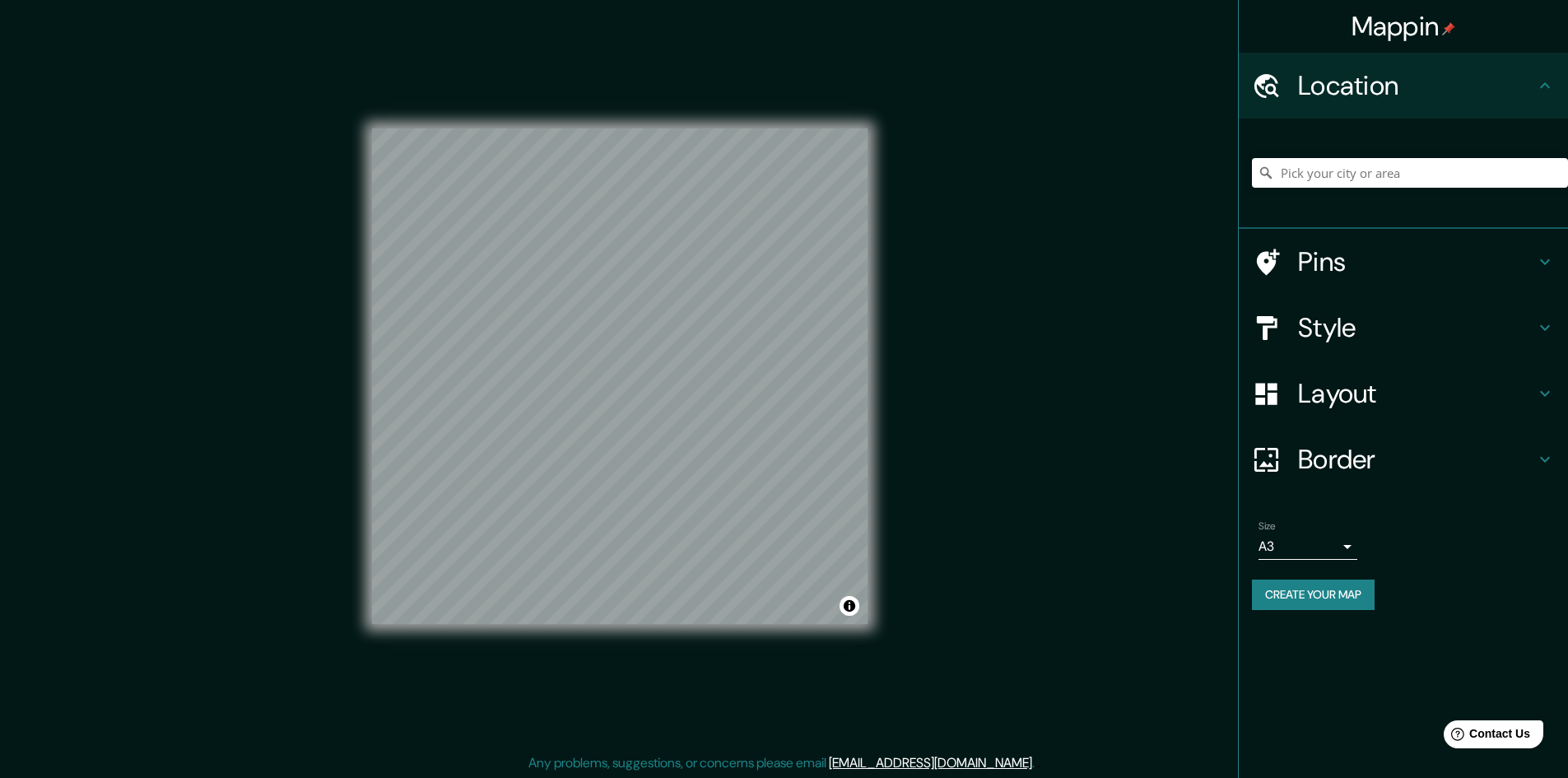
click at [1536, 80] on icon at bounding box center [1545, 86] width 20 height 20
